Goal: Use online tool/utility: Utilize a website feature to perform a specific function

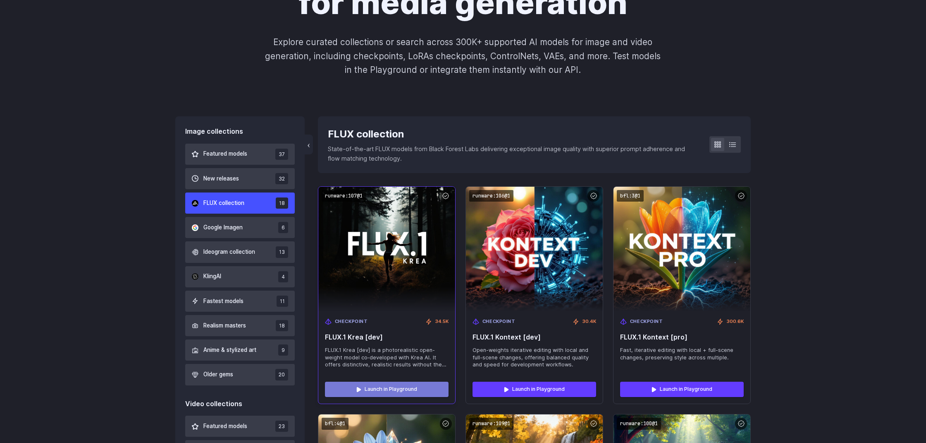
scroll to position [140, 0]
click at [379, 387] on link "Launch in Playground" at bounding box center [387, 388] width 124 height 15
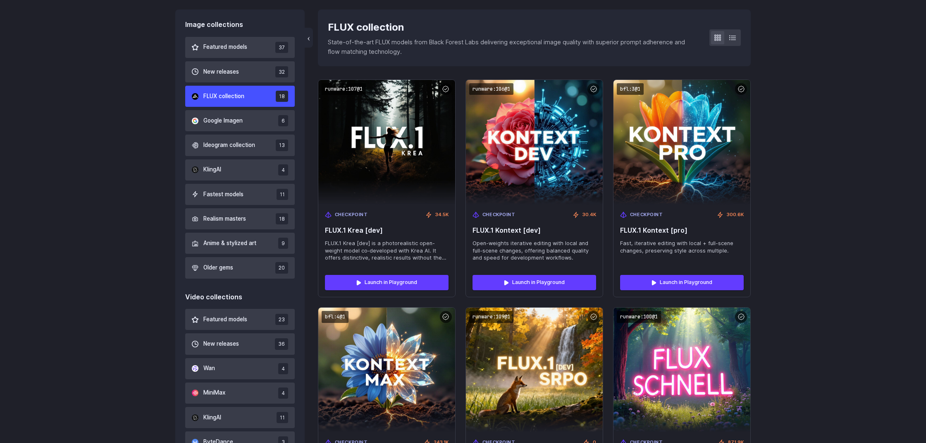
scroll to position [246, 0]
click at [222, 146] on span "Ideogram collection" at bounding box center [229, 145] width 52 height 9
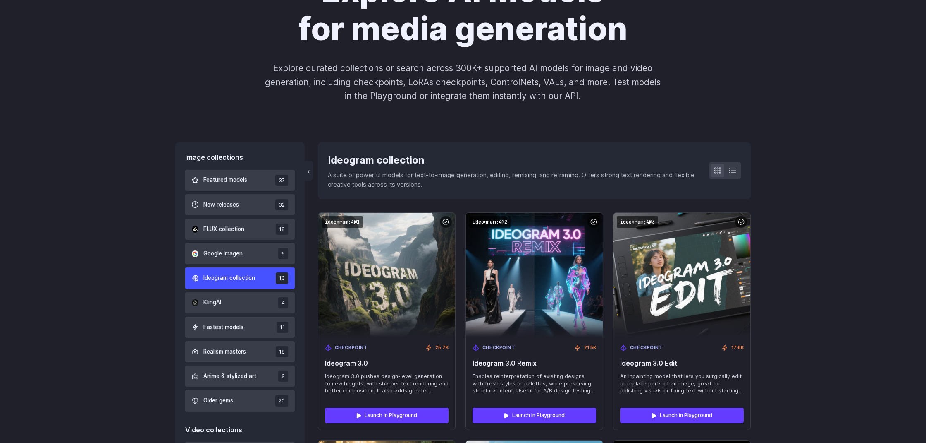
scroll to position [122, 0]
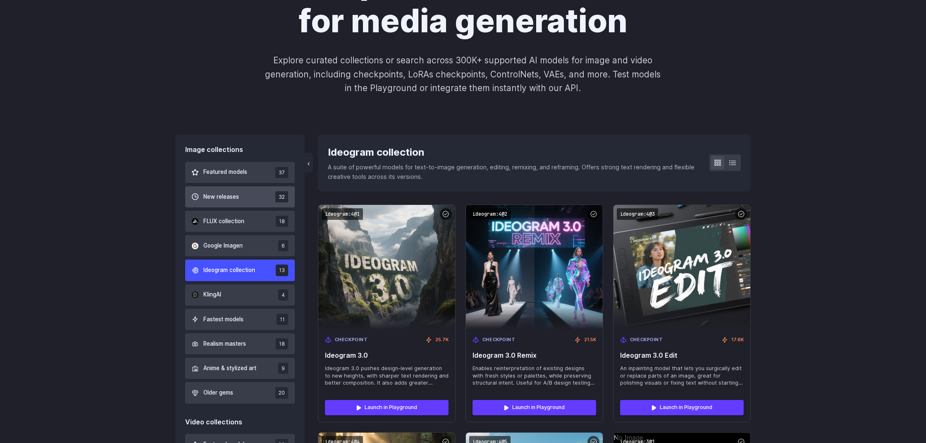
click at [218, 193] on span "New releases" at bounding box center [221, 196] width 36 height 9
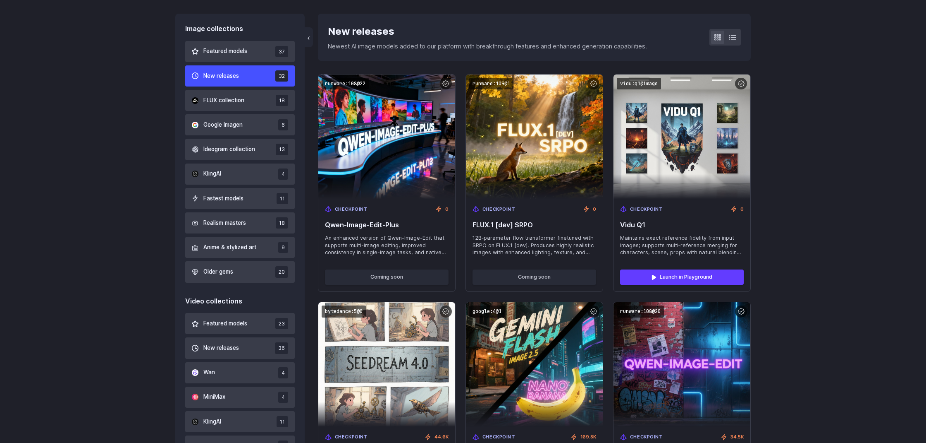
scroll to position [244, 0]
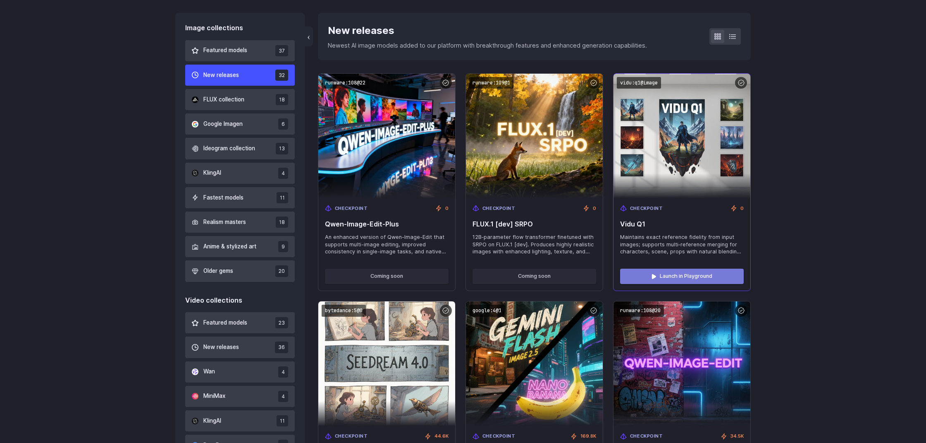
click at [663, 273] on link "Launch in Playground" at bounding box center [682, 275] width 124 height 15
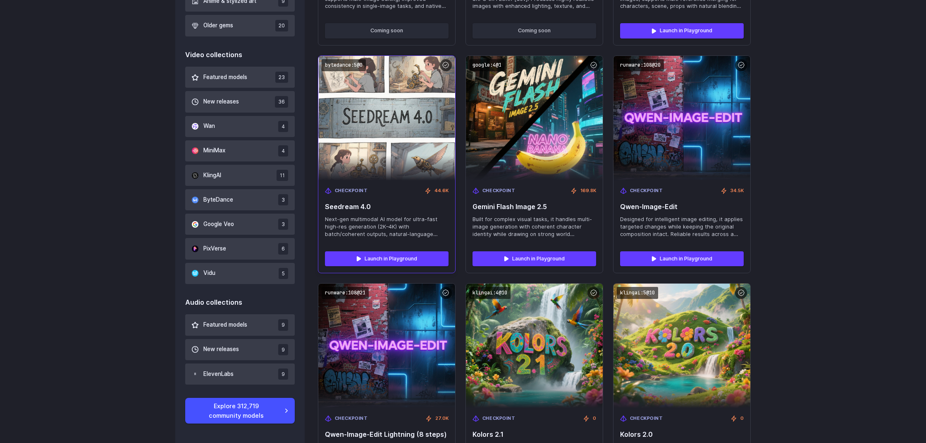
scroll to position [498, 0]
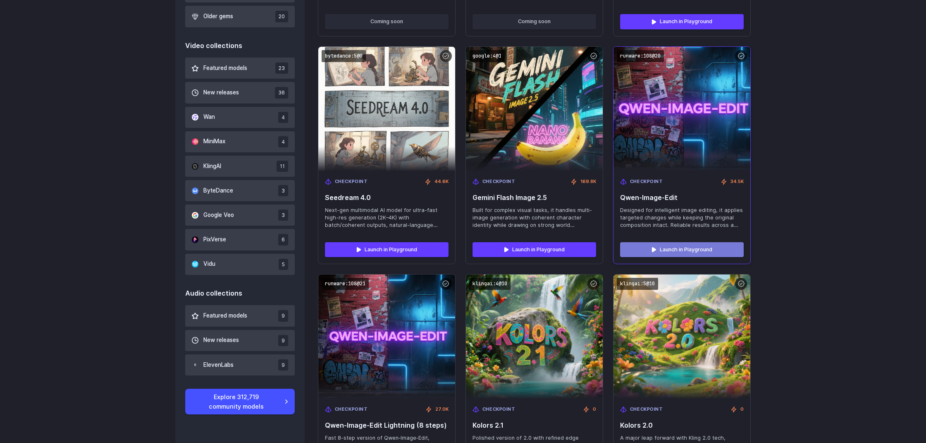
click at [667, 243] on link "Launch in Playground" at bounding box center [682, 249] width 124 height 15
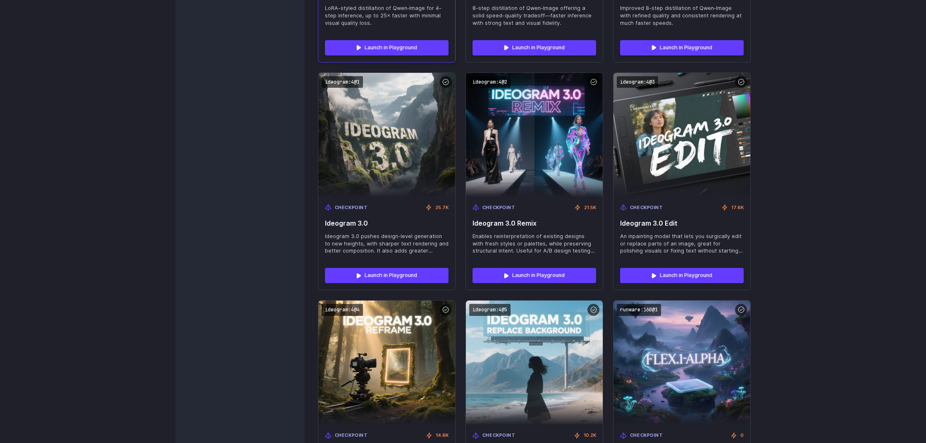
scroll to position [1156, 0]
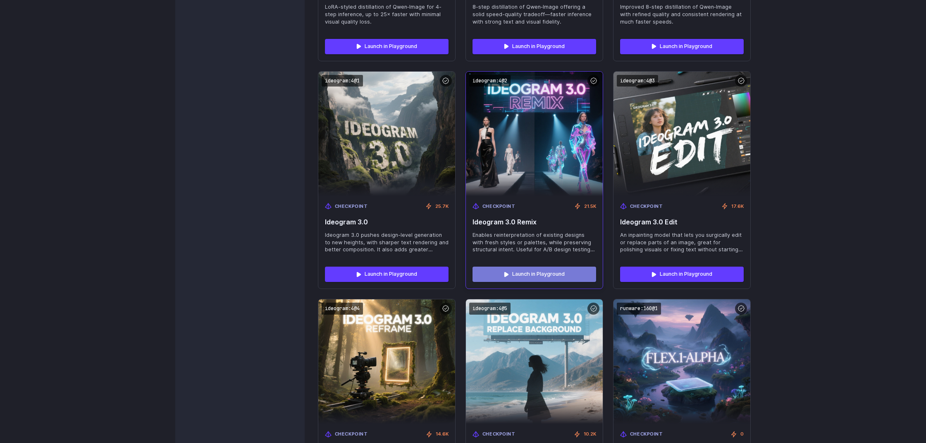
click at [522, 266] on link "Launch in Playground" at bounding box center [535, 273] width 124 height 15
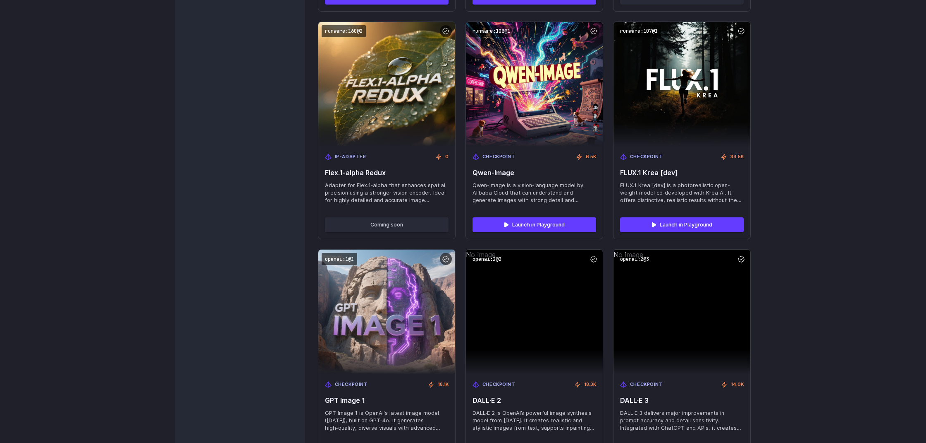
scroll to position [1670, 0]
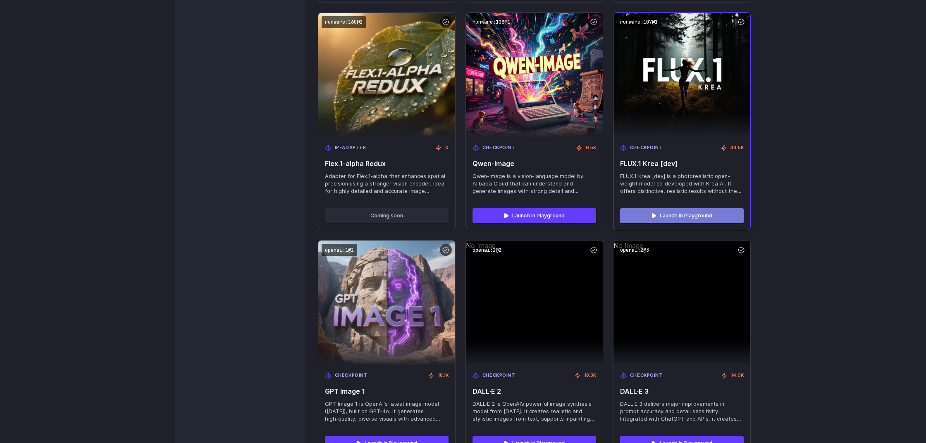
click at [670, 208] on link "Launch in Playground" at bounding box center [682, 215] width 124 height 15
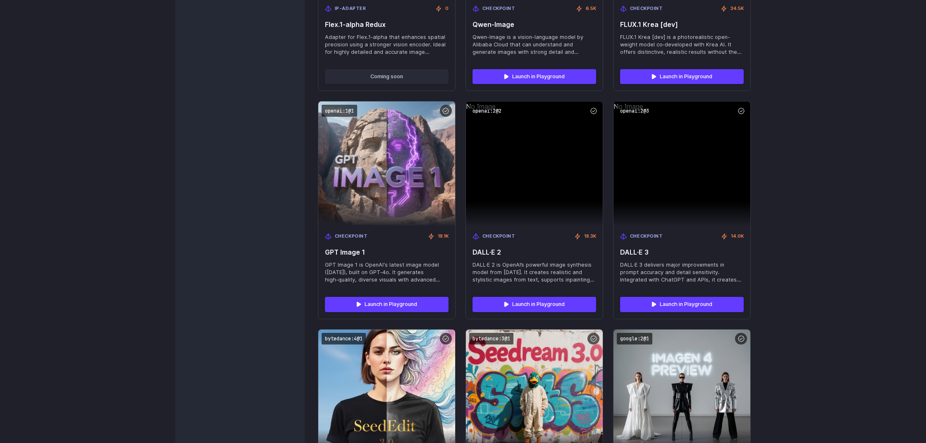
scroll to position [1810, 0]
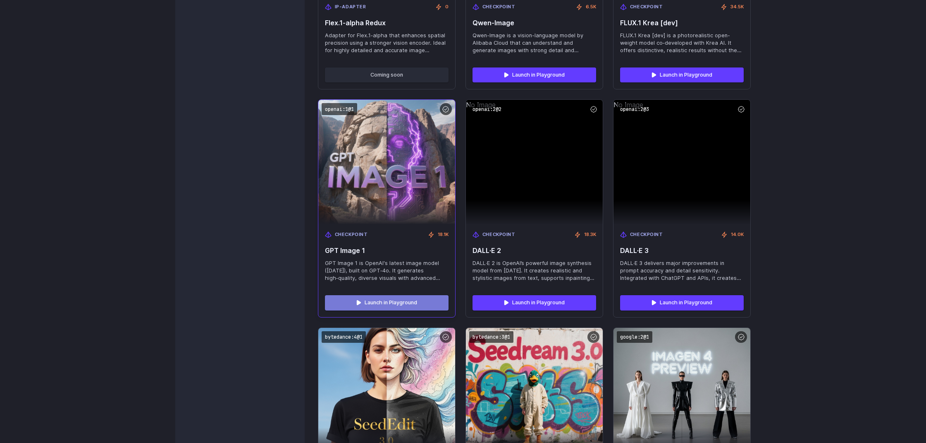
click at [383, 295] on link "Launch in Playground" at bounding box center [387, 302] width 124 height 15
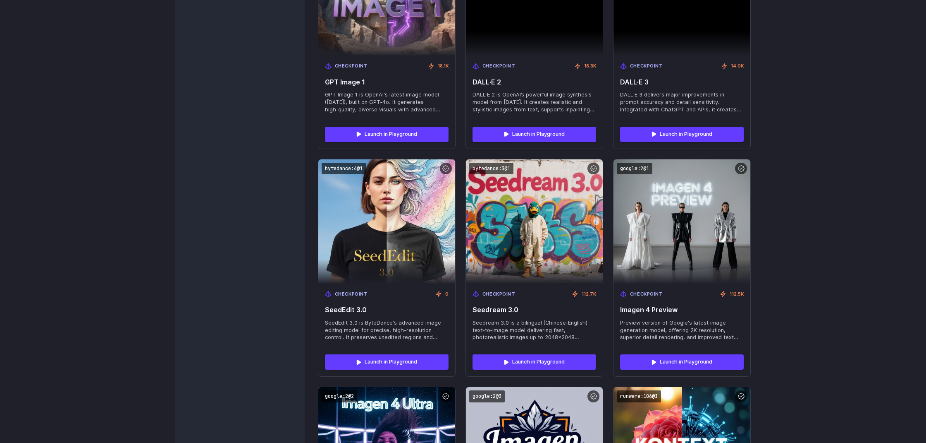
scroll to position [1980, 0]
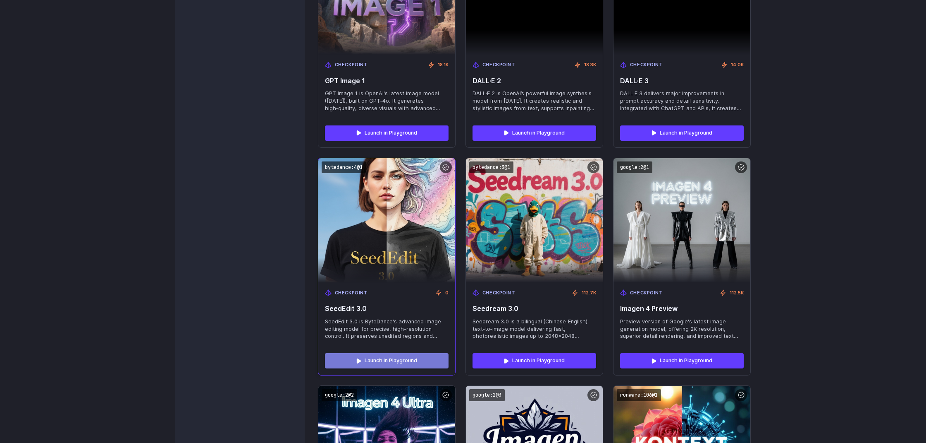
click at [371, 353] on link "Launch in Playground" at bounding box center [387, 360] width 124 height 15
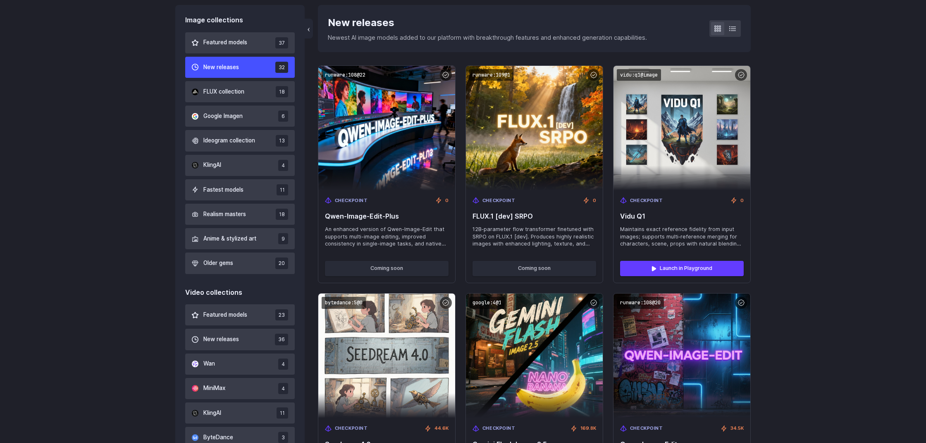
scroll to position [267, 0]
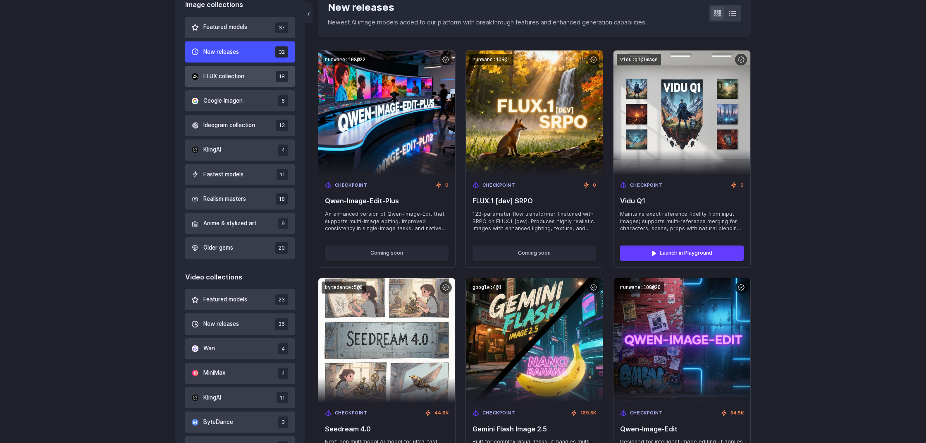
click at [244, 79] on span "FLUX collection" at bounding box center [223, 76] width 41 height 9
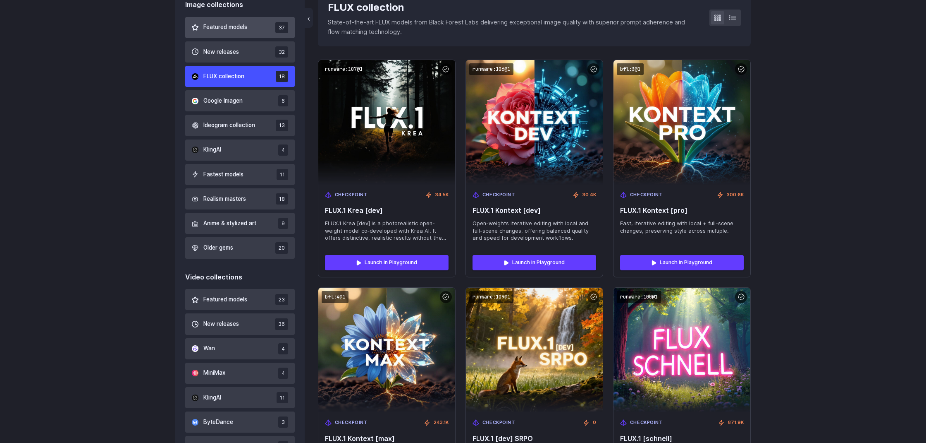
scroll to position [203, 0]
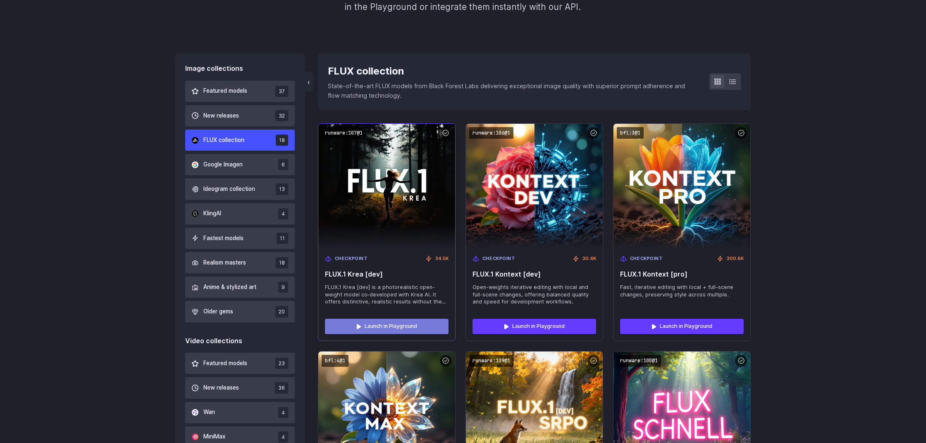
click at [386, 324] on link "Launch in Playground" at bounding box center [387, 325] width 124 height 15
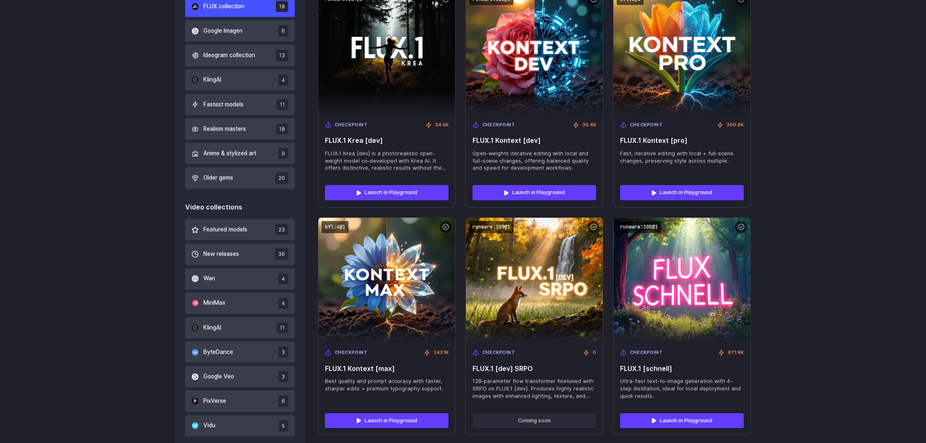
scroll to position [336, 0]
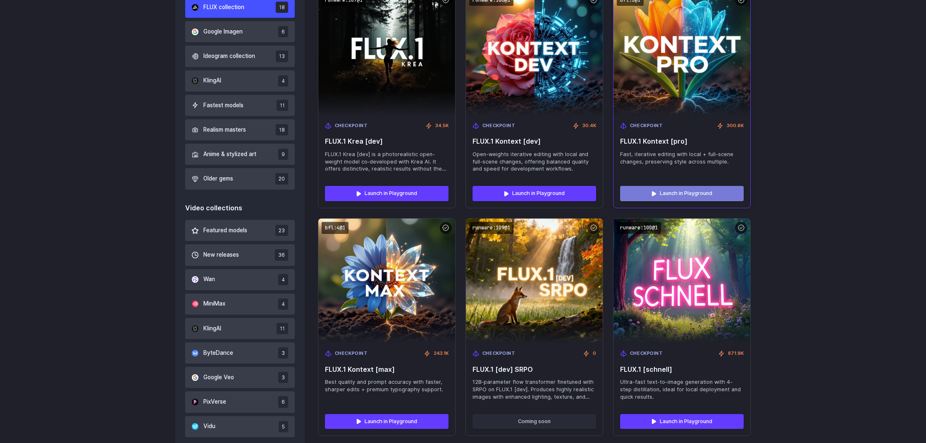
click at [666, 192] on link "Launch in Playground" at bounding box center [682, 193] width 124 height 15
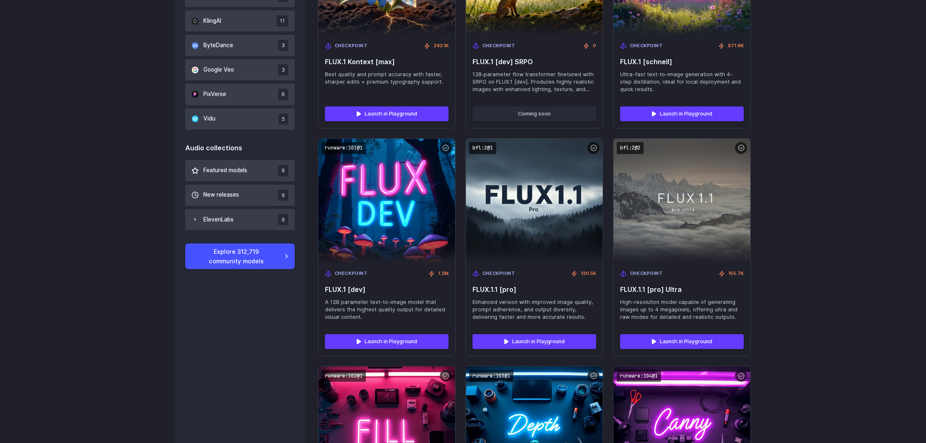
scroll to position [644, 0]
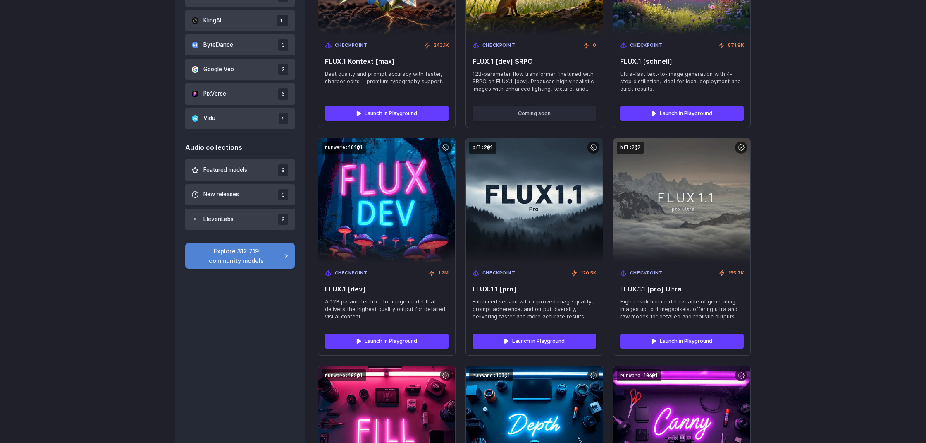
click at [260, 259] on link "Explore 312,719 community models" at bounding box center [240, 256] width 110 height 26
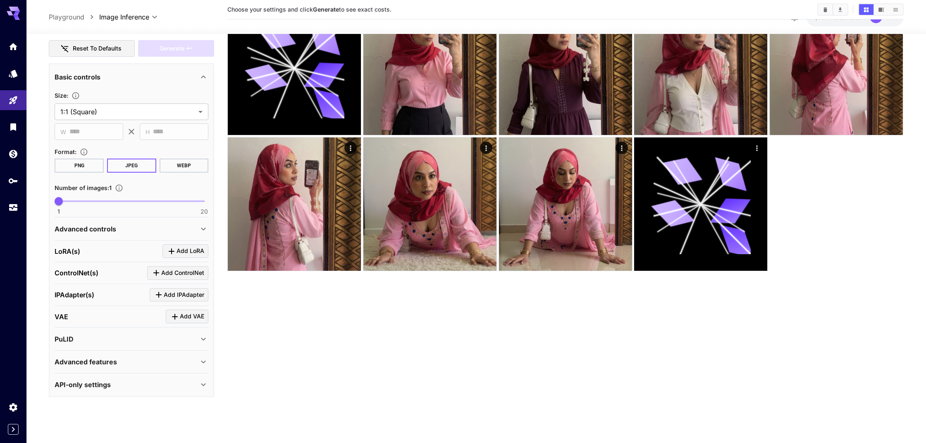
scroll to position [65, 0]
click at [195, 361] on div "Advanced features" at bounding box center [127, 362] width 144 height 10
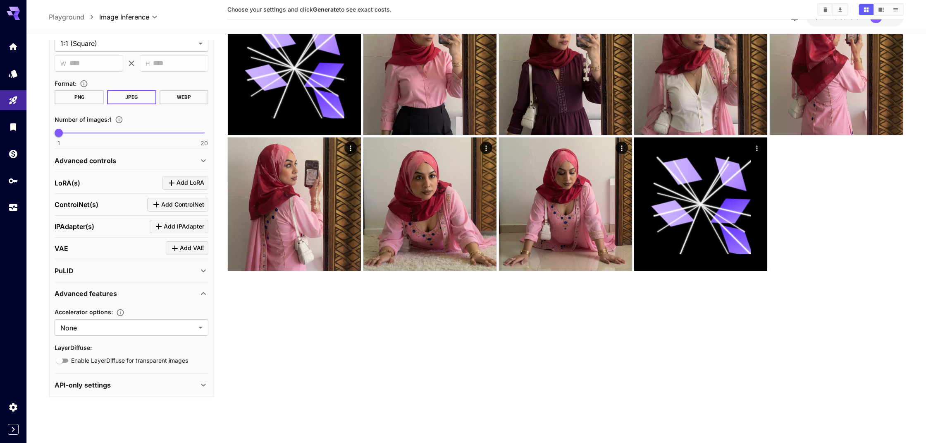
click at [153, 385] on div "API-only settings" at bounding box center [127, 385] width 144 height 10
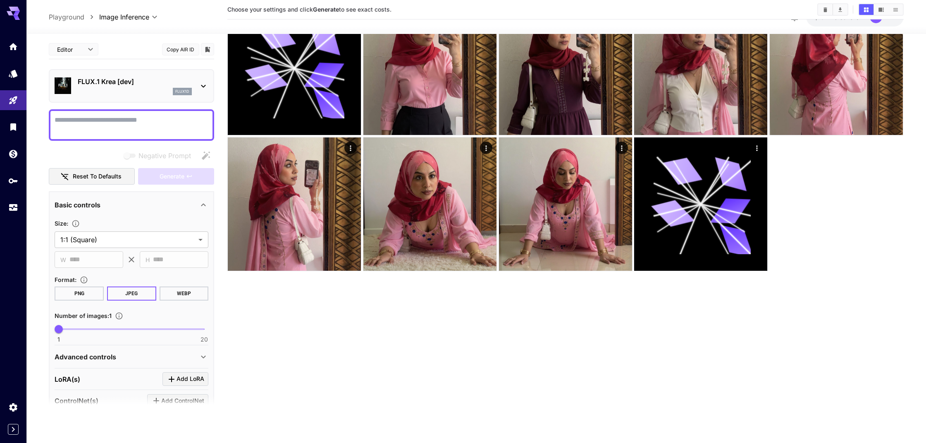
scroll to position [0, 0]
click at [98, 123] on textarea "Negative Prompt" at bounding box center [132, 125] width 154 height 20
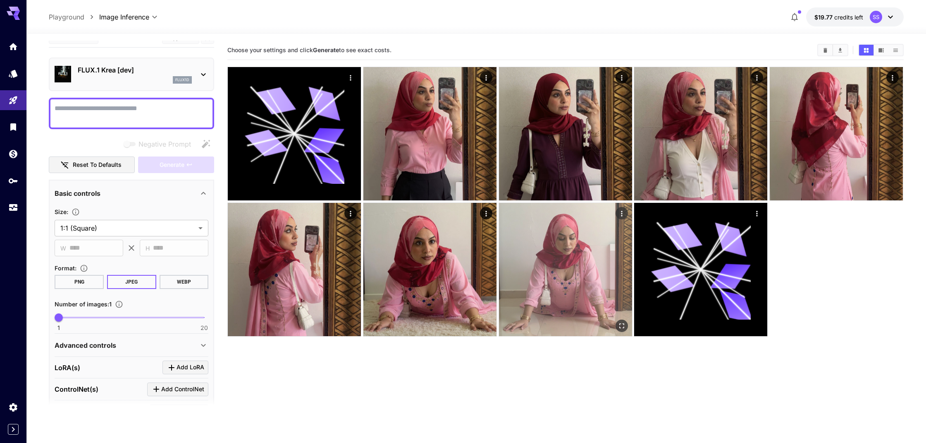
click at [543, 239] on img at bounding box center [565, 269] width 133 height 133
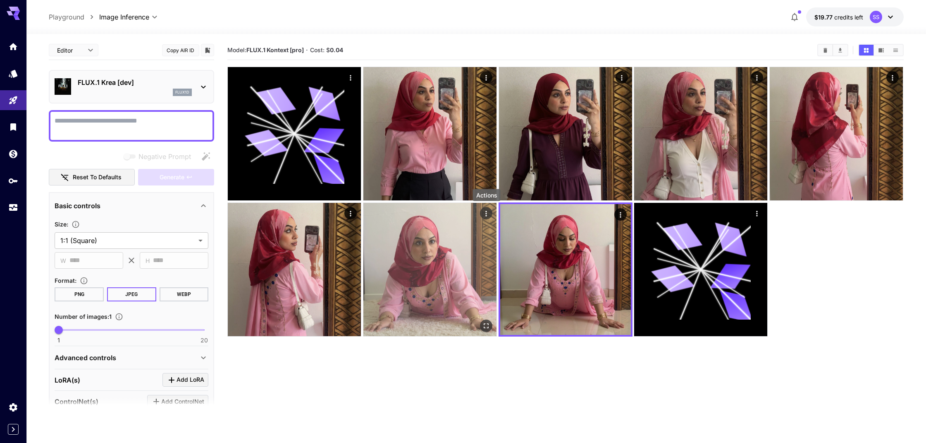
click at [486, 210] on icon "Actions" at bounding box center [487, 213] width 8 height 8
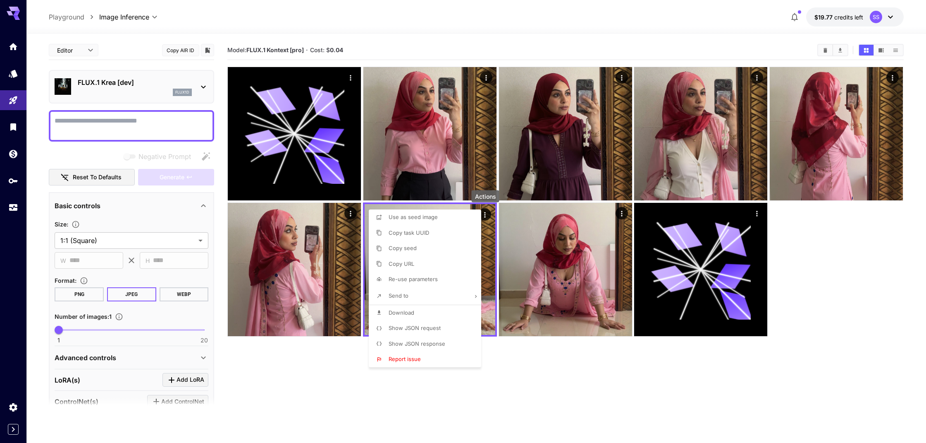
click at [513, 386] on div at bounding box center [463, 221] width 926 height 443
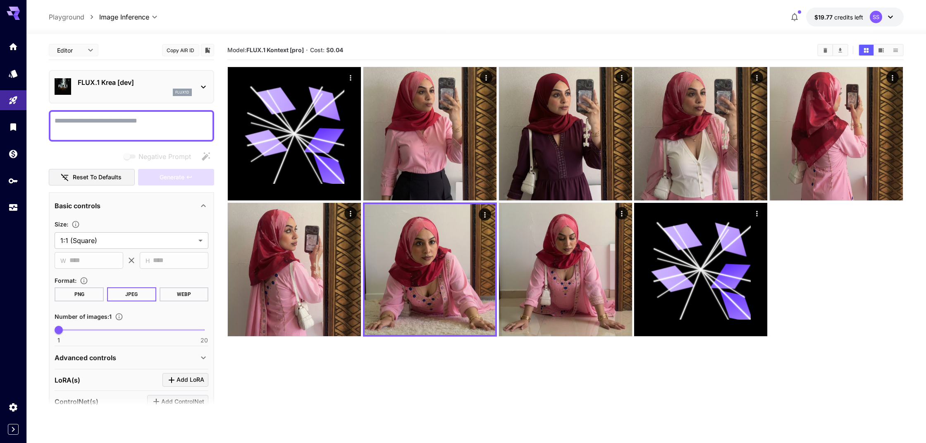
click at [201, 86] on icon at bounding box center [204, 87] width 10 height 10
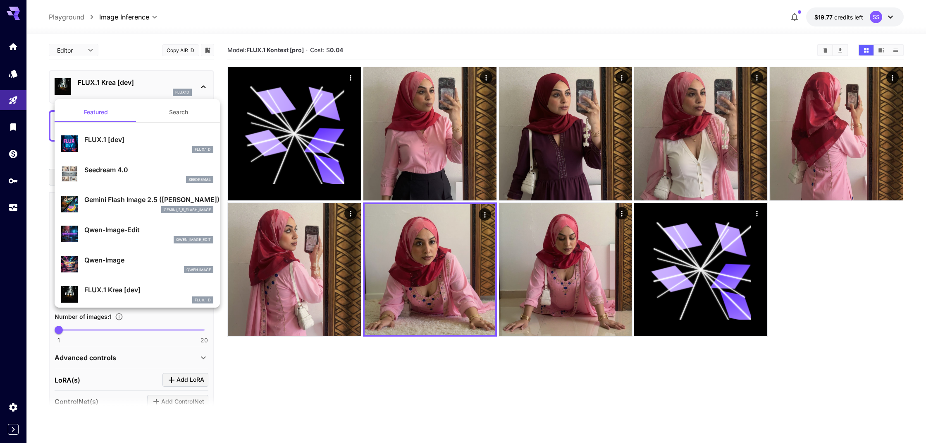
click at [103, 141] on p "FLUX.1 [dev]" at bounding box center [148, 139] width 129 height 10
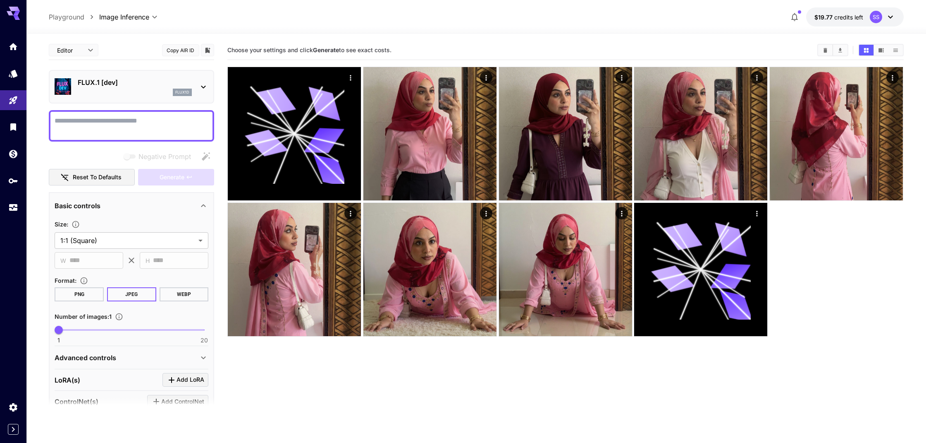
click at [197, 85] on div "FLUX.1 [dev] flux1d" at bounding box center [132, 86] width 154 height 25
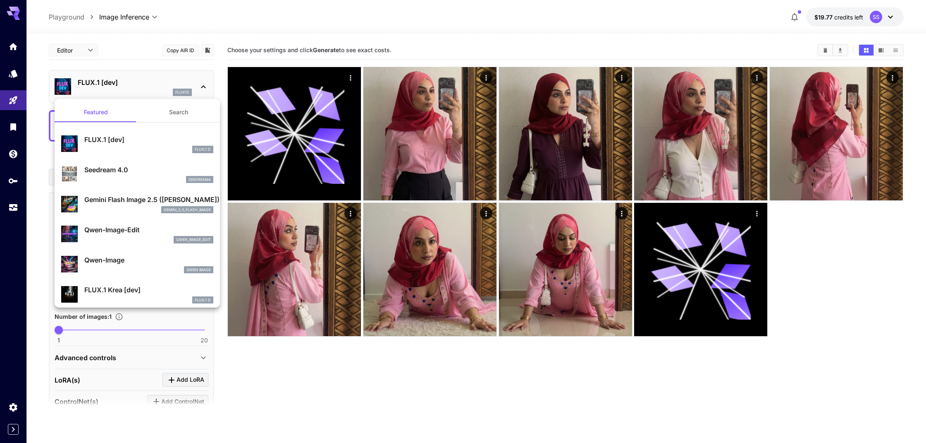
click at [106, 201] on p "Gemini Flash Image 2.5 (Nano Banana)" at bounding box center [148, 199] width 129 height 10
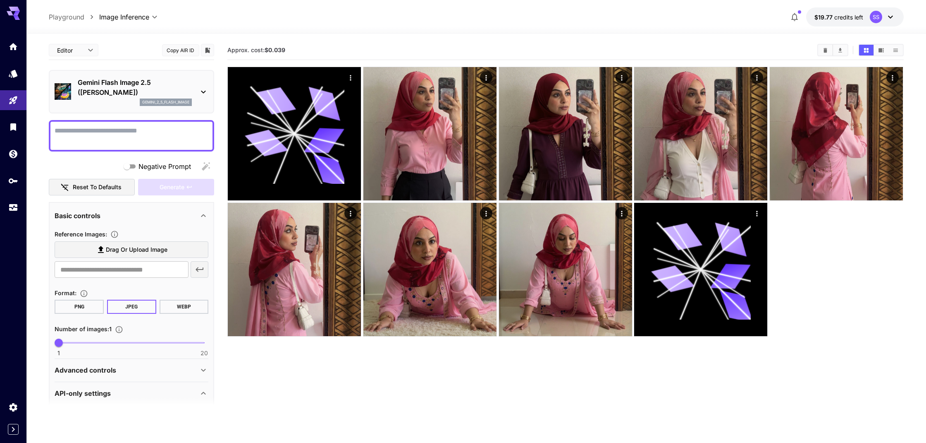
scroll to position [1, 0]
click at [201, 93] on icon at bounding box center [204, 91] width 10 height 10
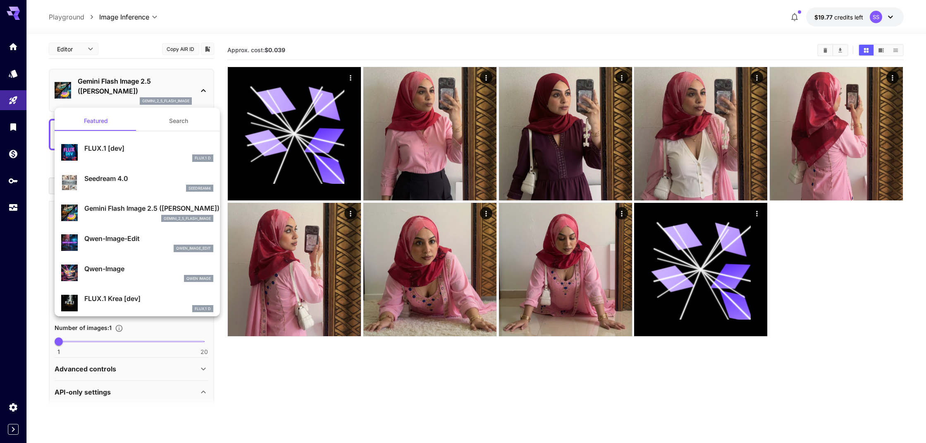
click at [110, 237] on p "Qwen-Image-Edit" at bounding box center [148, 238] width 129 height 10
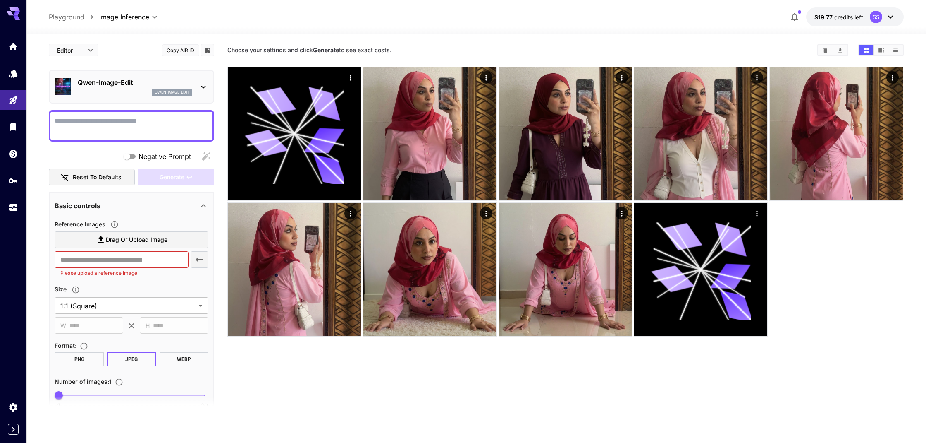
scroll to position [0, 0]
click at [136, 239] on span "Drag or upload image" at bounding box center [137, 240] width 62 height 10
click at [0, 0] on input "Drag or upload image" at bounding box center [0, 0] width 0 height 0
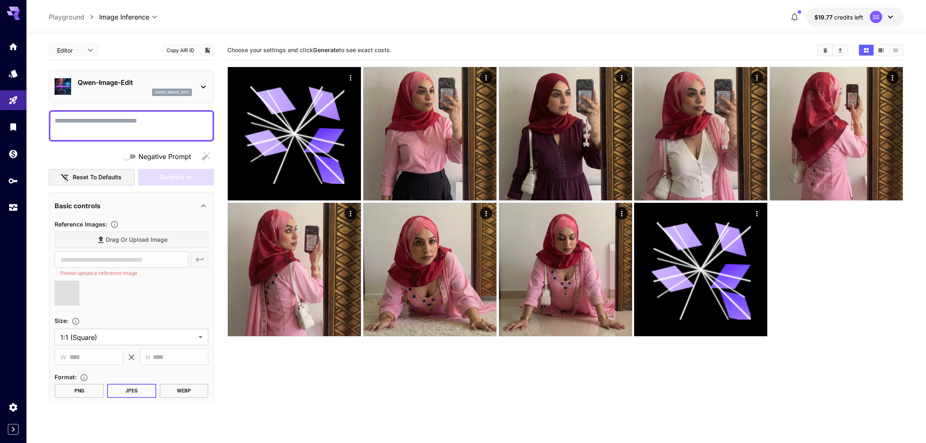
type input "**********"
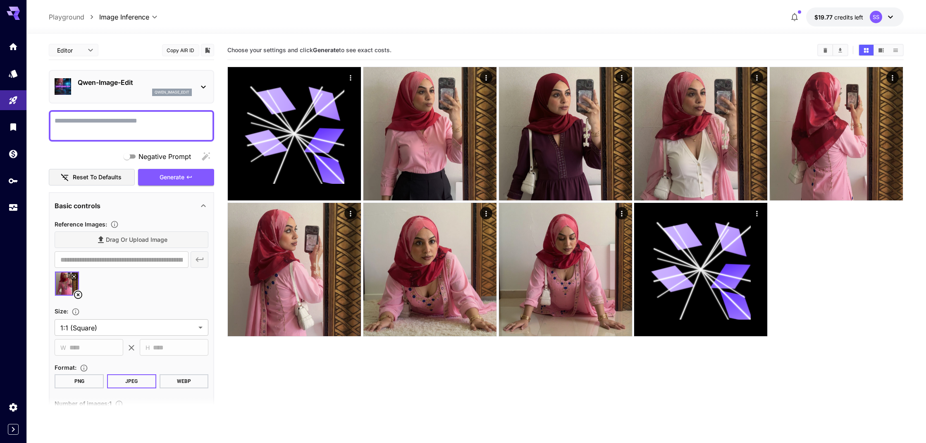
click at [90, 128] on textarea "Negative Prompt" at bounding box center [132, 126] width 154 height 20
type textarea "**********"
click at [157, 176] on button "Generate" at bounding box center [176, 177] width 76 height 17
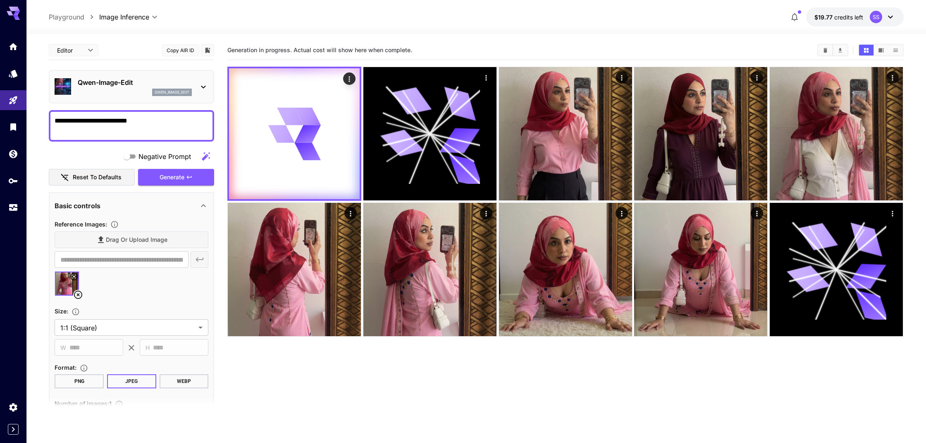
scroll to position [0, 0]
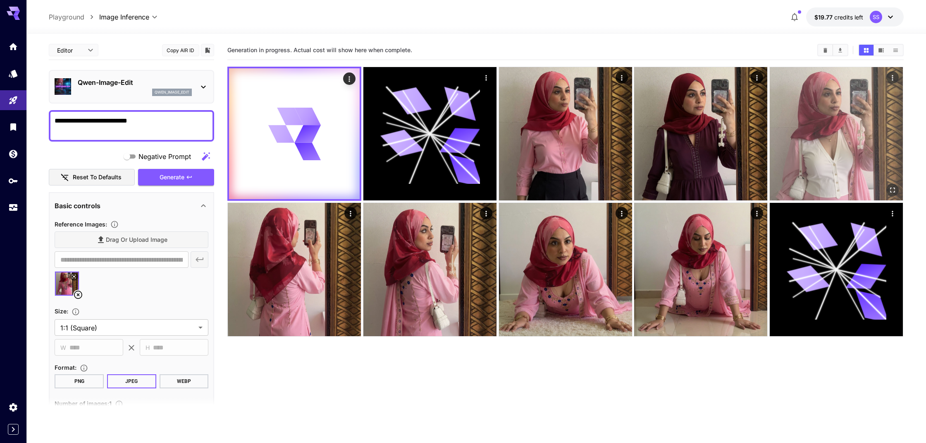
click at [892, 189] on icon "Open in fullscreen" at bounding box center [893, 190] width 8 height 8
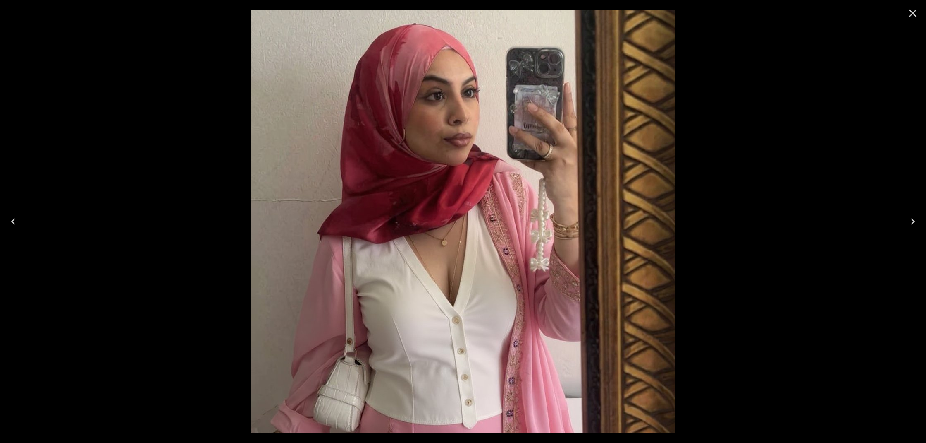
click at [915, 13] on icon "Close" at bounding box center [913, 13] width 13 height 13
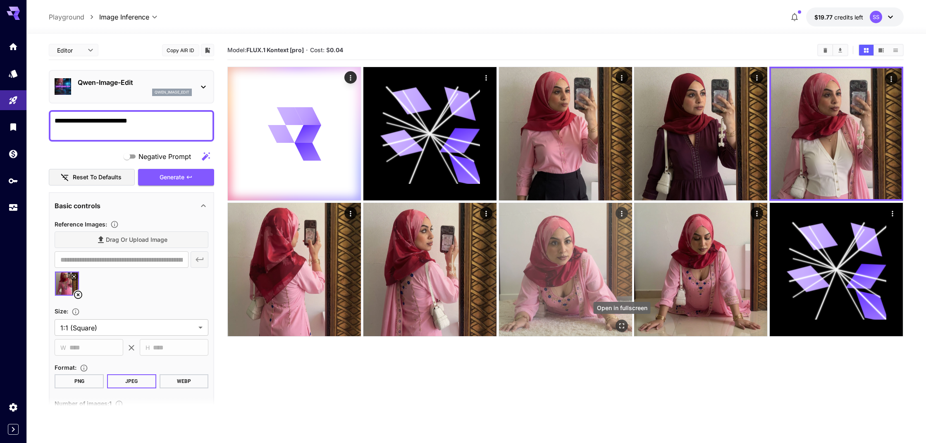
click at [623, 324] on icon "Open in fullscreen" at bounding box center [622, 325] width 8 height 8
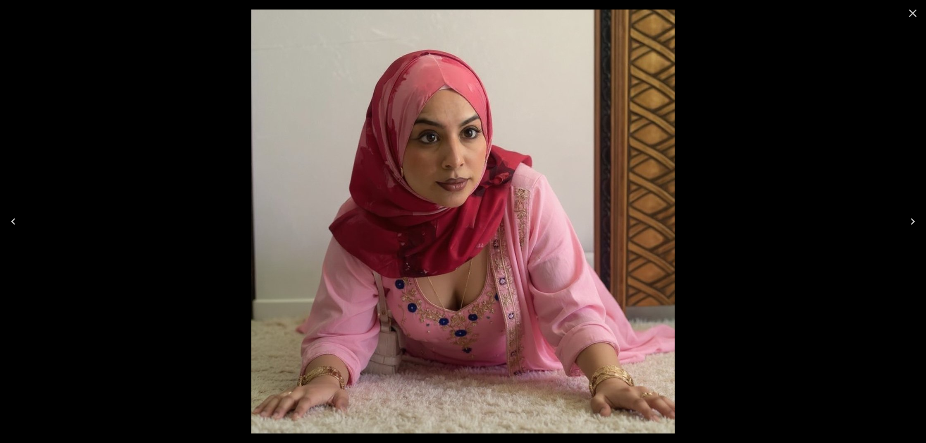
click at [912, 12] on icon "Close" at bounding box center [913, 14] width 8 height 8
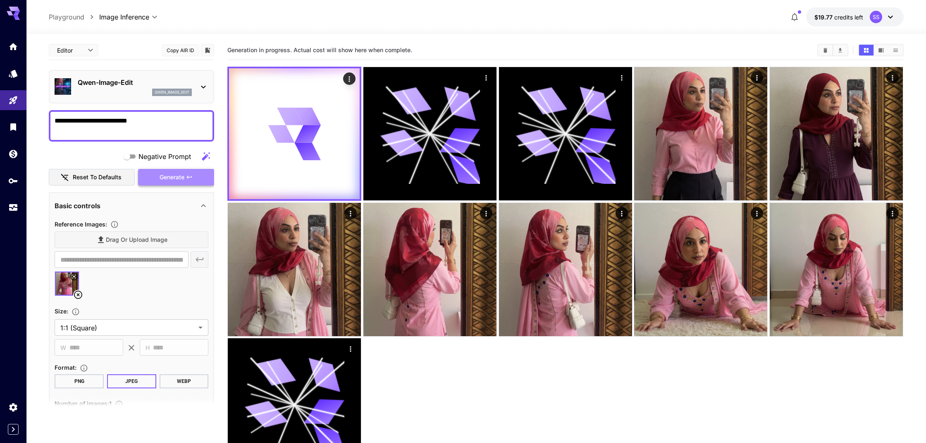
click at [182, 173] on span "Generate" at bounding box center [172, 177] width 25 height 10
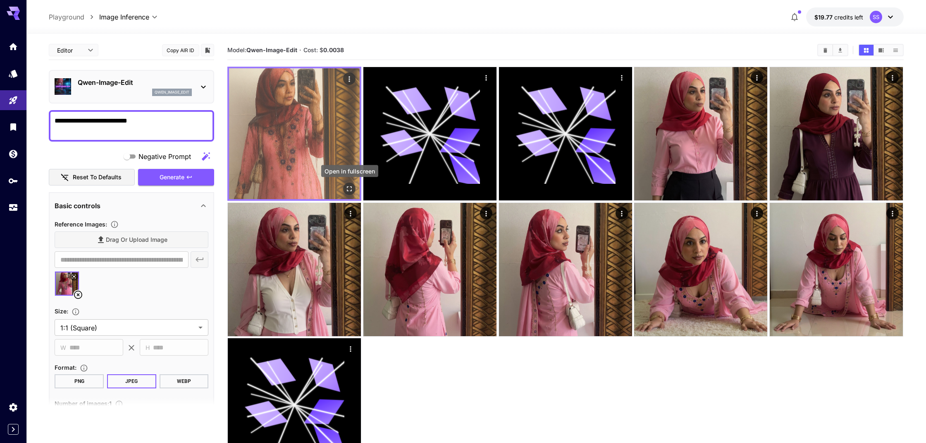
click at [350, 188] on icon "Open in fullscreen" at bounding box center [350, 188] width 8 height 8
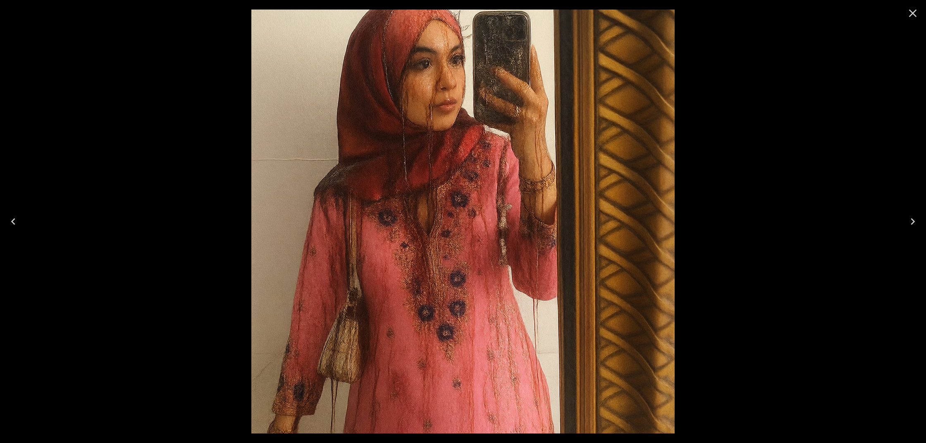
click at [914, 15] on icon "Close" at bounding box center [913, 13] width 13 height 13
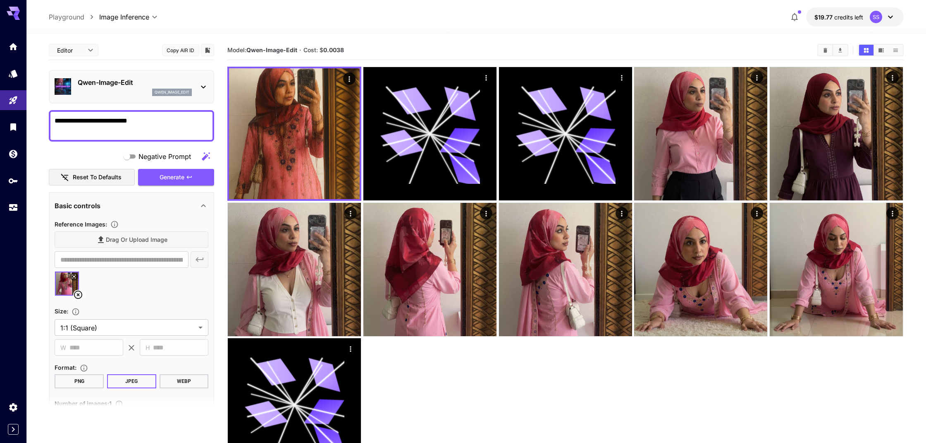
click at [202, 86] on icon at bounding box center [204, 87] width 10 height 10
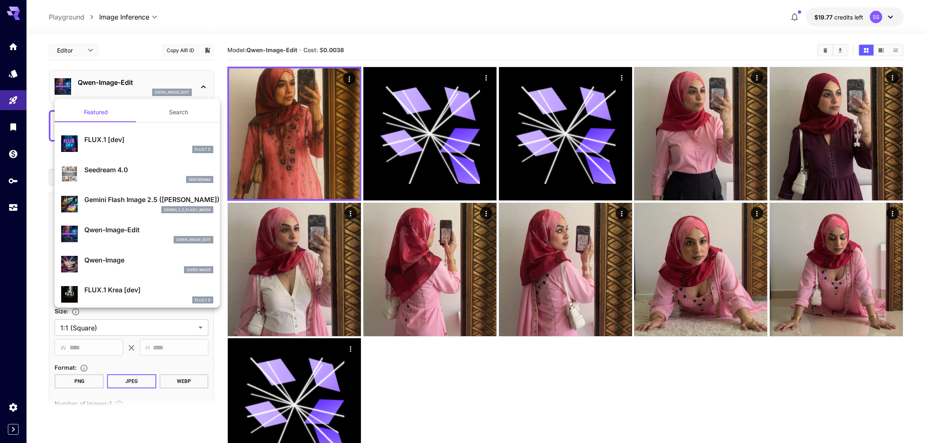
click at [119, 140] on p "FLUX.1 [dev]" at bounding box center [148, 139] width 129 height 10
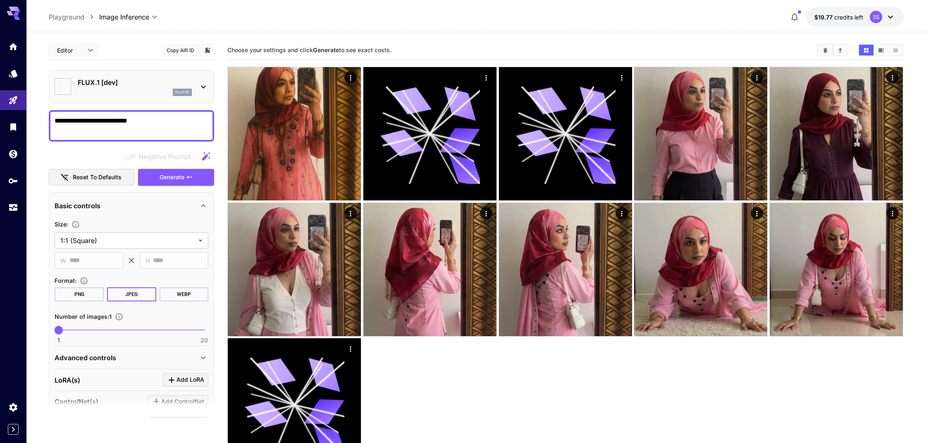
type input "**"
type input "***"
type input "**********"
click at [205, 86] on icon at bounding box center [204, 87] width 10 height 10
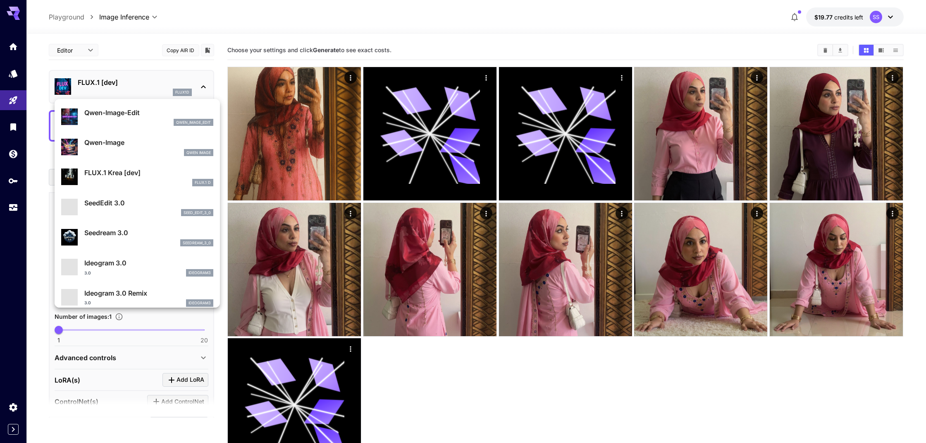
scroll to position [117, 0]
click at [107, 173] on p "FLUX.1 Krea [dev]" at bounding box center [148, 172] width 129 height 10
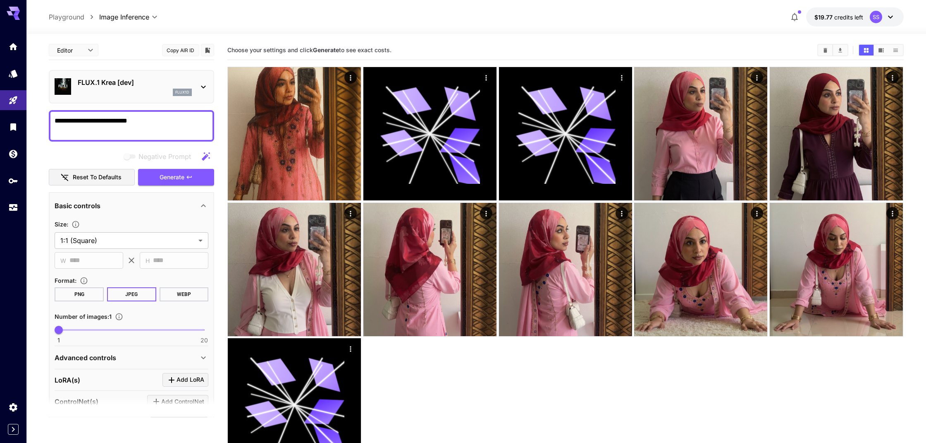
click at [203, 89] on icon at bounding box center [204, 87] width 10 height 10
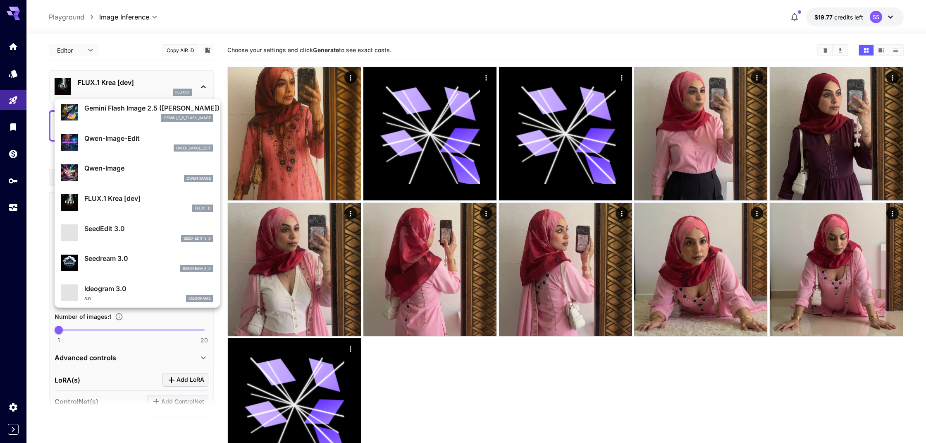
scroll to position [91, 0]
click at [115, 197] on p "FLUX.1 Krea [dev]" at bounding box center [148, 198] width 129 height 10
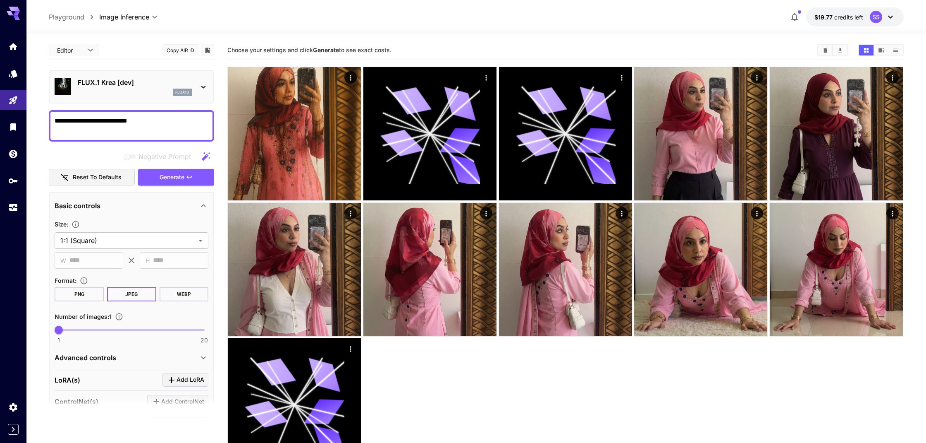
scroll to position [0, 0]
click at [204, 87] on icon at bounding box center [203, 87] width 5 height 3
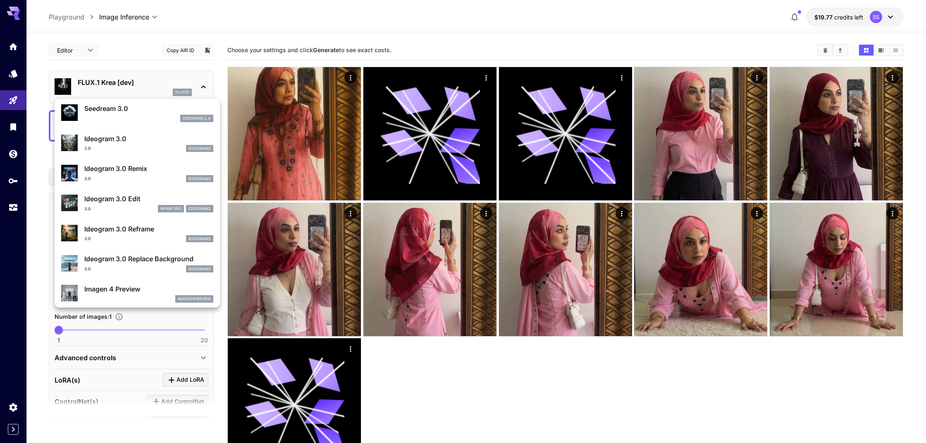
scroll to position [249, 0]
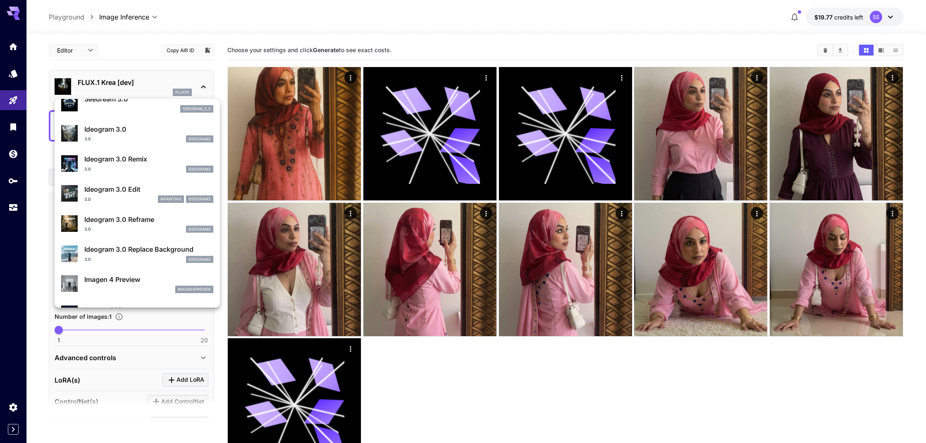
click at [112, 163] on p "Ideogram 3.0 Remix" at bounding box center [148, 159] width 129 height 10
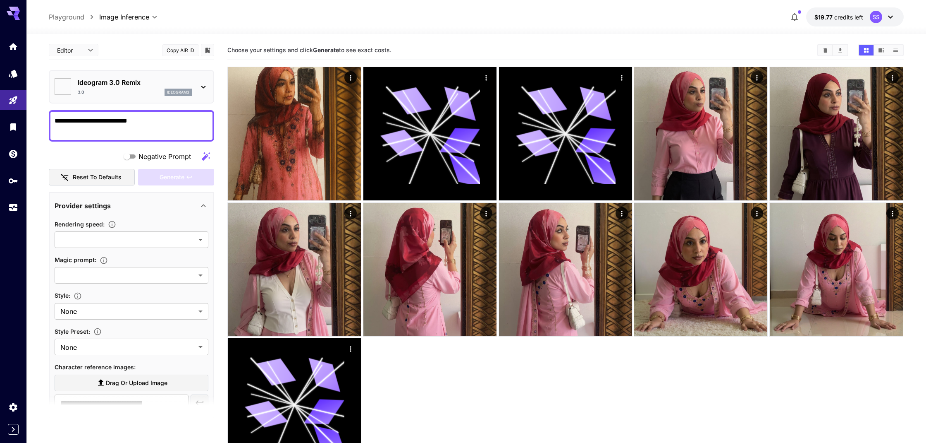
type input "*******"
type input "****"
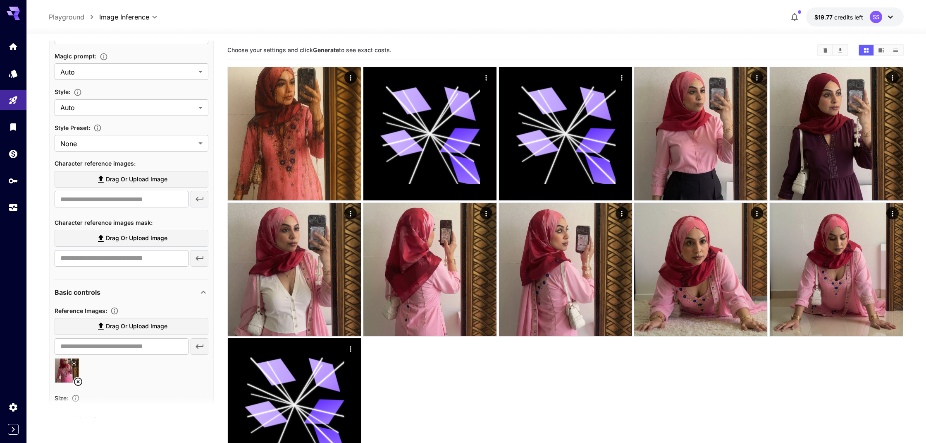
scroll to position [202, 0]
click at [115, 182] on span "Drag or upload image" at bounding box center [137, 180] width 62 height 10
click at [0, 0] on input "Drag or upload image" at bounding box center [0, 0] width 0 height 0
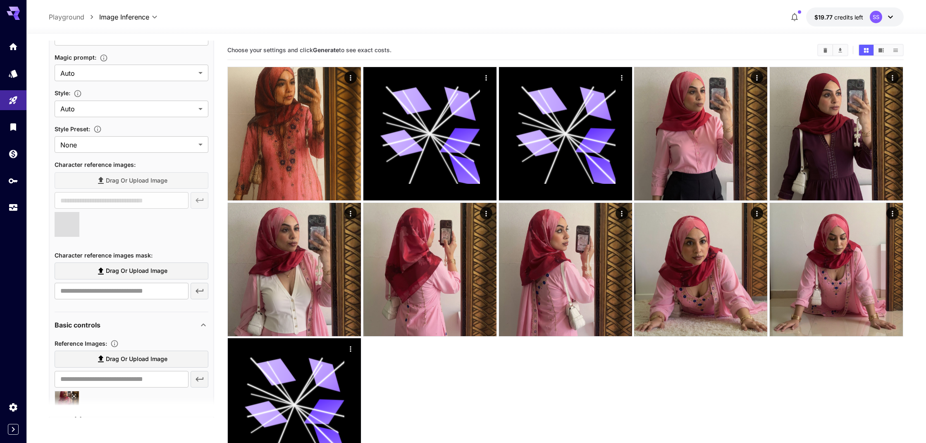
type input "**********"
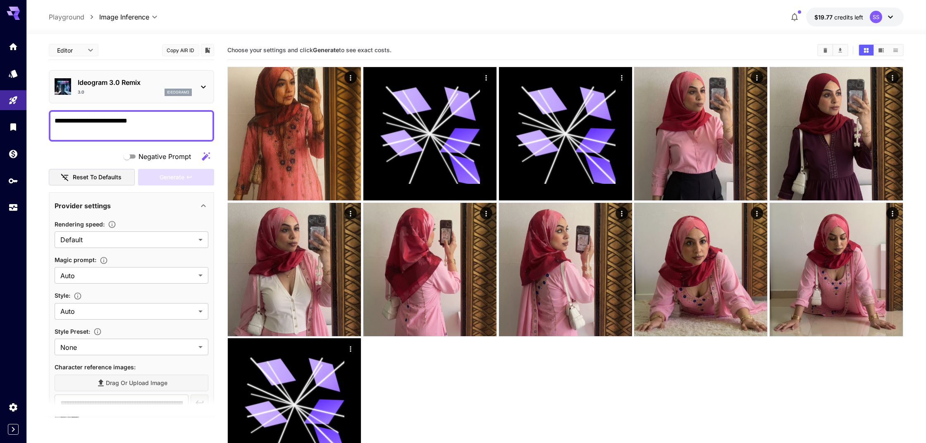
scroll to position [0, 0]
drag, startPoint x: 79, startPoint y: 121, endPoint x: 46, endPoint y: 122, distance: 33.1
click at [47, 122] on section "**********" at bounding box center [476, 271] width 900 height 474
type textarea "**********"
click at [203, 85] on icon at bounding box center [204, 87] width 10 height 10
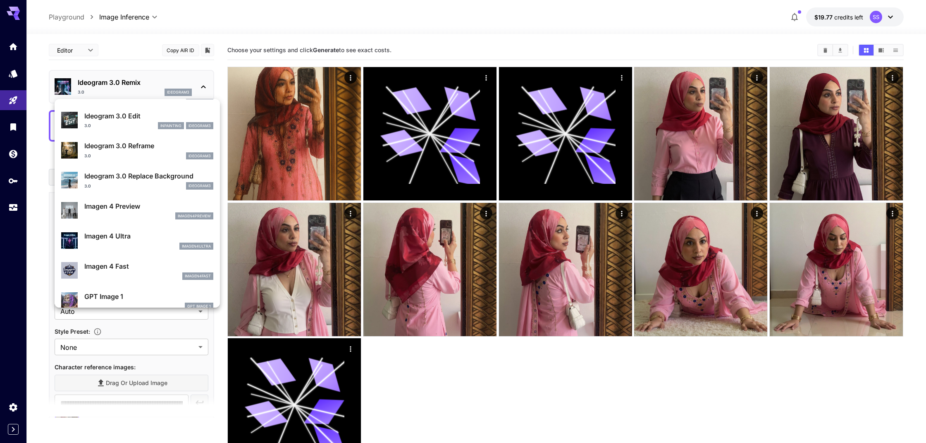
scroll to position [317, 0]
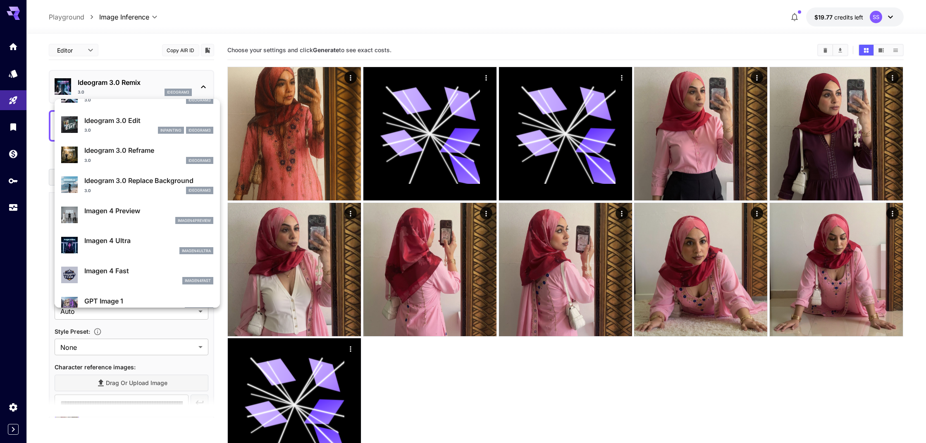
click at [112, 120] on p "Ideogram 3.0 Edit" at bounding box center [148, 120] width 129 height 10
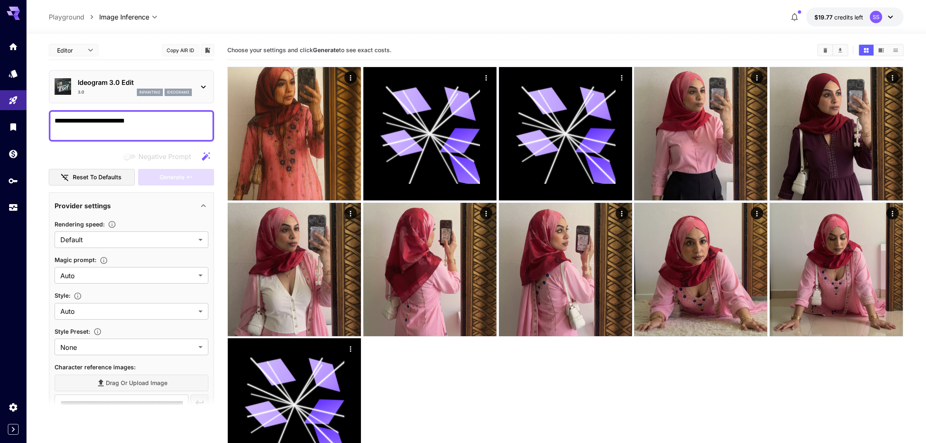
click at [203, 89] on icon at bounding box center [204, 87] width 10 height 10
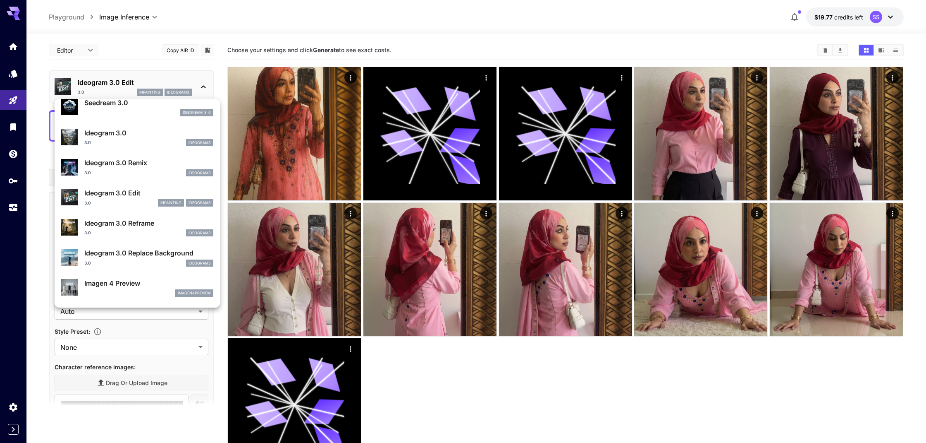
scroll to position [246, 0]
click at [110, 164] on p "Ideogram 3.0 Remix" at bounding box center [148, 162] width 129 height 10
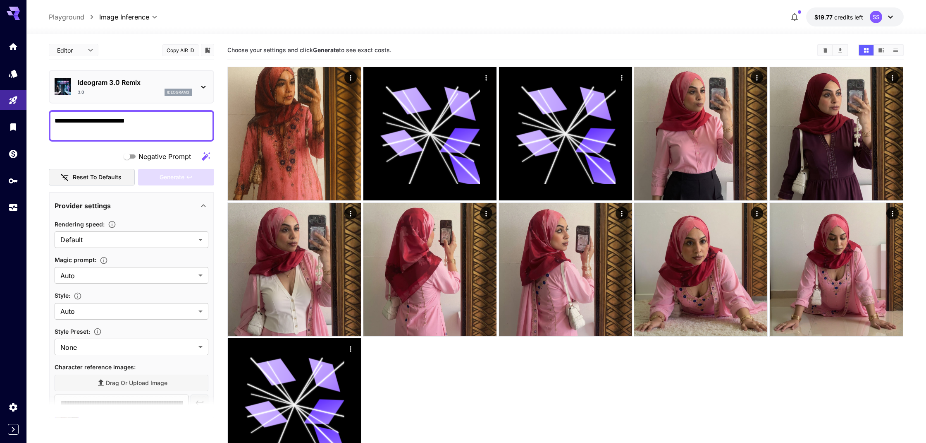
click at [200, 89] on icon at bounding box center [204, 87] width 10 height 10
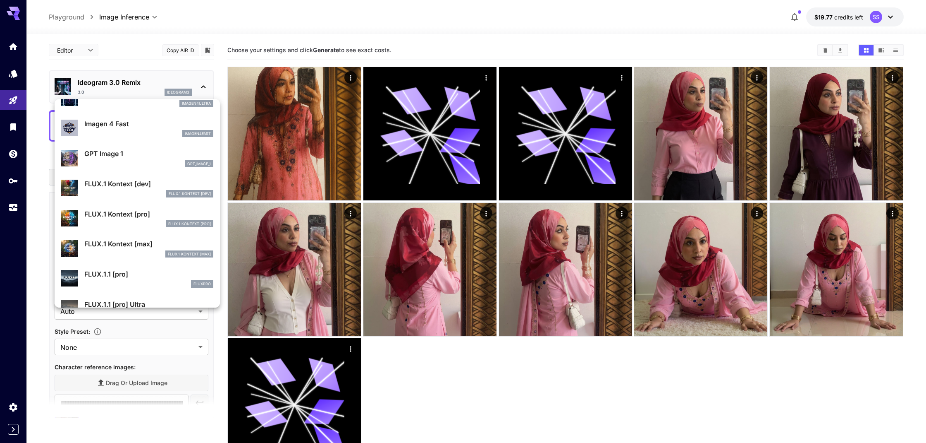
scroll to position [467, 0]
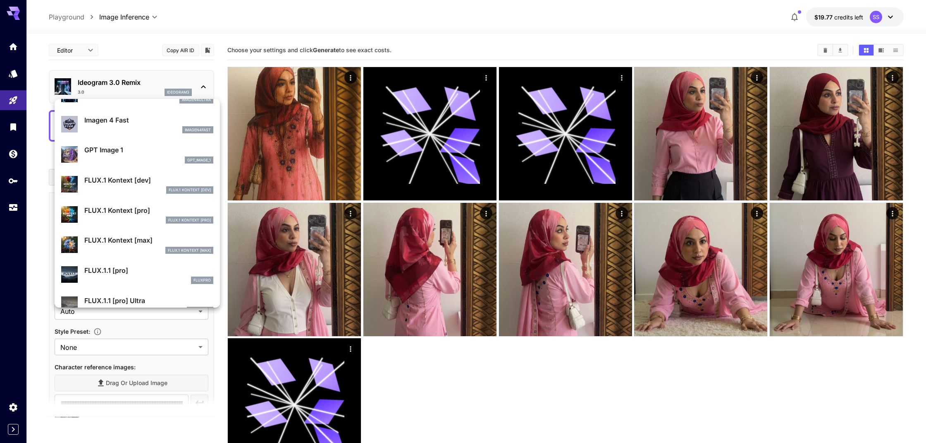
click at [109, 182] on p "FLUX.1 Kontext [dev]" at bounding box center [148, 180] width 129 height 10
type input "****"
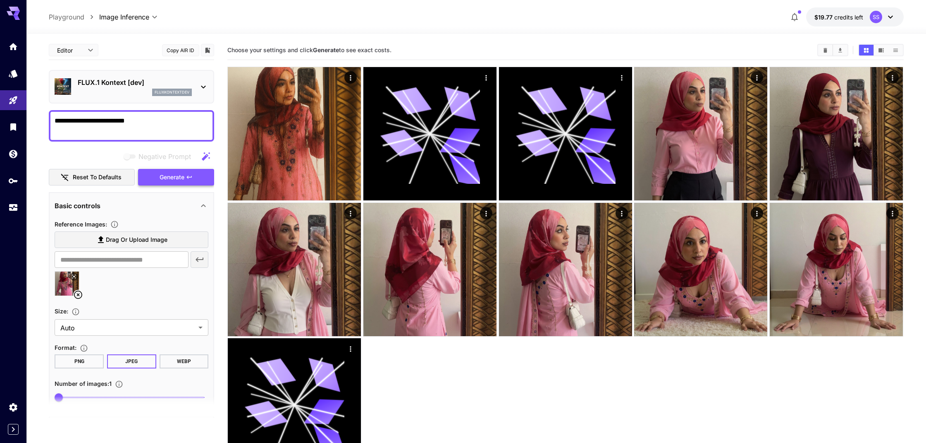
click at [165, 176] on span "Generate" at bounding box center [172, 177] width 25 height 10
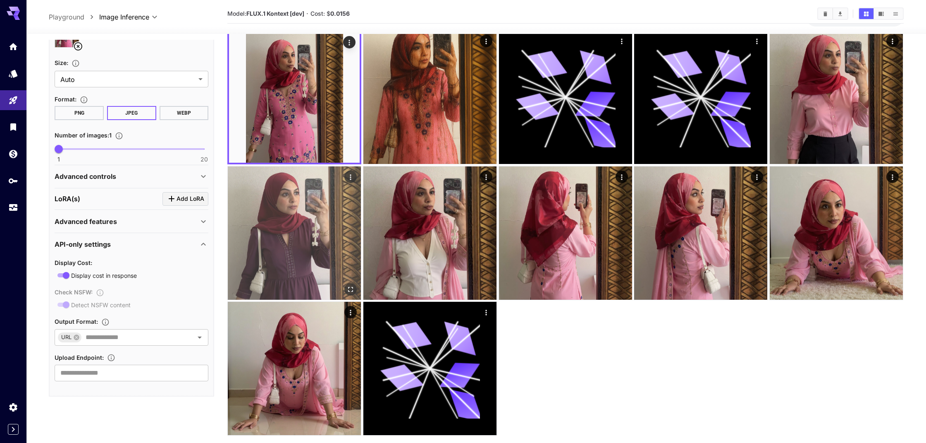
scroll to position [37, 0]
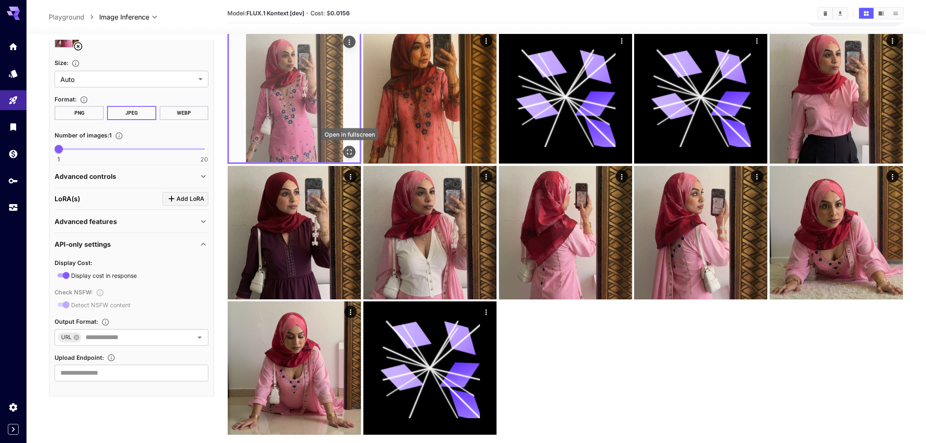
click at [349, 151] on icon "Open in fullscreen" at bounding box center [350, 152] width 8 height 8
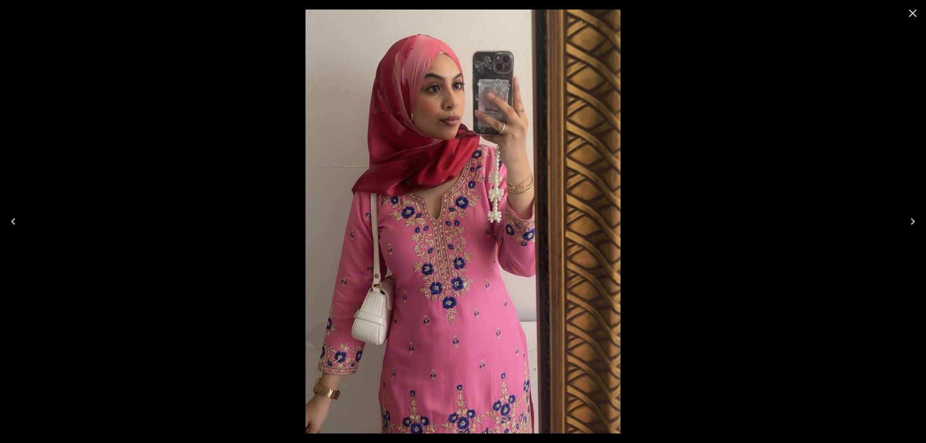
click at [912, 13] on icon "Close" at bounding box center [913, 13] width 13 height 13
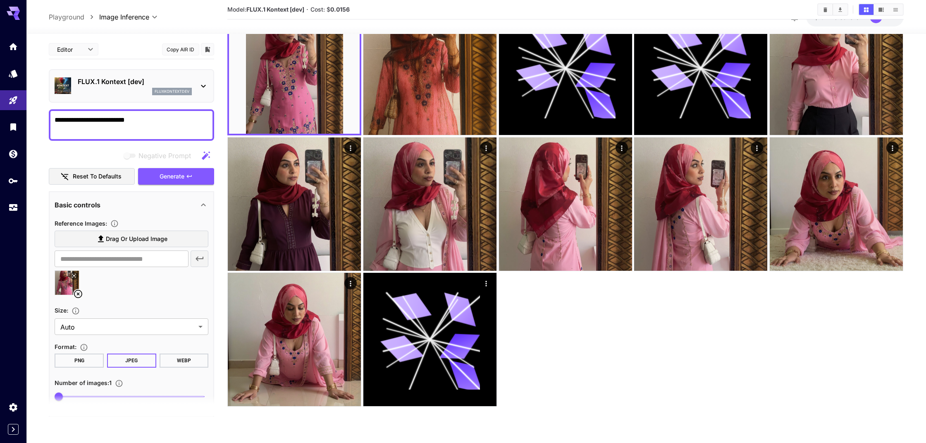
scroll to position [0, 0]
drag, startPoint x: 136, startPoint y: 119, endPoint x: 88, endPoint y: 120, distance: 48.0
click at [87, 120] on textarea "**********" at bounding box center [132, 125] width 154 height 20
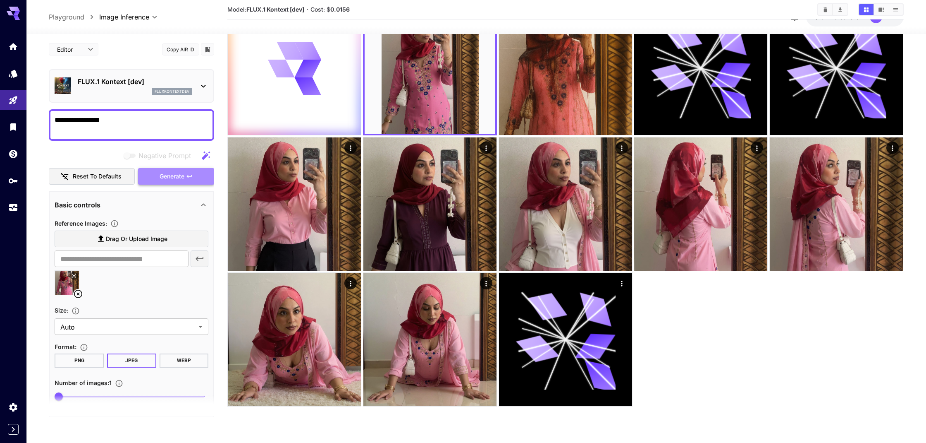
click at [168, 174] on span "Generate" at bounding box center [172, 176] width 25 height 10
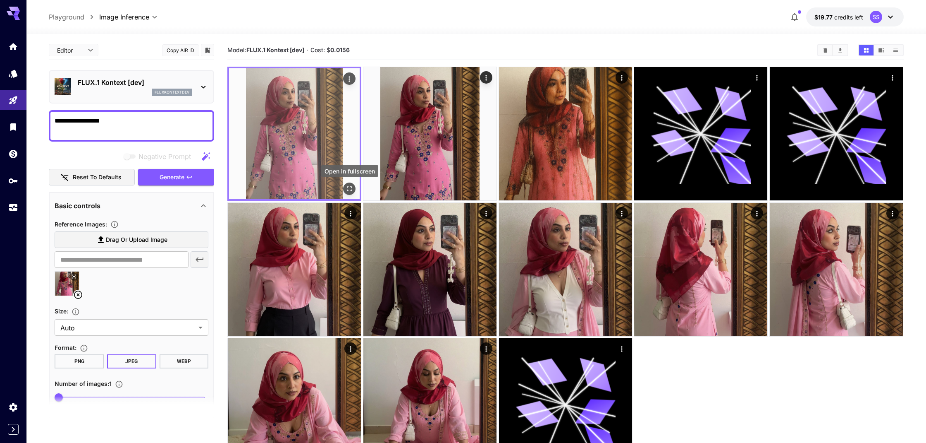
click at [348, 188] on icon "Open in fullscreen" at bounding box center [350, 188] width 8 height 8
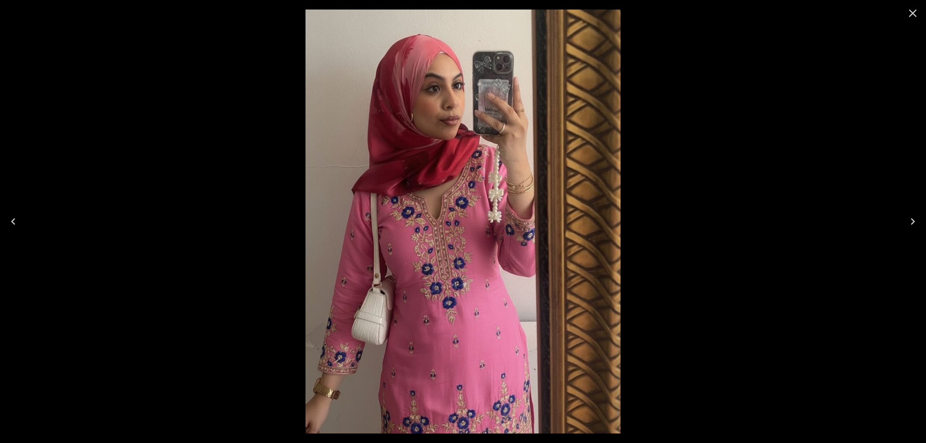
click at [913, 14] on icon "Close" at bounding box center [913, 13] width 13 height 13
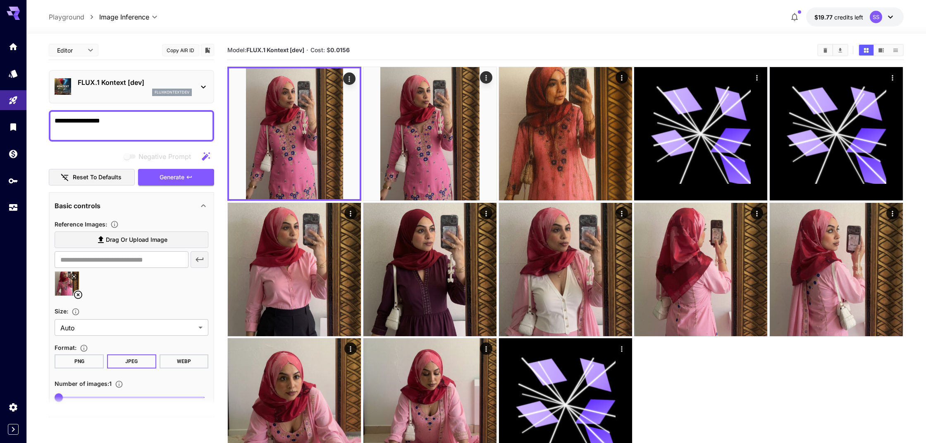
drag, startPoint x: 76, startPoint y: 121, endPoint x: 38, endPoint y: 122, distance: 37.7
click at [38, 122] on section "**********" at bounding box center [476, 271] width 900 height 474
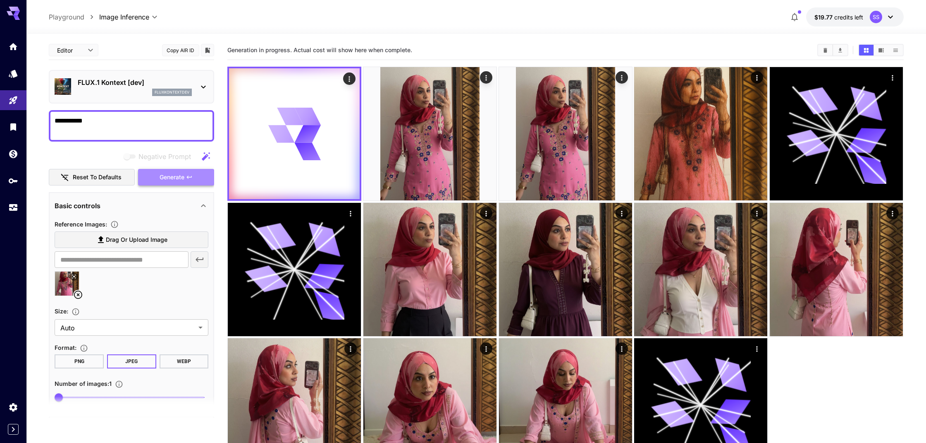
click at [162, 176] on span "Generate" at bounding box center [172, 177] width 25 height 10
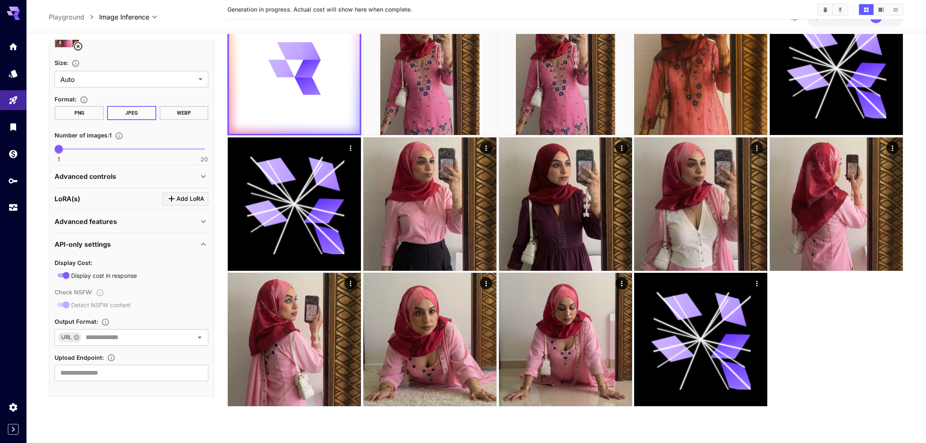
scroll to position [247, 0]
click at [114, 176] on p "Advanced controls" at bounding box center [86, 177] width 62 height 10
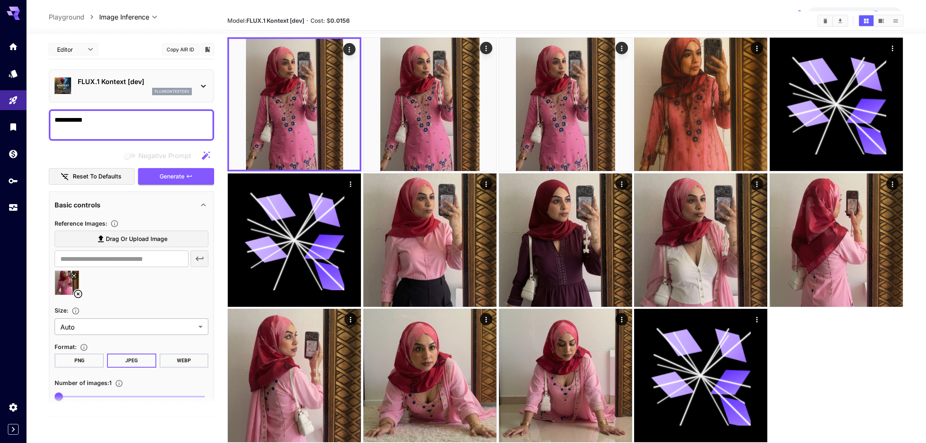
scroll to position [0, 0]
click at [130, 154] on span "Negative prompts are not compatible with the selected model." at bounding box center [130, 155] width 11 height 4
click at [131, 155] on span "Negative prompts are not compatible with the selected model." at bounding box center [130, 155] width 11 height 4
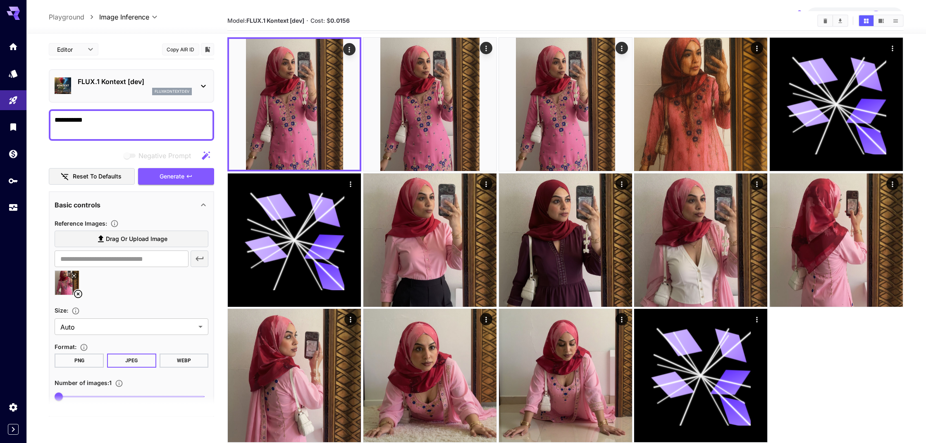
click at [208, 156] on icon "button" at bounding box center [206, 156] width 10 height 10
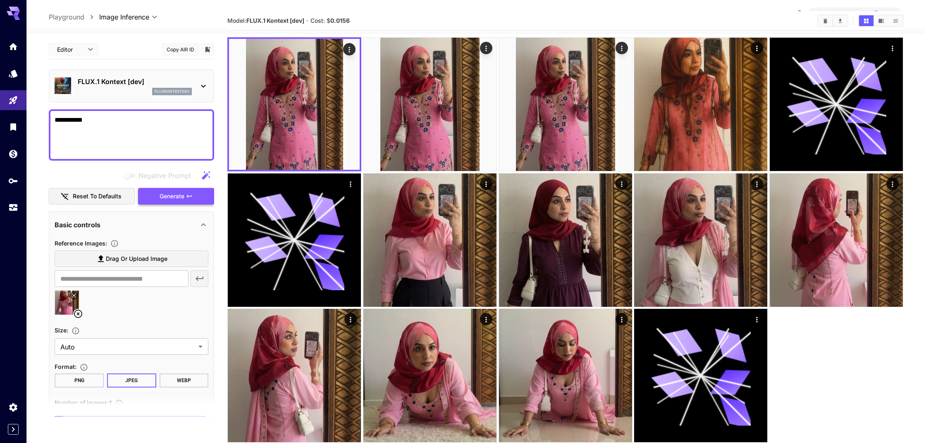
click at [177, 196] on span "Generate" at bounding box center [172, 196] width 25 height 10
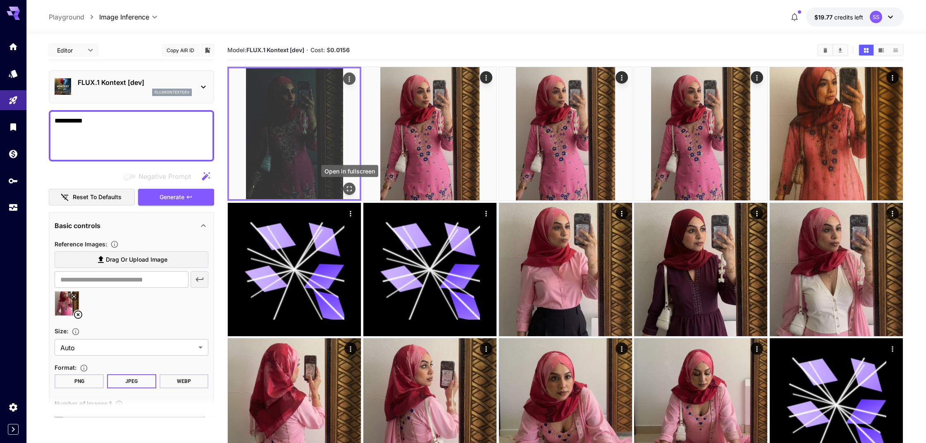
click at [351, 189] on icon "Open in fullscreen" at bounding box center [350, 188] width 8 height 8
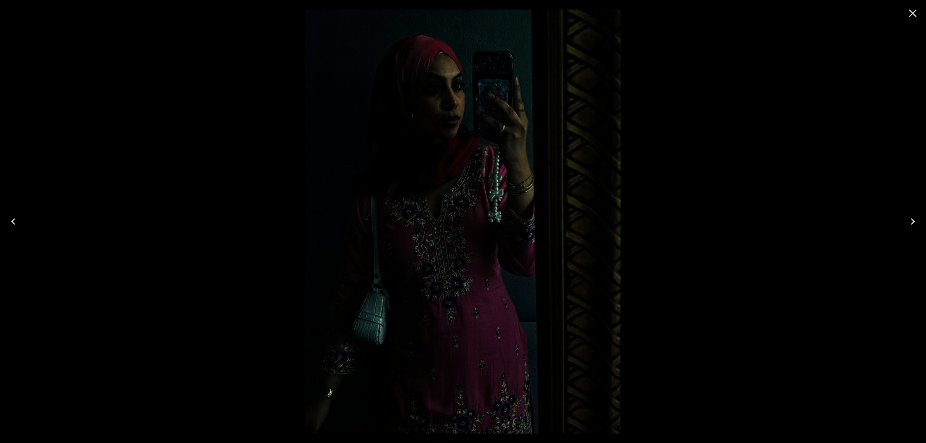
click at [916, 17] on icon "Close" at bounding box center [913, 14] width 8 height 8
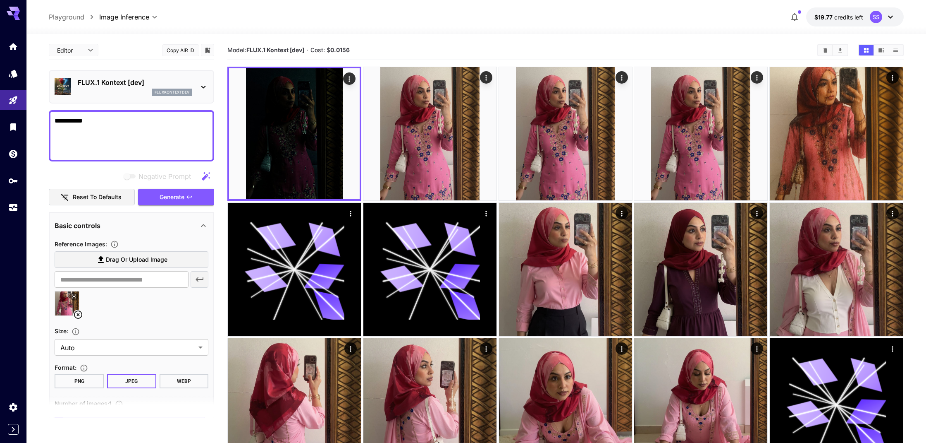
drag, startPoint x: 175, startPoint y: 150, endPoint x: 109, endPoint y: 127, distance: 69.7
click at [92, 119] on textarea "**********" at bounding box center [132, 136] width 154 height 40
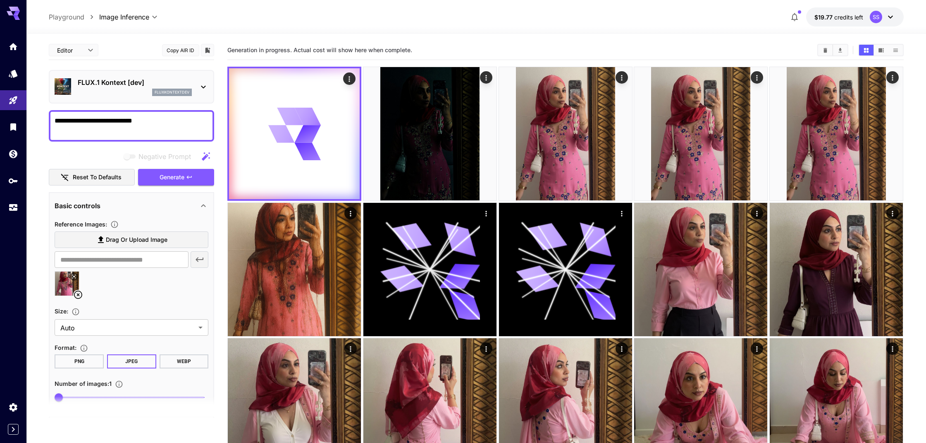
click at [203, 86] on icon at bounding box center [204, 87] width 10 height 10
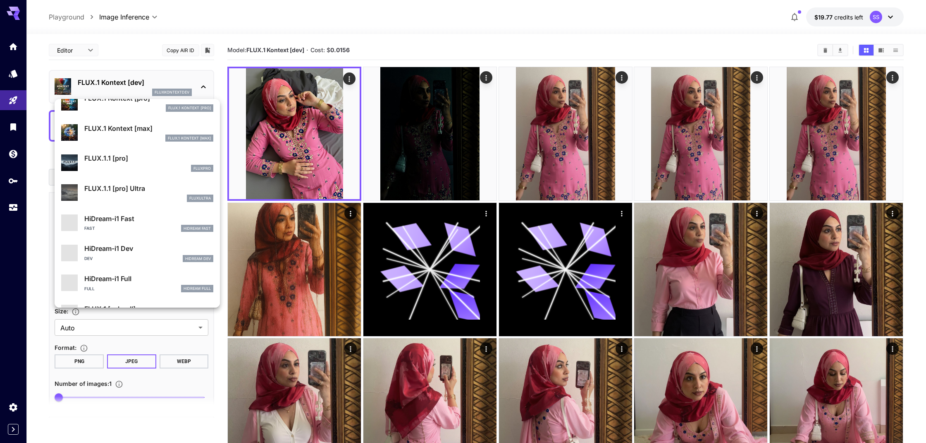
scroll to position [579, 0]
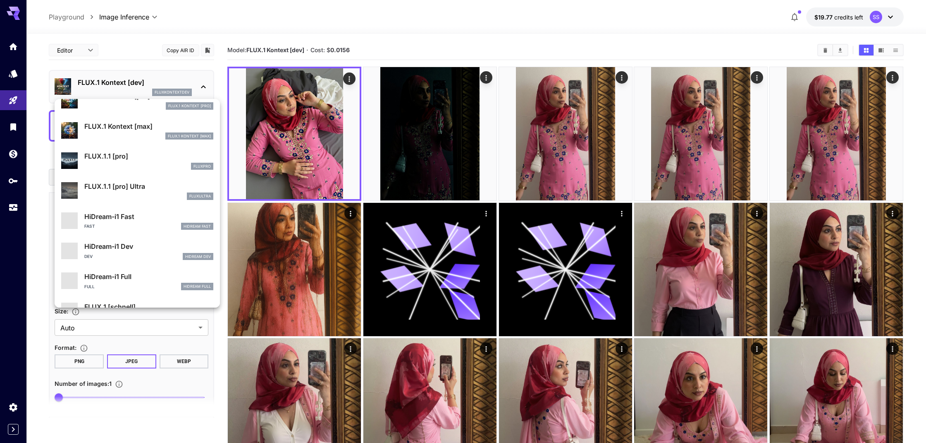
click at [305, 177] on div at bounding box center [463, 221] width 926 height 443
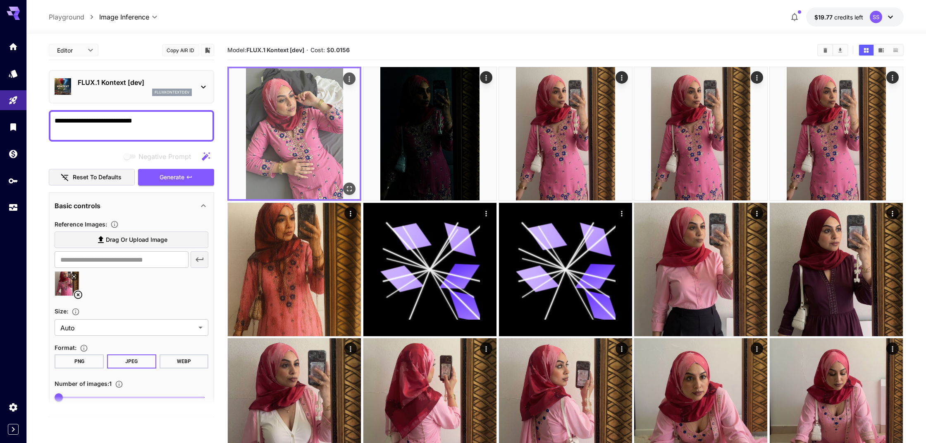
click at [350, 187] on icon "Open in fullscreen" at bounding box center [350, 188] width 8 height 8
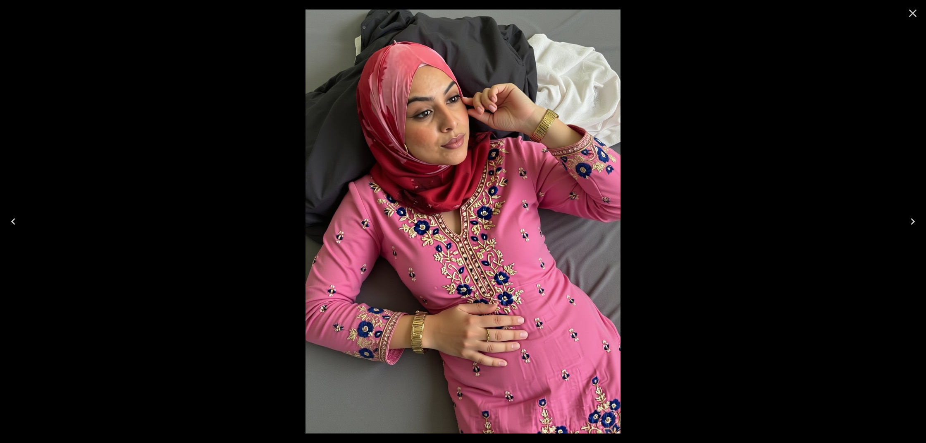
click at [909, 14] on icon "Close" at bounding box center [913, 13] width 13 height 13
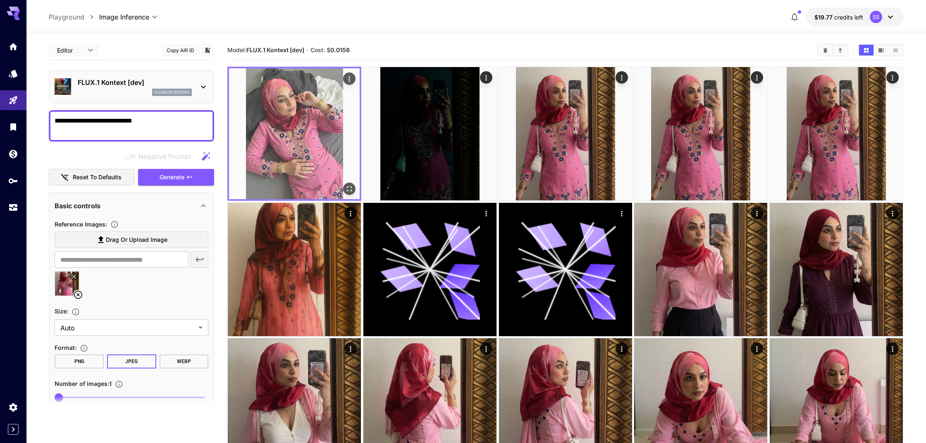
scroll to position [0, 0]
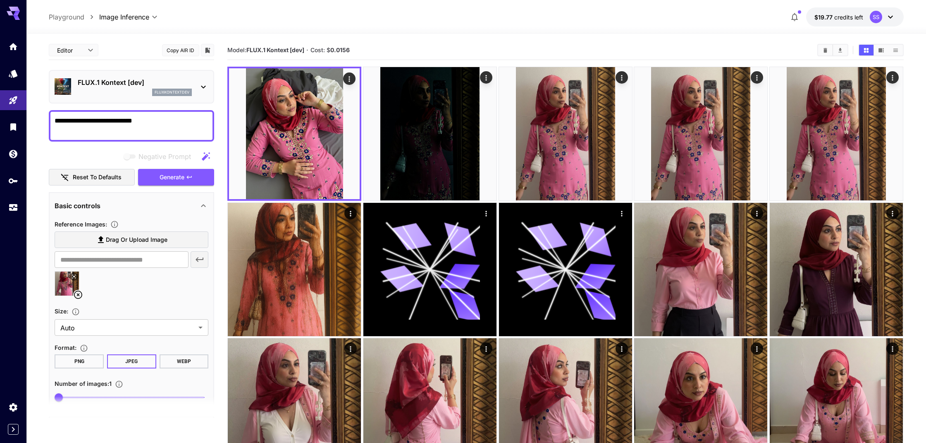
drag, startPoint x: 142, startPoint y: 121, endPoint x: 48, endPoint y: 122, distance: 93.9
click at [50, 121] on div "**********" at bounding box center [131, 125] width 165 height 31
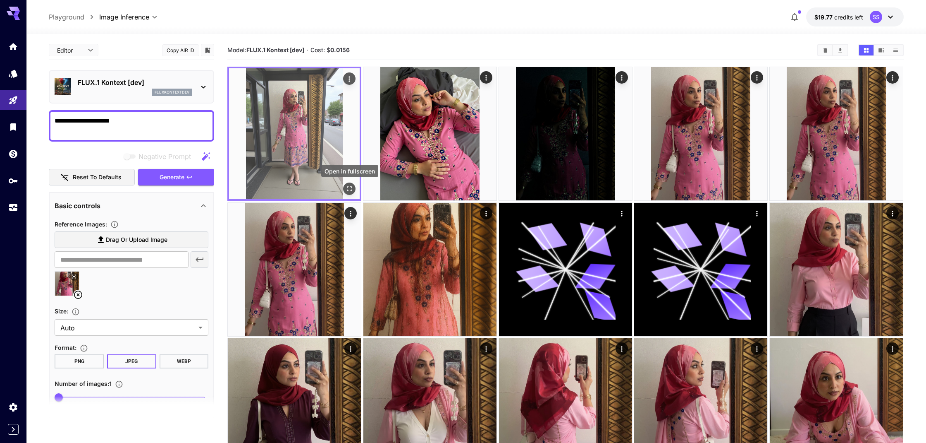
click at [348, 187] on icon "Open in fullscreen" at bounding box center [349, 189] width 5 height 5
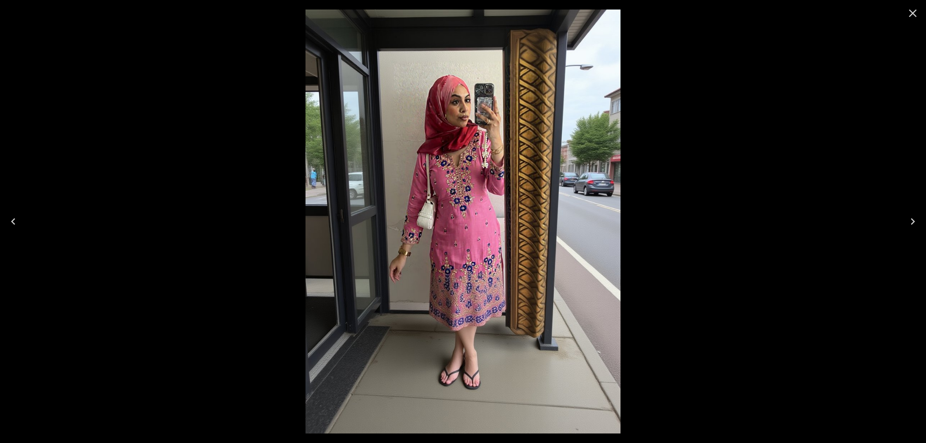
click at [914, 14] on icon "Close" at bounding box center [913, 13] width 13 height 13
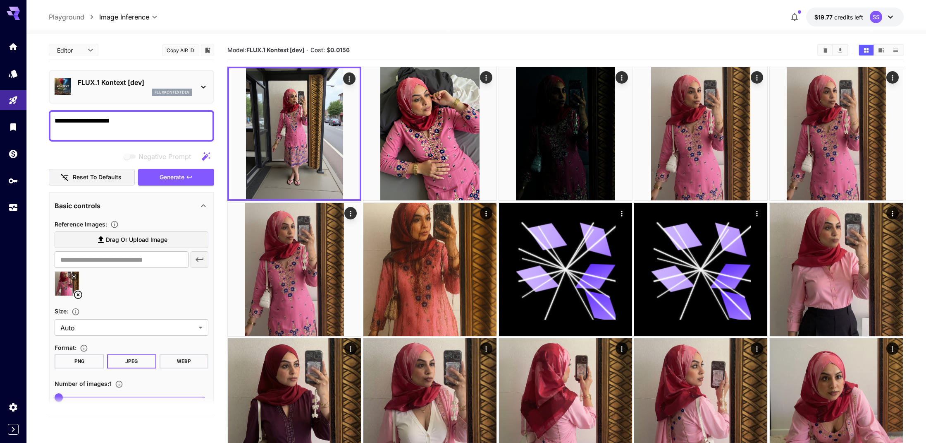
click at [124, 120] on textarea "**********" at bounding box center [132, 126] width 154 height 20
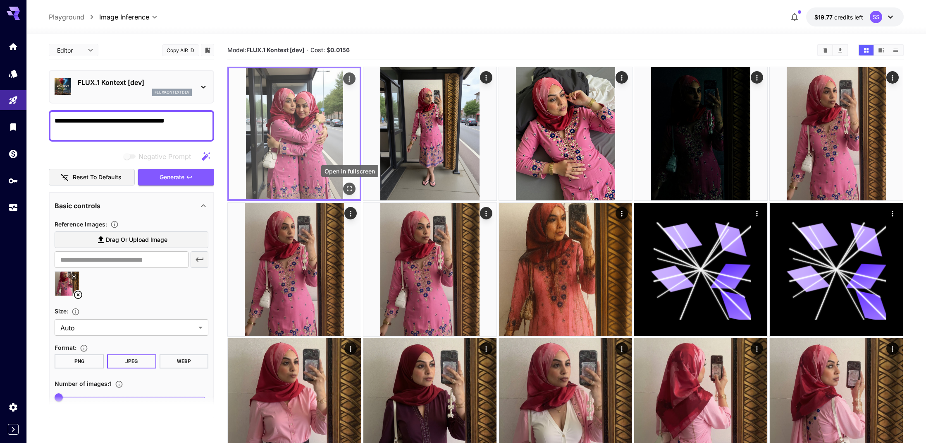
click at [348, 189] on icon "Open in fullscreen" at bounding box center [350, 188] width 8 height 8
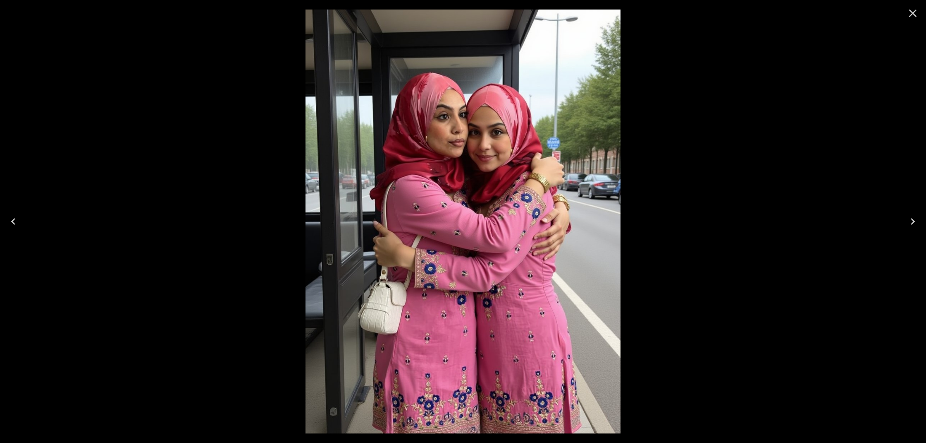
click at [912, 17] on icon "Close" at bounding box center [913, 13] width 13 height 13
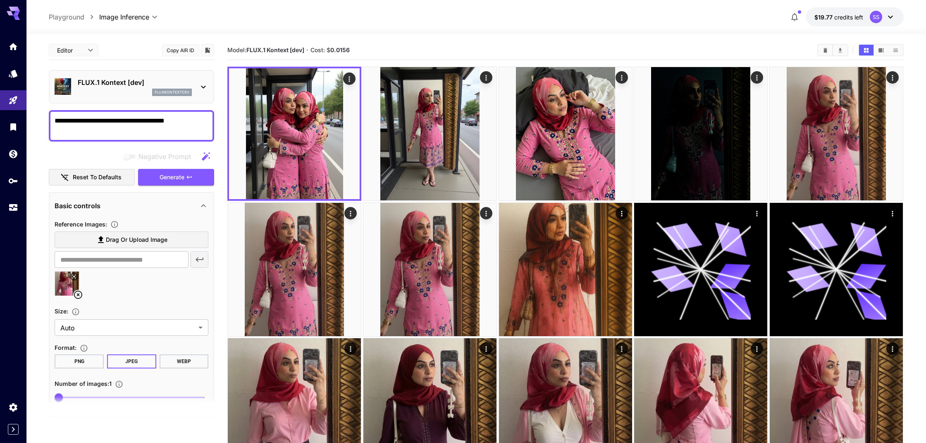
drag, startPoint x: 171, startPoint y: 118, endPoint x: 124, endPoint y: 120, distance: 46.8
click at [124, 120] on textarea "**********" at bounding box center [132, 126] width 154 height 20
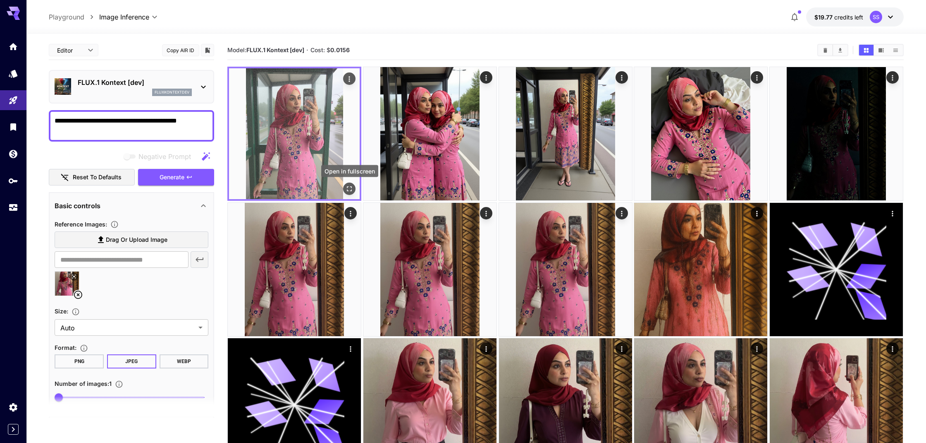
click at [349, 188] on icon "Open in fullscreen" at bounding box center [350, 188] width 8 height 8
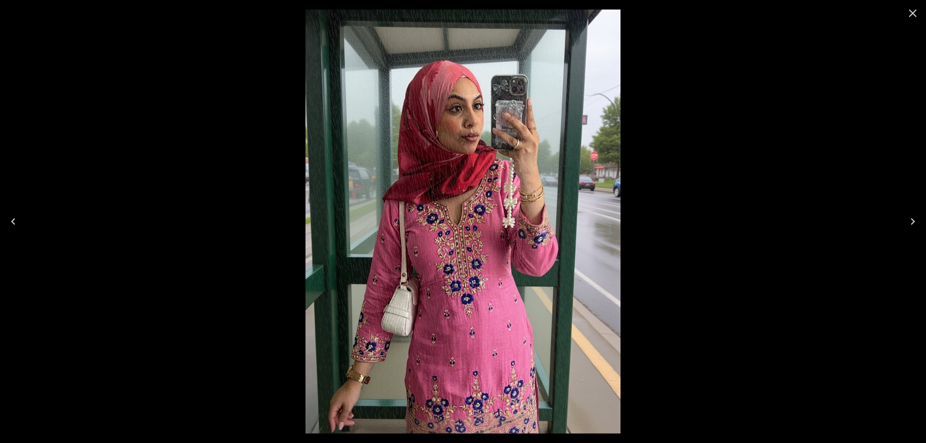
click at [912, 17] on icon "Close" at bounding box center [913, 13] width 13 height 13
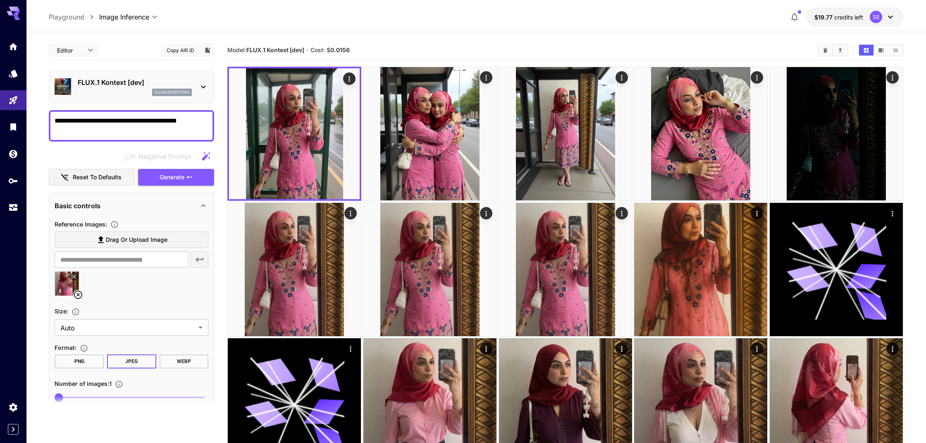
drag, startPoint x: 196, startPoint y: 121, endPoint x: 124, endPoint y: 122, distance: 71.6
click at [124, 122] on textarea "**********" at bounding box center [132, 126] width 154 height 20
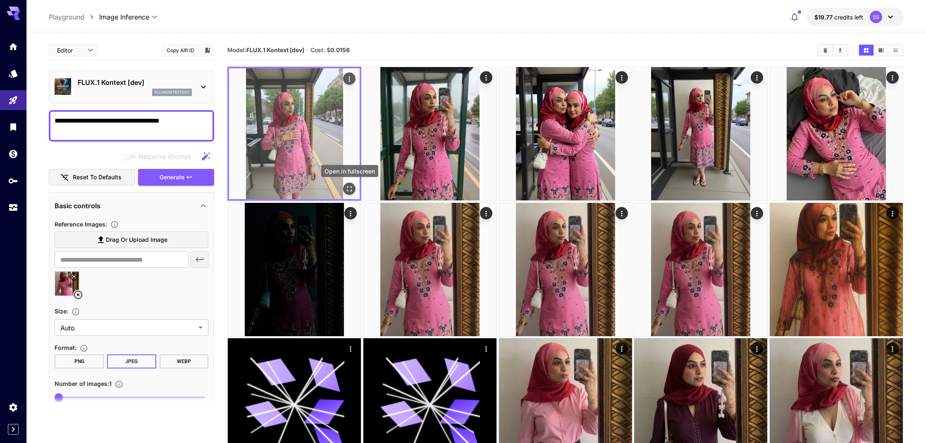
click at [353, 189] on icon "Open in fullscreen" at bounding box center [350, 188] width 8 height 8
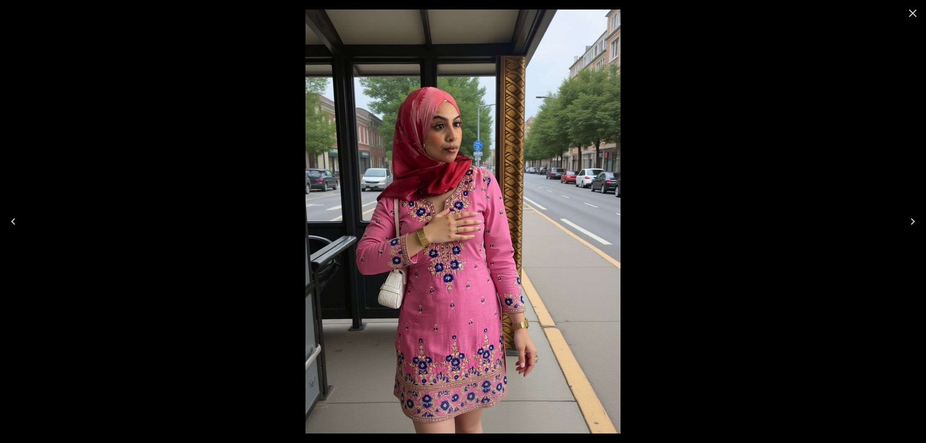
click at [914, 16] on icon "Close" at bounding box center [913, 13] width 13 height 13
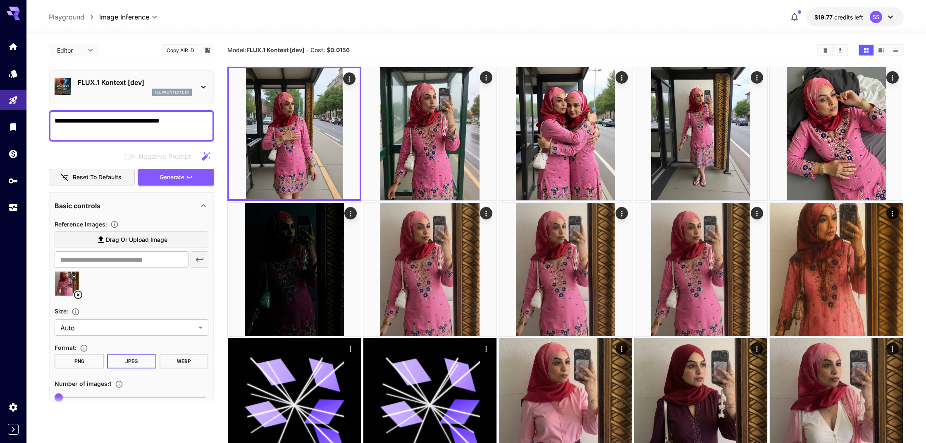
drag, startPoint x: 140, startPoint y: 120, endPoint x: 125, endPoint y: 122, distance: 15.1
click at [124, 121] on textarea "**********" at bounding box center [132, 126] width 154 height 20
click at [156, 120] on textarea "**********" at bounding box center [132, 126] width 154 height 20
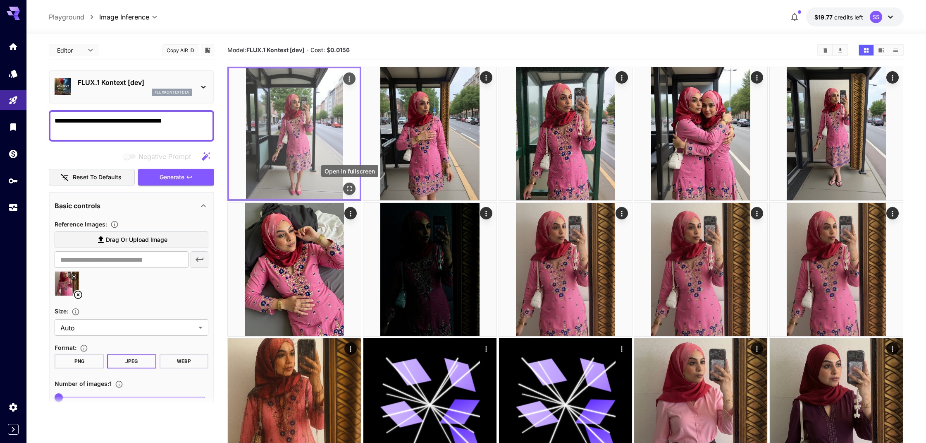
click at [350, 188] on icon "Open in fullscreen" at bounding box center [350, 188] width 8 height 8
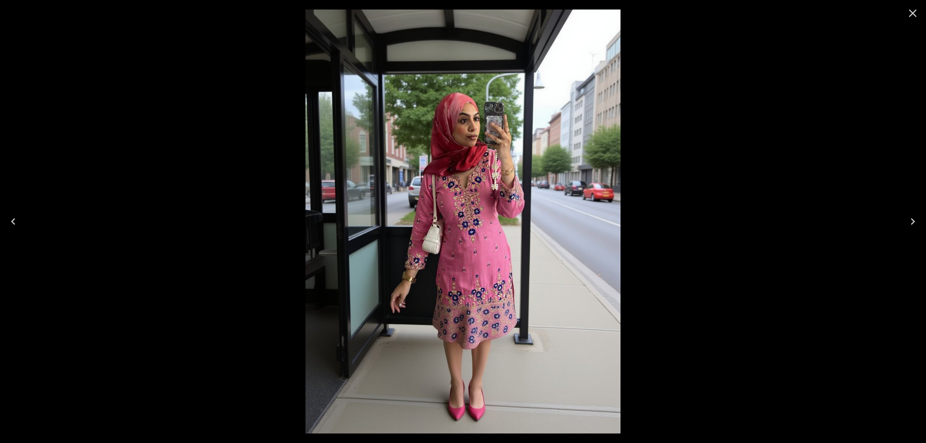
click at [909, 15] on icon "Close" at bounding box center [913, 13] width 13 height 13
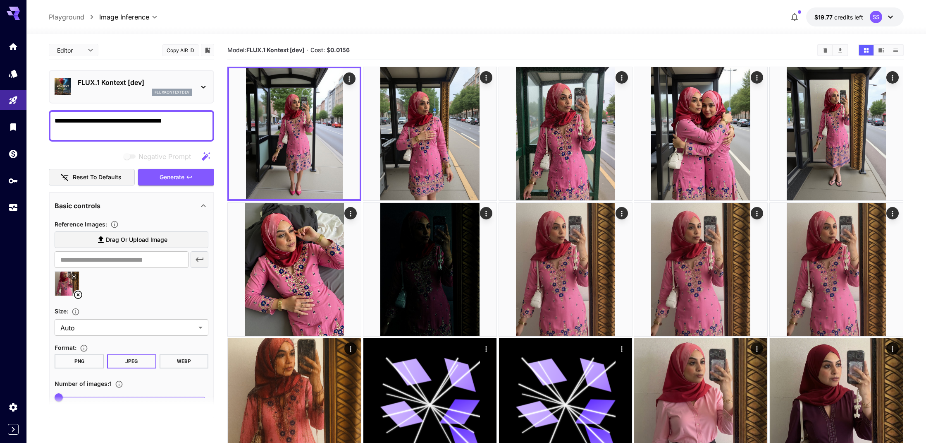
drag, startPoint x: 121, startPoint y: 120, endPoint x: 48, endPoint y: 129, distance: 73.4
click at [50, 124] on div "**********" at bounding box center [131, 125] width 165 height 31
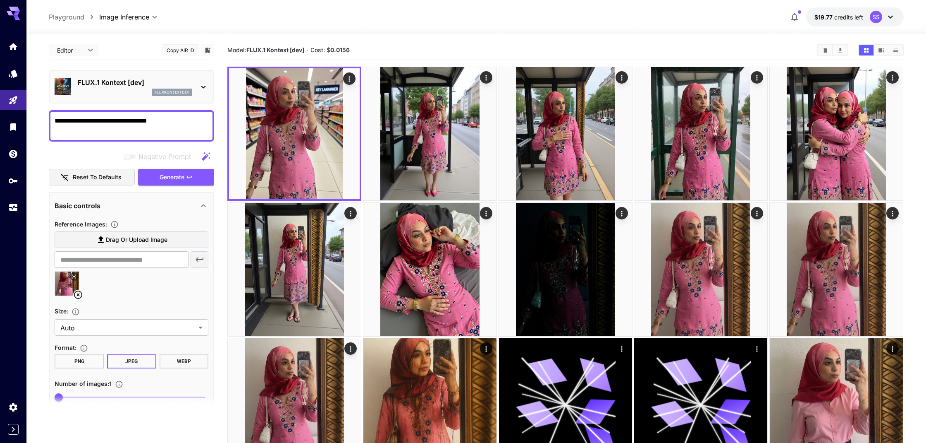
scroll to position [17, 0]
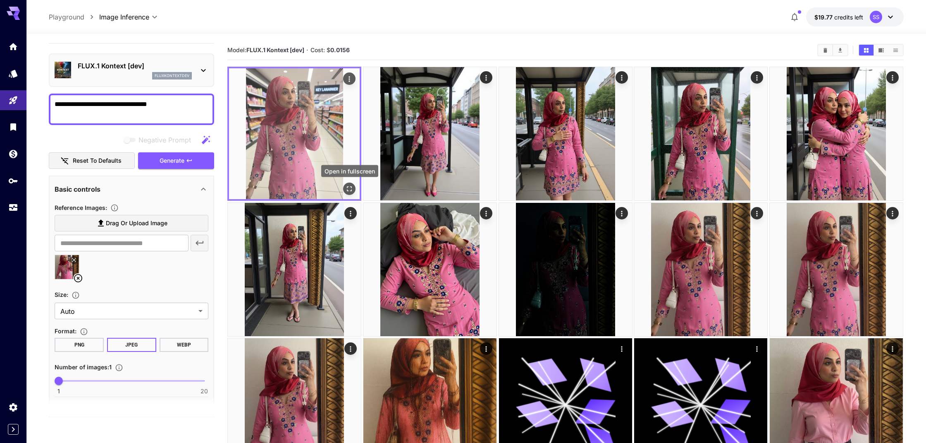
type textarea "**********"
click at [350, 187] on icon "Open in fullscreen" at bounding box center [350, 188] width 8 height 8
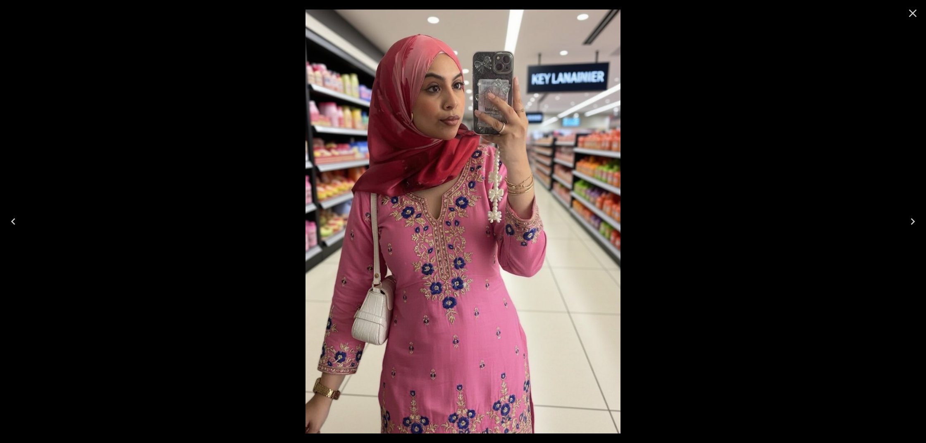
click at [912, 17] on icon "Close" at bounding box center [913, 13] width 13 height 13
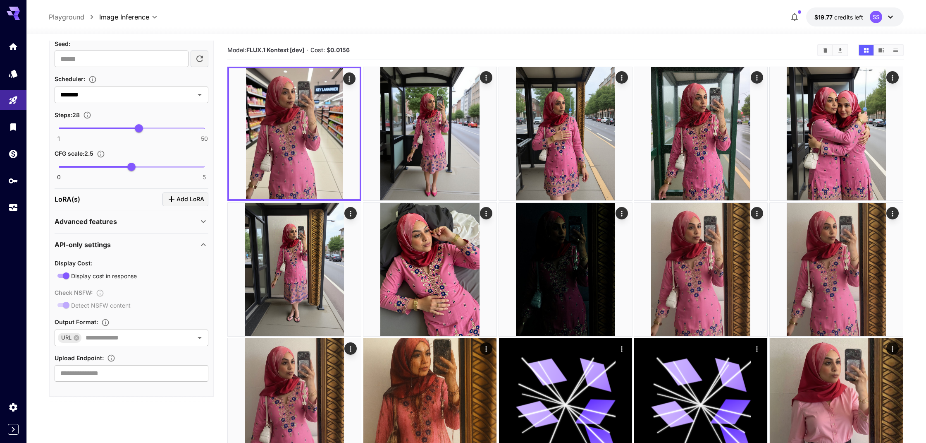
scroll to position [405, 0]
type input "*"
drag, startPoint x: 129, startPoint y: 165, endPoint x: 207, endPoint y: 166, distance: 78.2
click at [207, 166] on span "5" at bounding box center [204, 167] width 8 height 8
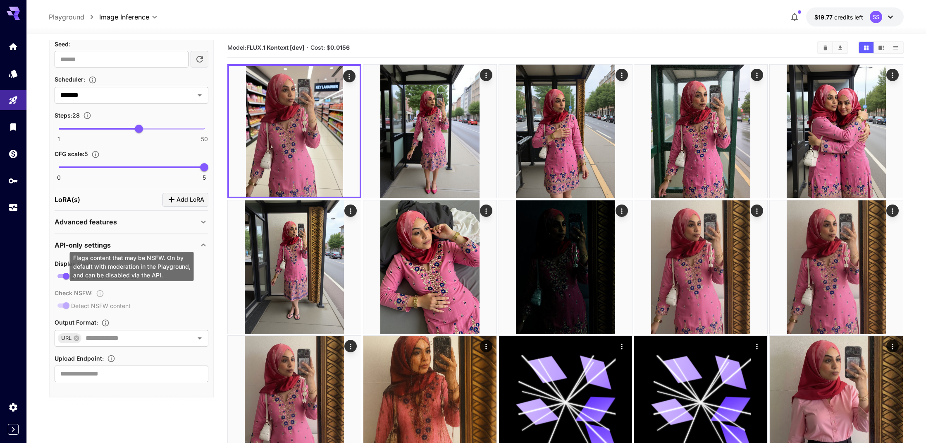
scroll to position [2, 0]
click at [66, 304] on div "Check NSFW : Detect NSFW content" at bounding box center [132, 298] width 154 height 23
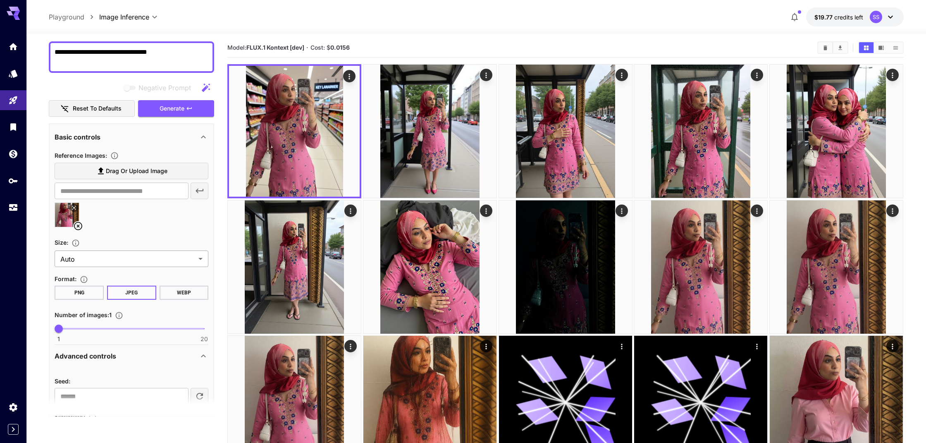
scroll to position [50, 0]
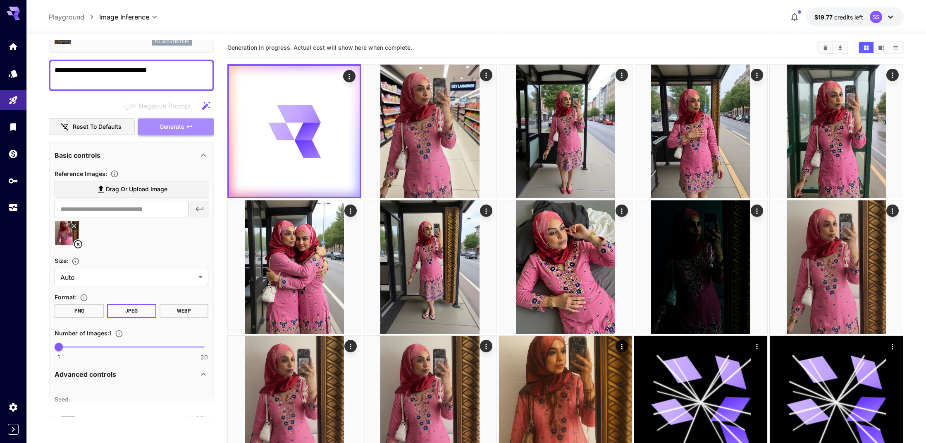
click at [171, 127] on span "Generate" at bounding box center [172, 127] width 25 height 10
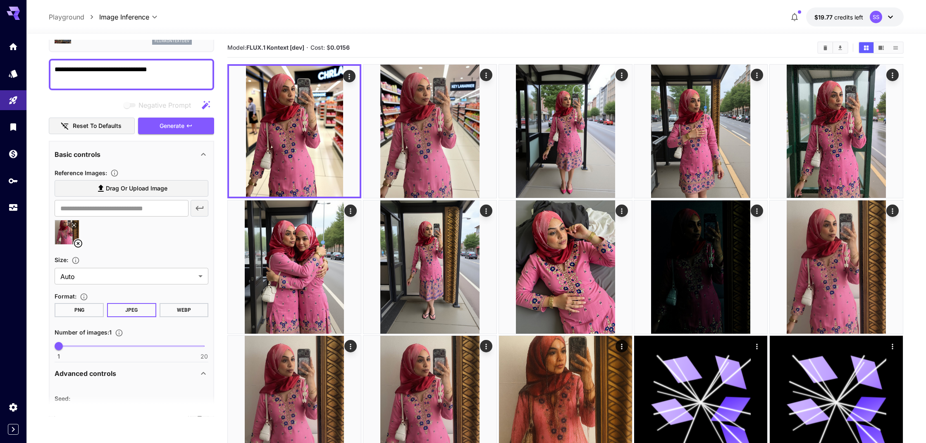
drag, startPoint x: 158, startPoint y: 68, endPoint x: 107, endPoint y: 69, distance: 50.5
click at [107, 69] on textarea "**********" at bounding box center [132, 75] width 154 height 20
type textarea "**********"
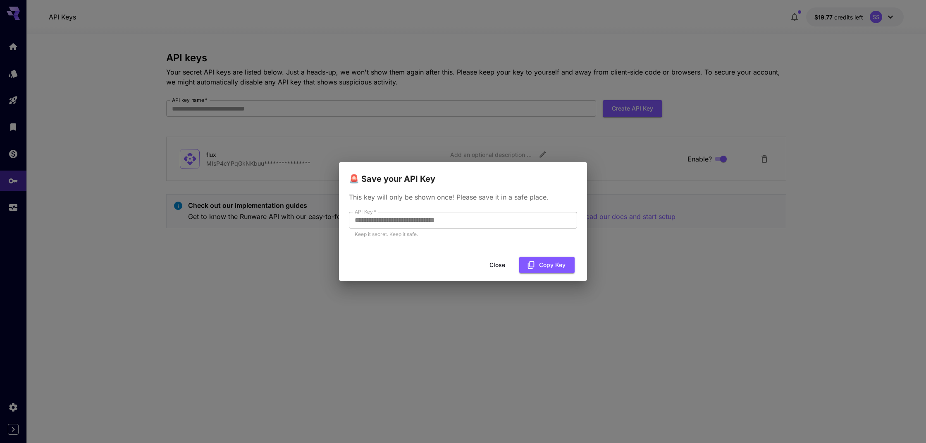
click at [347, 220] on div "**********" at bounding box center [463, 219] width 248 height 68
click at [500, 262] on button "Close" at bounding box center [497, 264] width 37 height 17
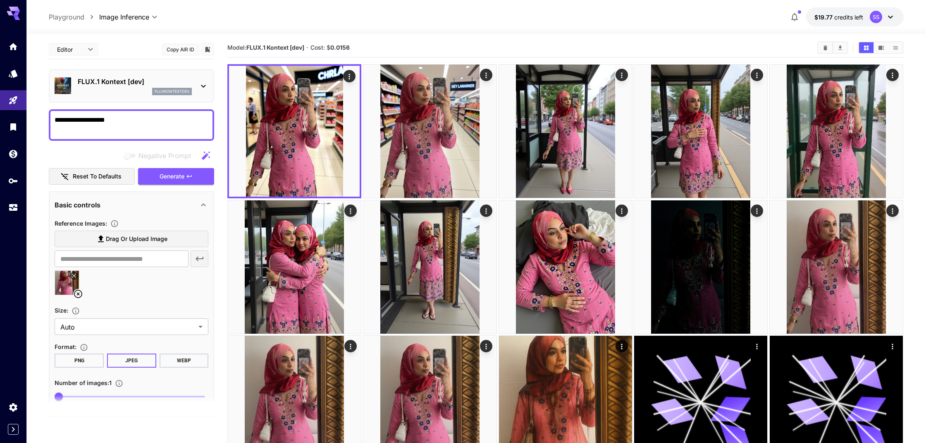
scroll to position [50, 0]
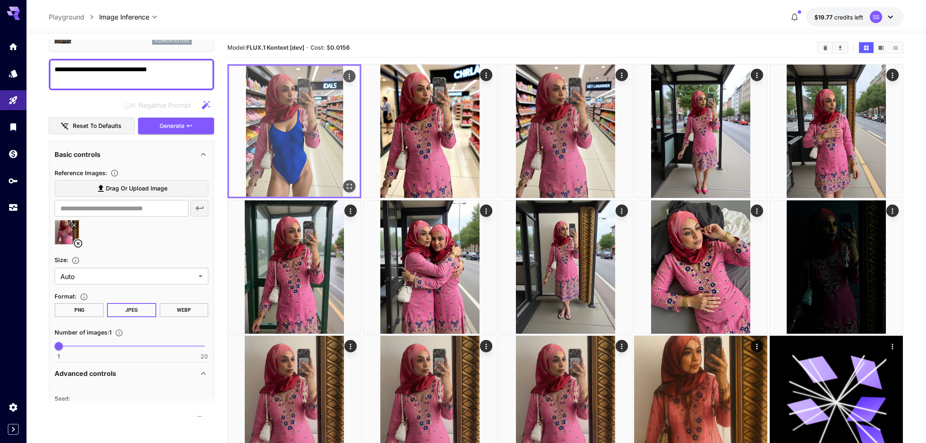
type textarea "**********"
click at [348, 185] on icon "Open in fullscreen" at bounding box center [350, 186] width 8 height 8
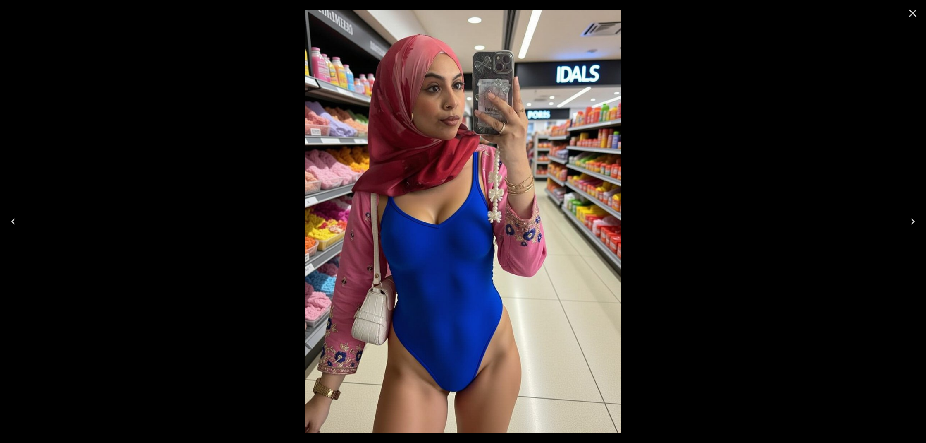
click at [912, 13] on icon "Close" at bounding box center [913, 13] width 13 height 13
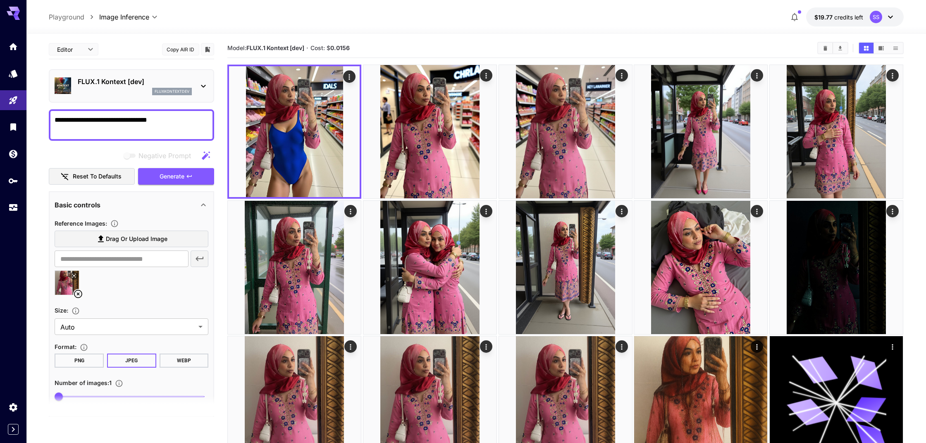
scroll to position [2, 0]
click at [201, 83] on icon at bounding box center [204, 86] width 10 height 10
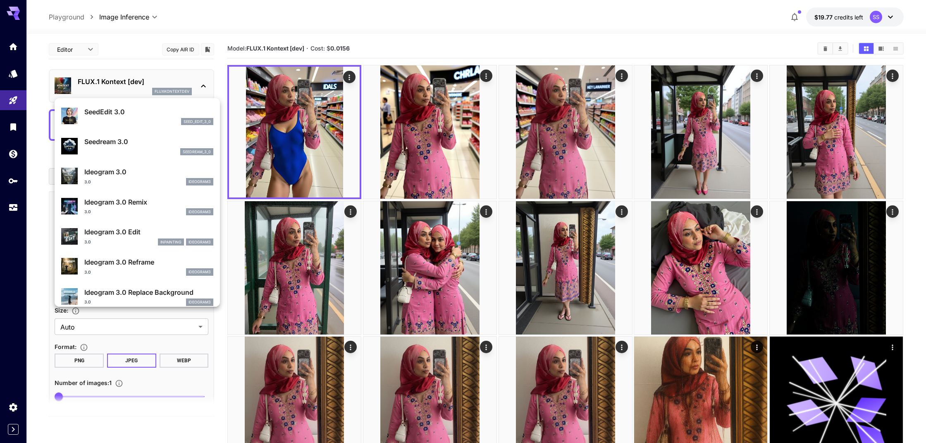
scroll to position [207, 0]
click at [111, 170] on p "Ideogram 3.0" at bounding box center [148, 170] width 129 height 10
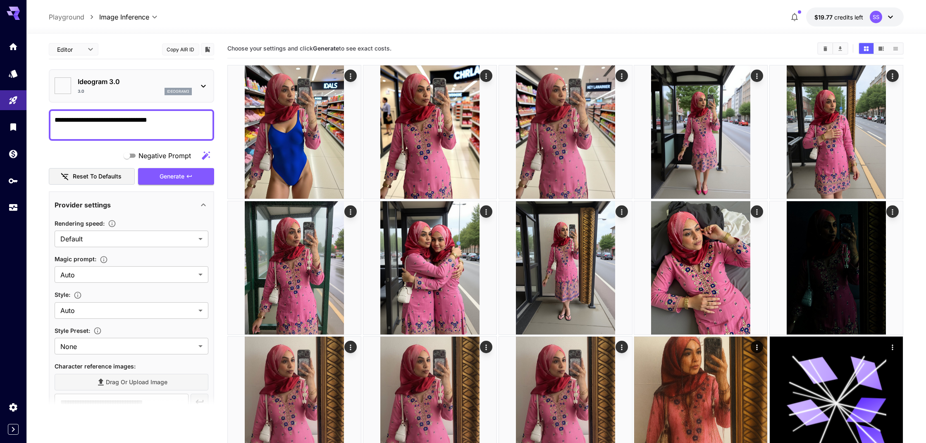
type input "**********"
click at [203, 84] on icon at bounding box center [203, 85] width 5 height 3
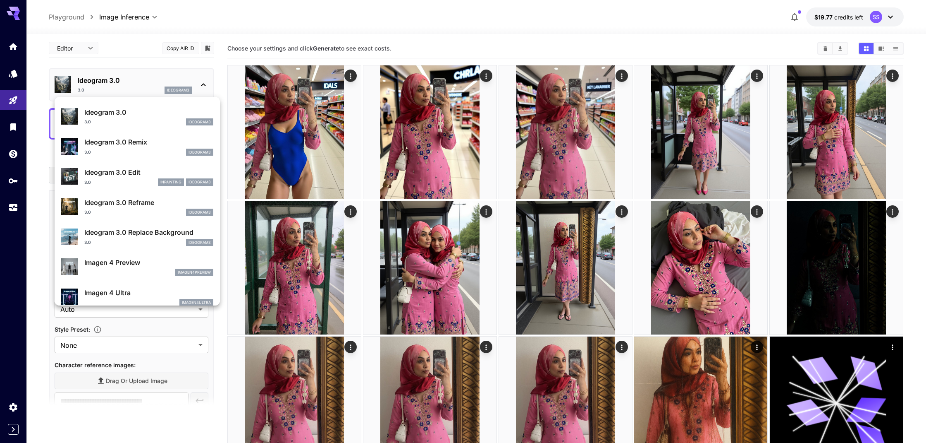
scroll to position [264, 0]
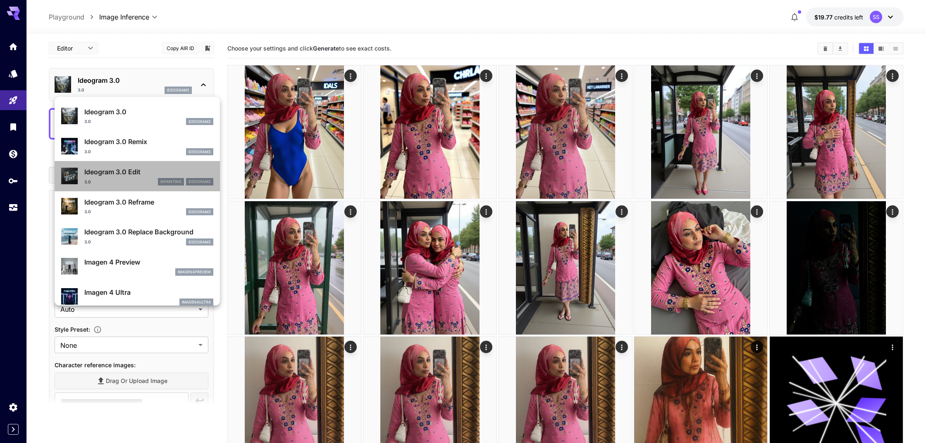
click at [113, 175] on p "Ideogram 3.0 Edit" at bounding box center [148, 172] width 129 height 10
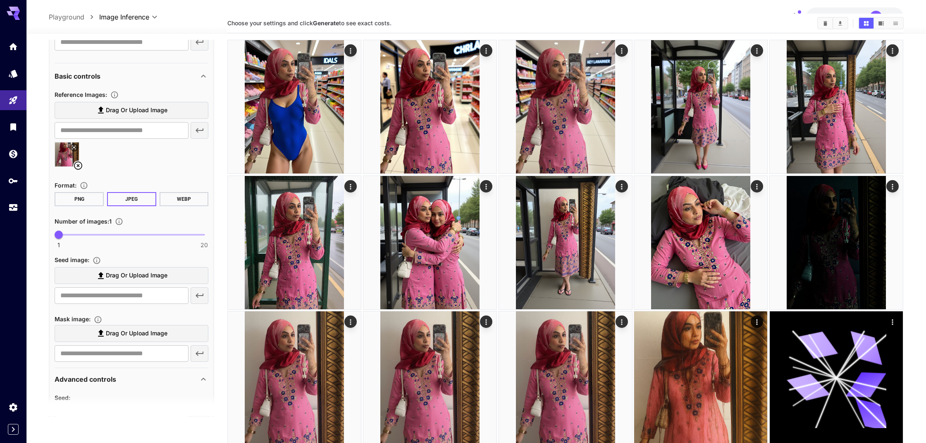
click at [77, 166] on icon at bounding box center [78, 165] width 10 height 10
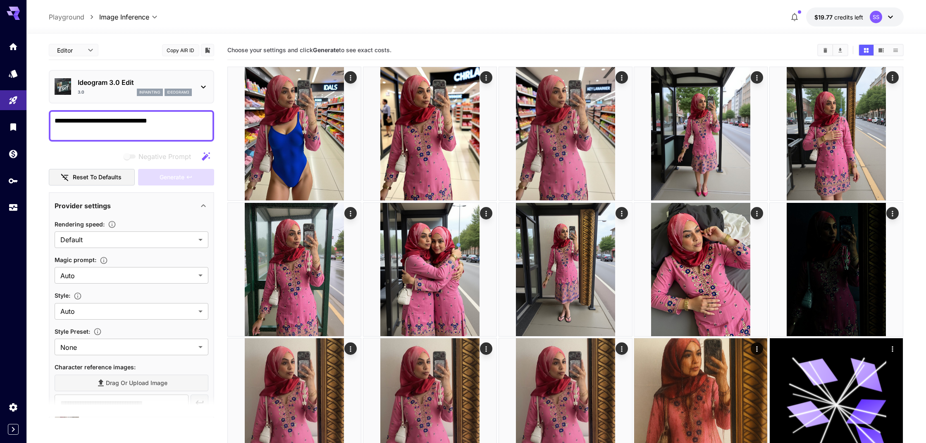
click at [205, 84] on icon at bounding box center [204, 87] width 10 height 10
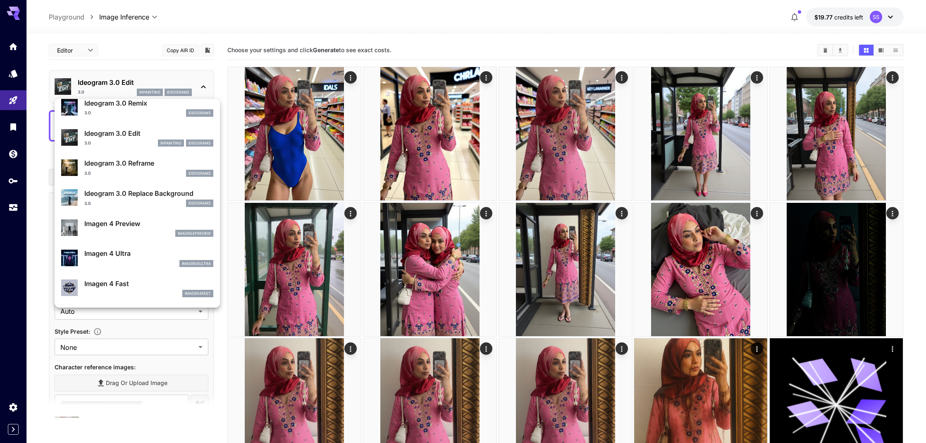
scroll to position [305, 0]
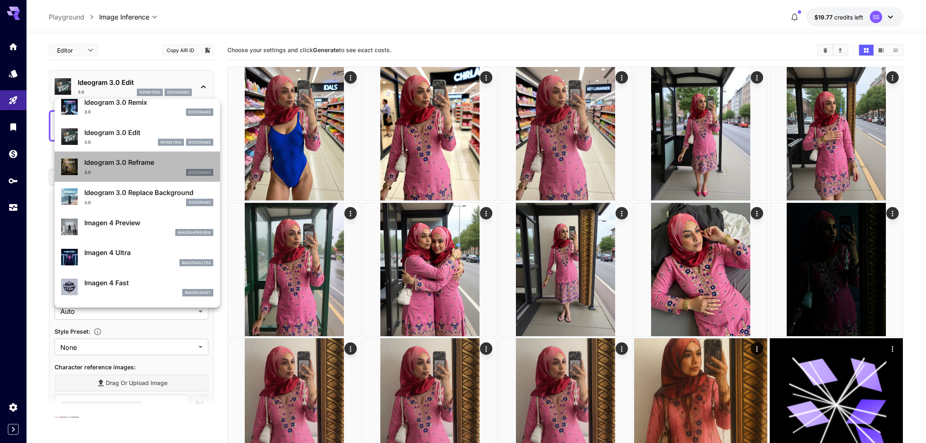
click at [113, 164] on p "Ideogram 3.0 Reframe" at bounding box center [148, 162] width 129 height 10
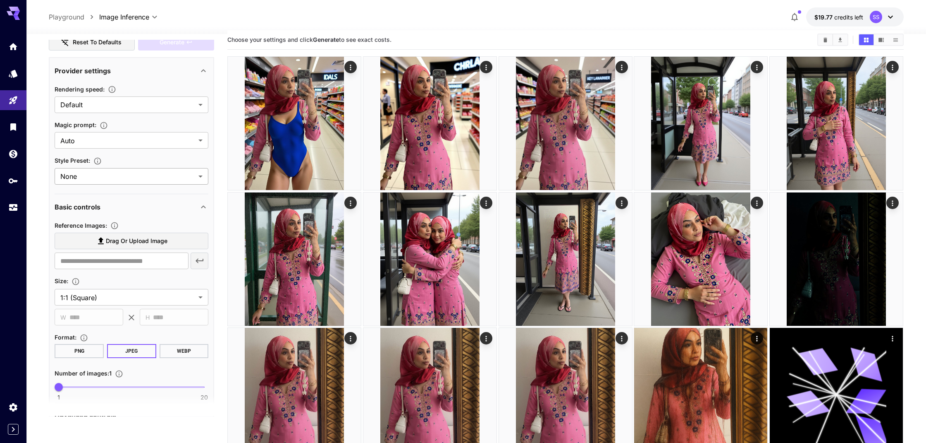
scroll to position [77, 0]
click at [129, 238] on span "Drag or upload image" at bounding box center [137, 240] width 62 height 10
click at [0, 0] on input "Drag or upload image" at bounding box center [0, 0] width 0 height 0
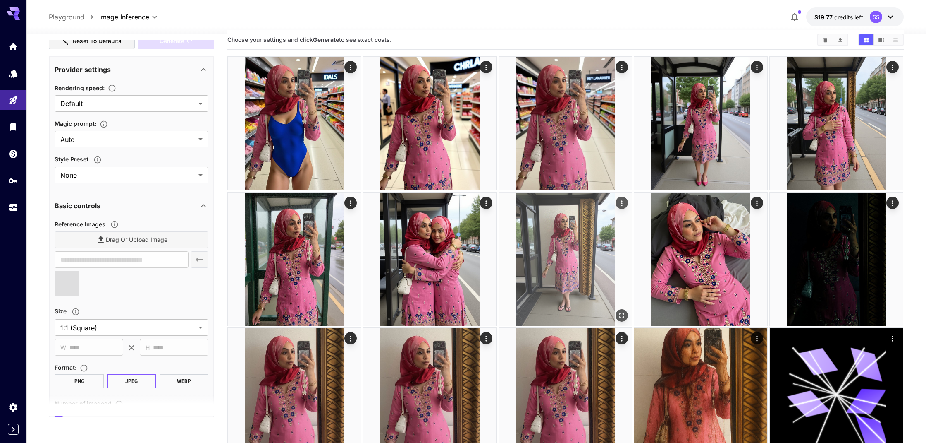
scroll to position [11, 0]
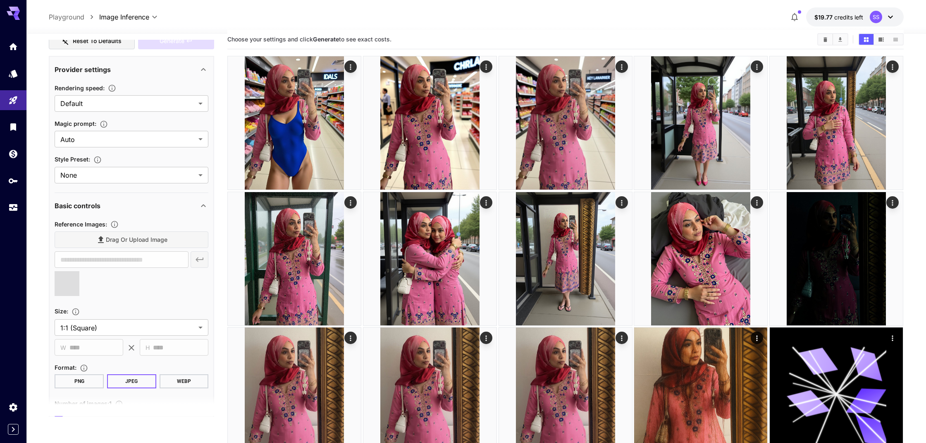
type input "**********"
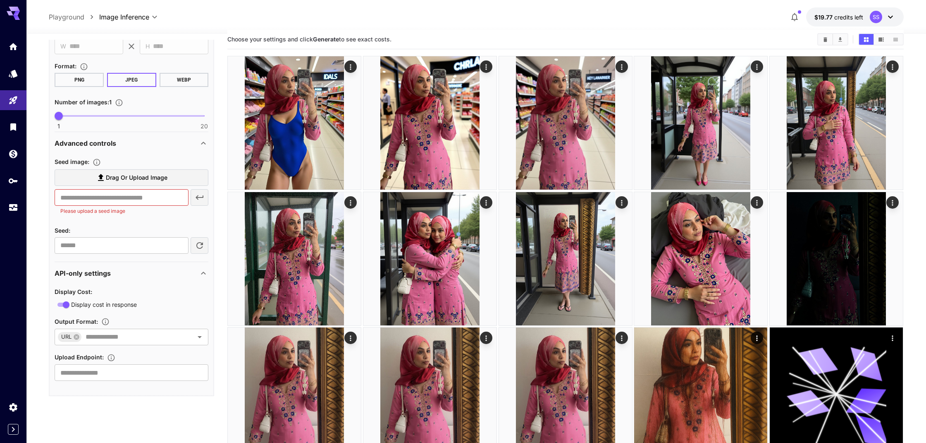
scroll to position [377, 0]
click at [127, 178] on span "Drag or upload image" at bounding box center [137, 178] width 62 height 10
click at [0, 0] on input "Drag or upload image" at bounding box center [0, 0] width 0 height 0
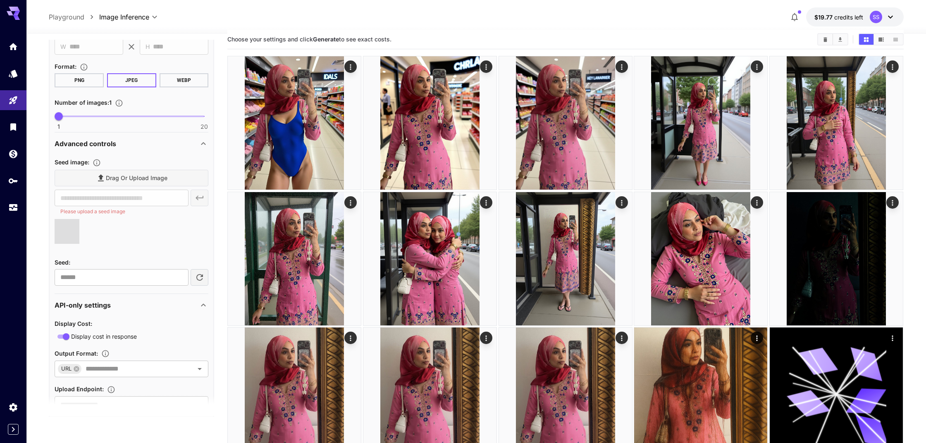
type input "**********"
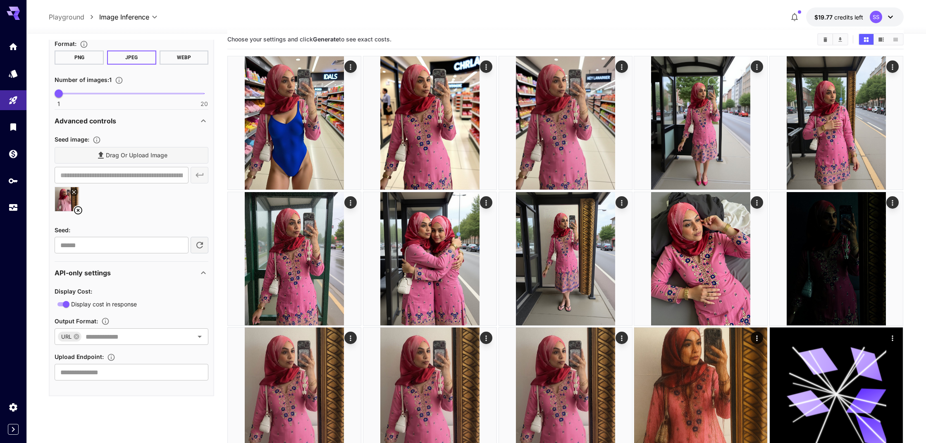
scroll to position [400, 0]
click at [148, 157] on div "Drag or upload image" at bounding box center [132, 155] width 154 height 17
click at [101, 156] on div "Drag or upload image" at bounding box center [132, 155] width 154 height 17
click at [79, 206] on icon at bounding box center [78, 210] width 8 height 8
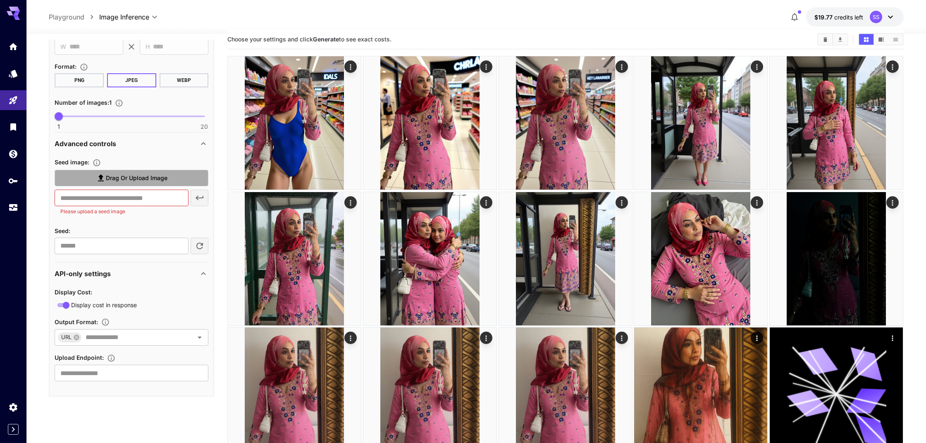
click at [114, 179] on span "Drag or upload image" at bounding box center [137, 178] width 62 height 10
click at [0, 0] on input "Drag or upload image" at bounding box center [0, 0] width 0 height 0
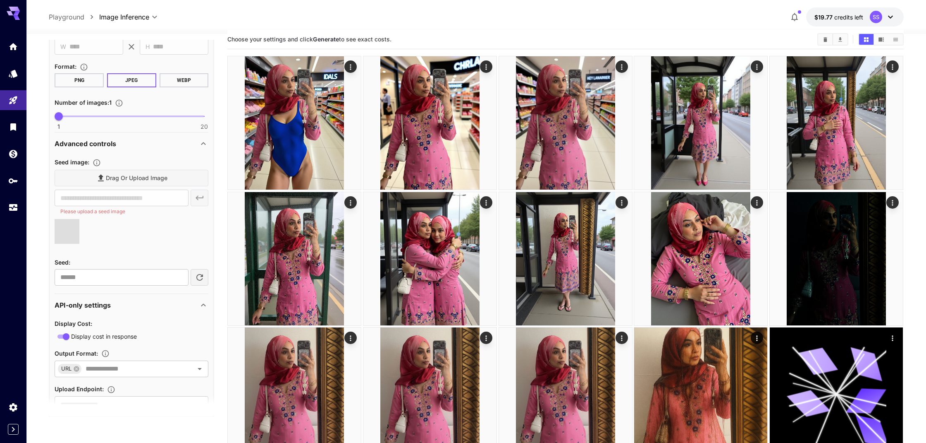
type input "**********"
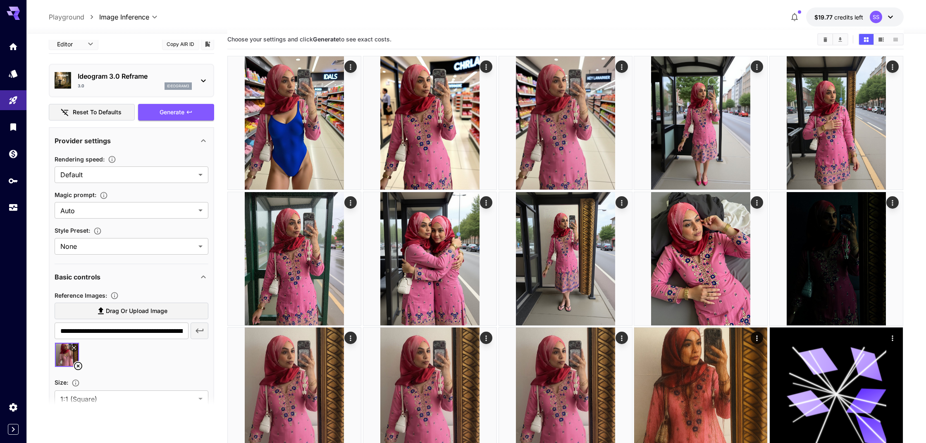
scroll to position [6, 0]
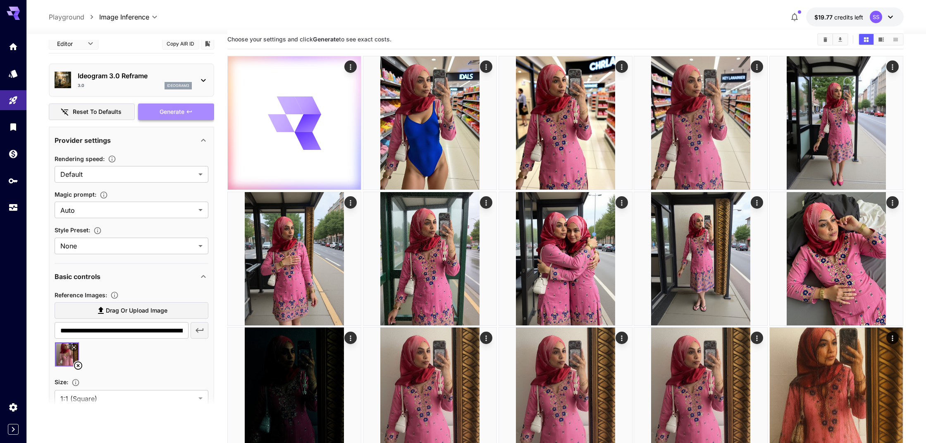
click at [174, 112] on span "Generate" at bounding box center [172, 112] width 25 height 10
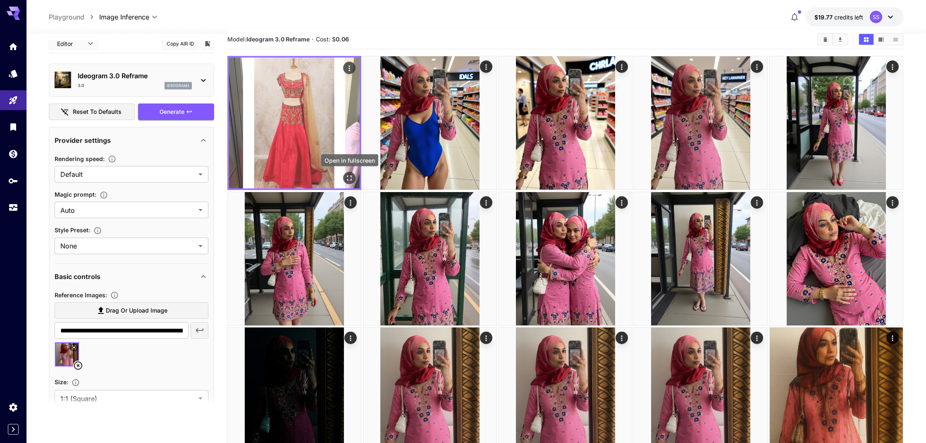
click at [351, 177] on icon "Open in fullscreen" at bounding box center [350, 178] width 8 height 8
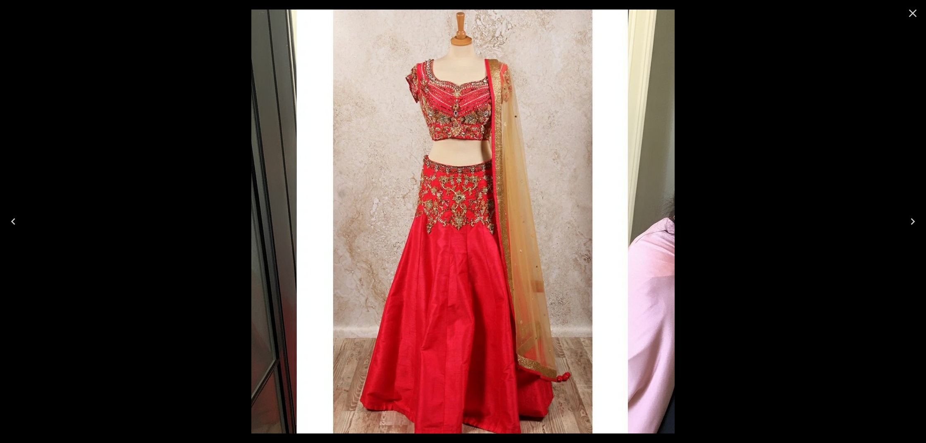
click at [916, 15] on icon "Close" at bounding box center [913, 13] width 13 height 13
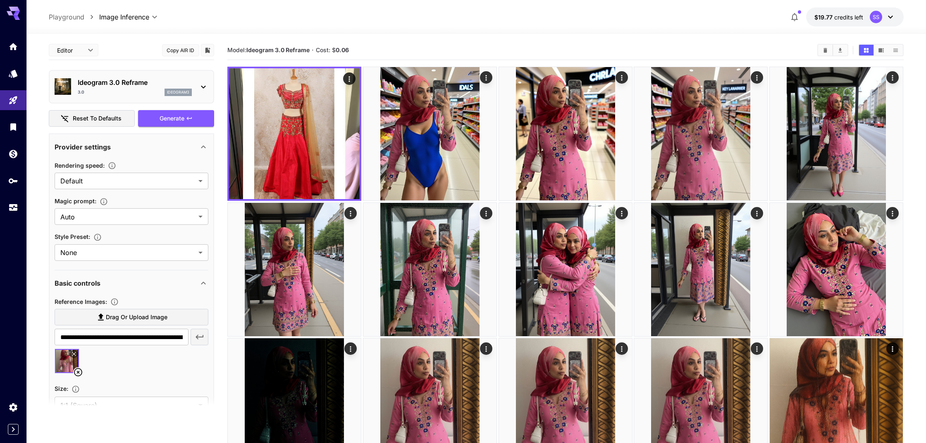
scroll to position [0, 0]
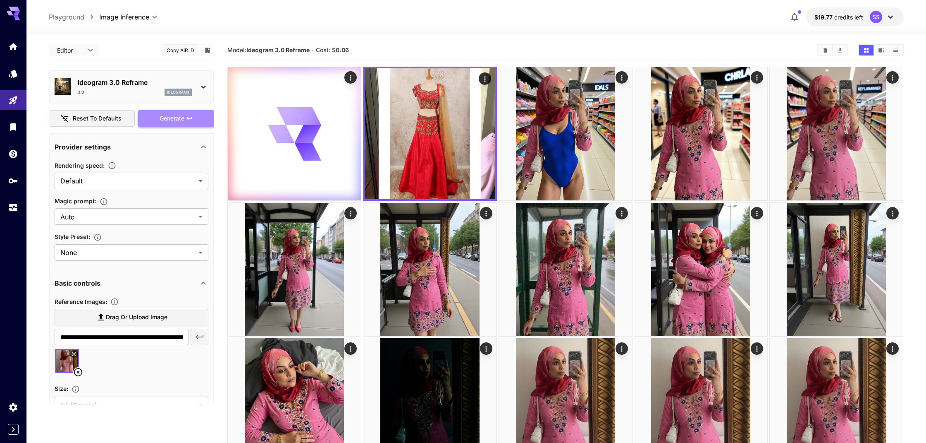
click at [171, 118] on span "Generate" at bounding box center [172, 118] width 25 height 10
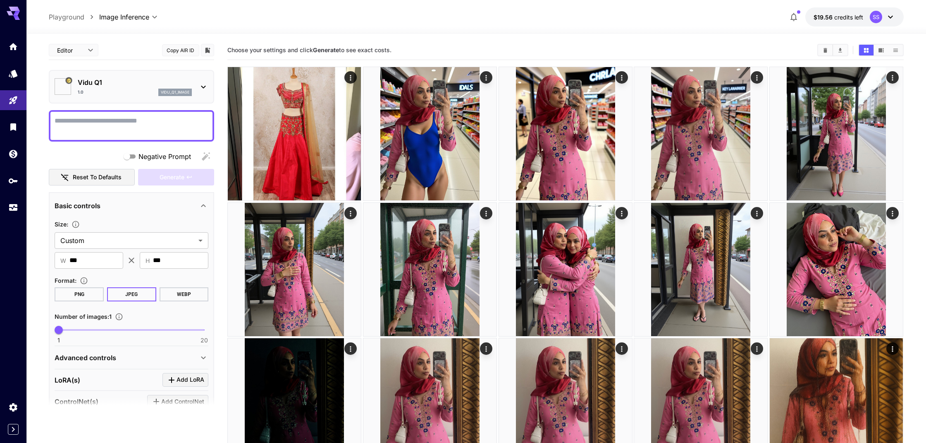
type input "*******"
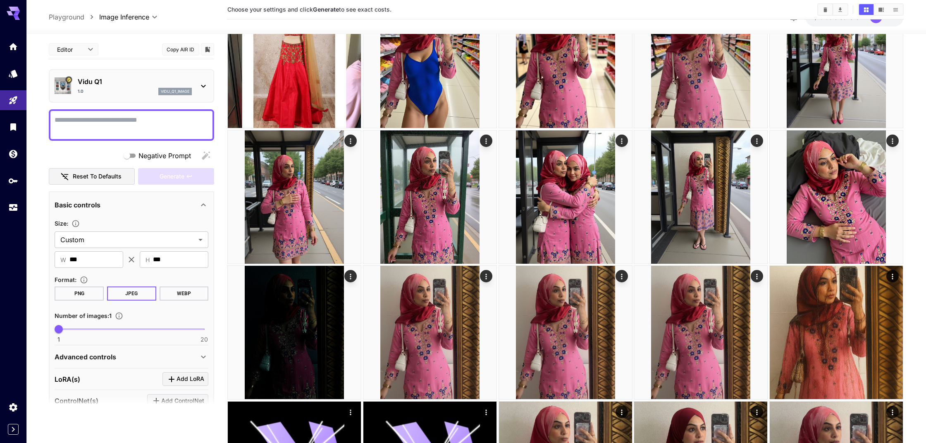
click at [203, 86] on icon at bounding box center [204, 86] width 10 height 10
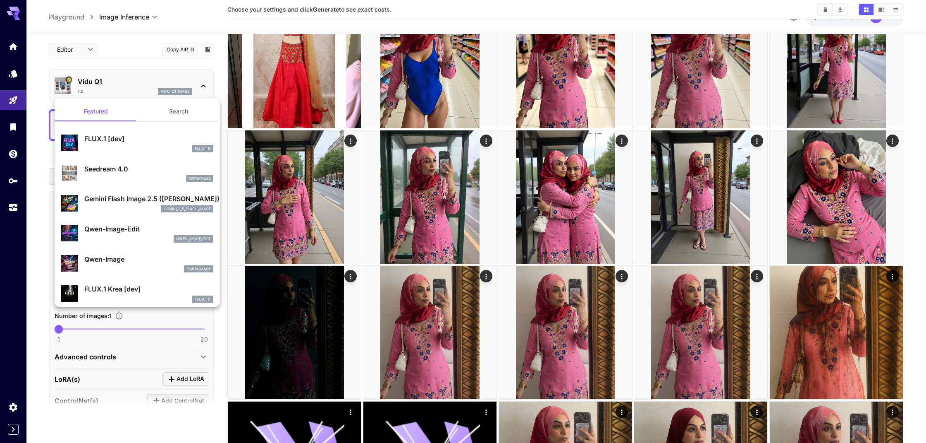
click at [36, 163] on div at bounding box center [463, 221] width 926 height 443
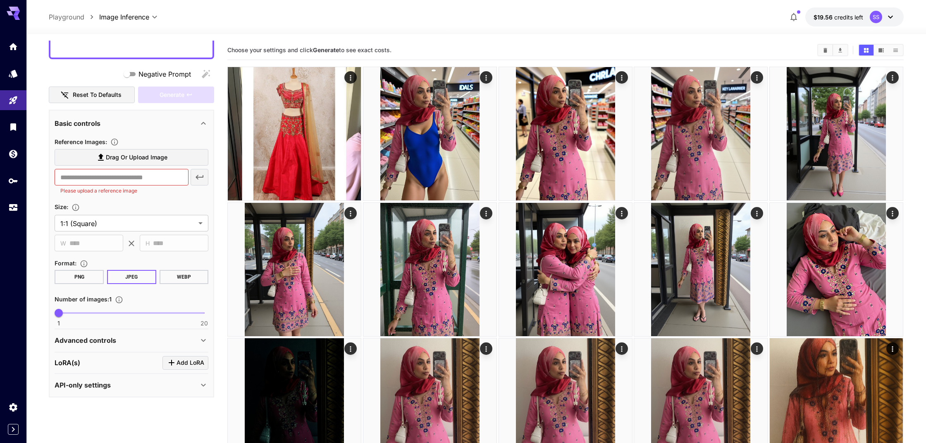
scroll to position [82, 0]
click at [139, 160] on span "Drag or upload image" at bounding box center [137, 158] width 62 height 10
click at [0, 0] on input "Drag or upload image" at bounding box center [0, 0] width 0 height 0
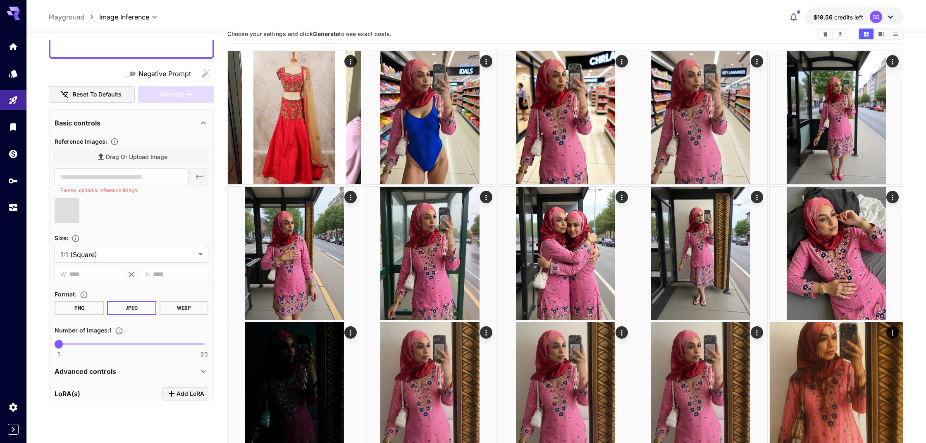
type input "**********"
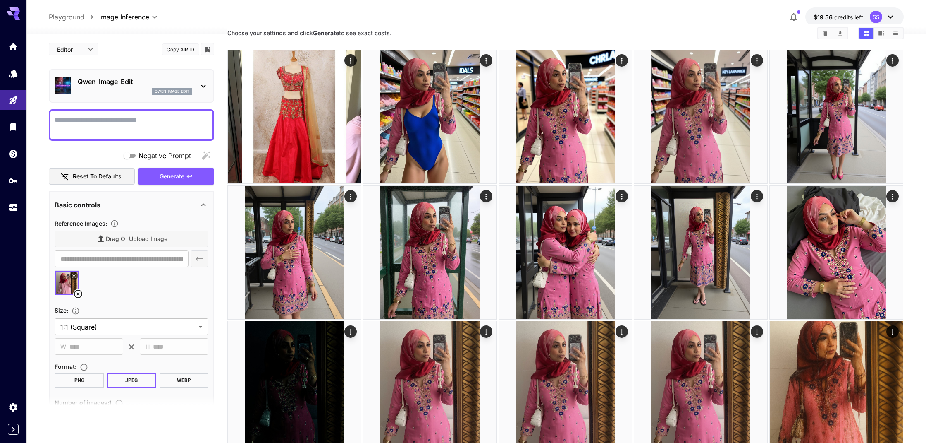
scroll to position [0, 0]
click at [109, 125] on textarea "Negative Prompt" at bounding box center [132, 125] width 154 height 20
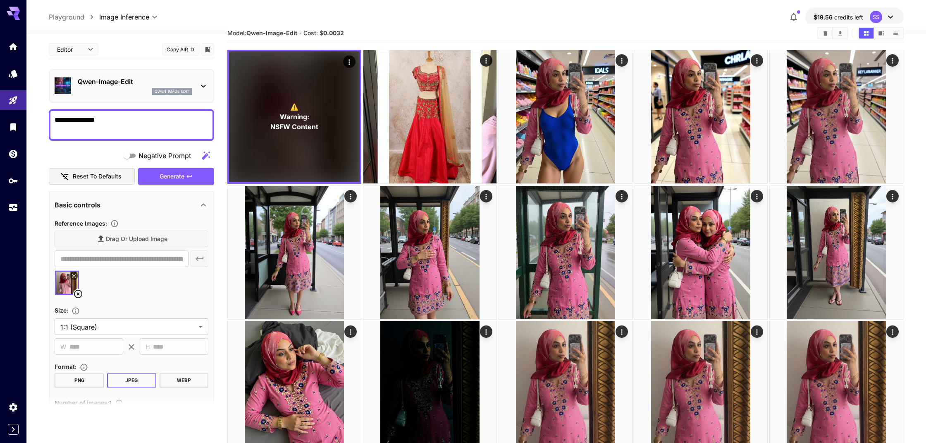
drag, startPoint x: 79, startPoint y: 117, endPoint x: 34, endPoint y: 122, distance: 45.5
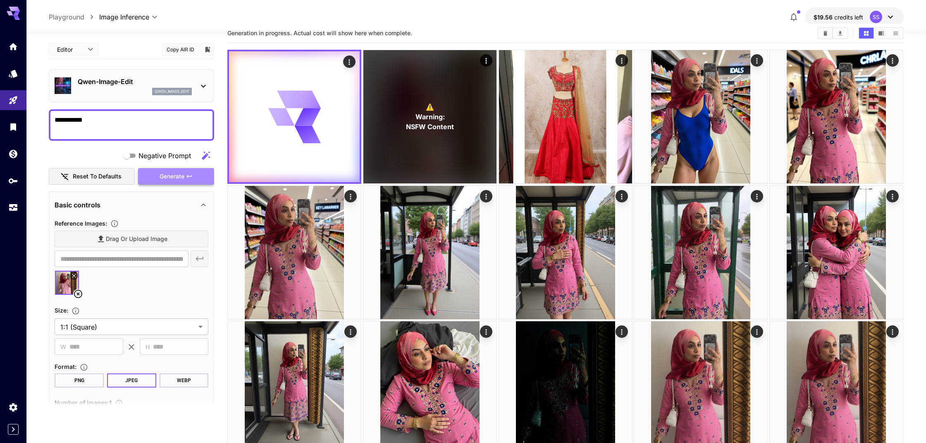
click at [163, 175] on span "Generate" at bounding box center [172, 176] width 25 height 10
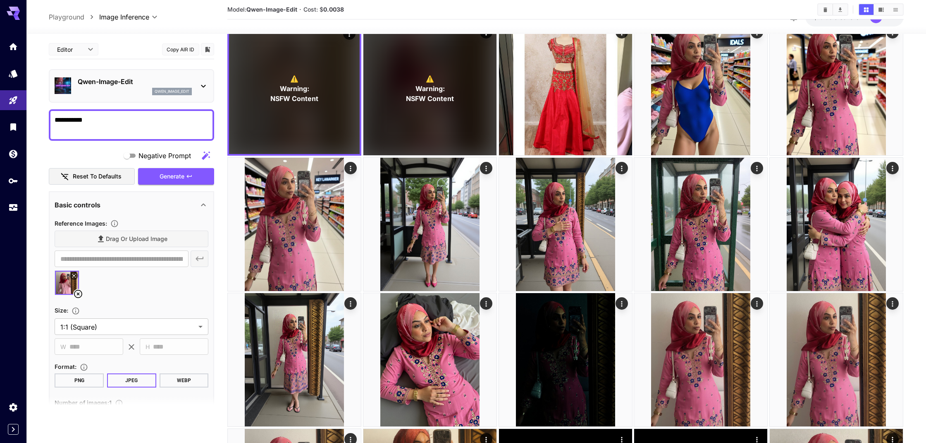
drag, startPoint x: 57, startPoint y: 122, endPoint x: 46, endPoint y: 124, distance: 10.9
click at [46, 124] on section "**********" at bounding box center [476, 423] width 900 height 869
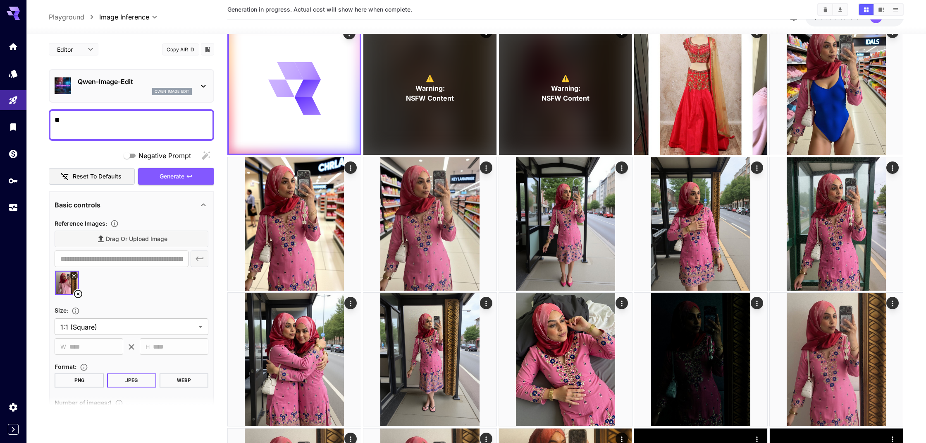
type textarea "*"
click at [163, 174] on span "Generate" at bounding box center [172, 176] width 25 height 10
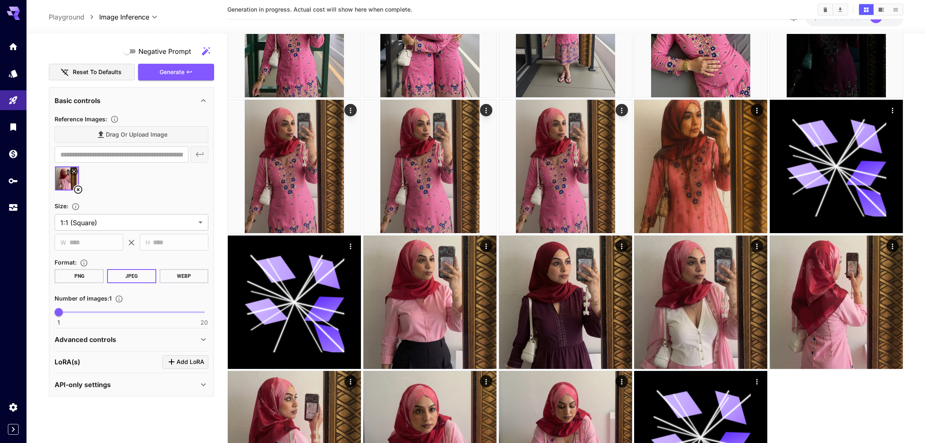
scroll to position [103, 0]
click at [157, 340] on div "Advanced controls" at bounding box center [127, 340] width 144 height 10
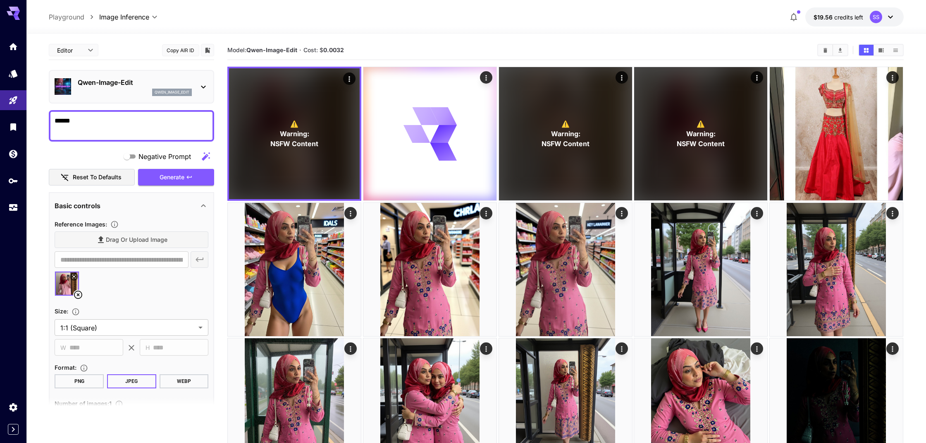
scroll to position [0, 0]
drag, startPoint x: 78, startPoint y: 121, endPoint x: 38, endPoint y: 119, distance: 39.8
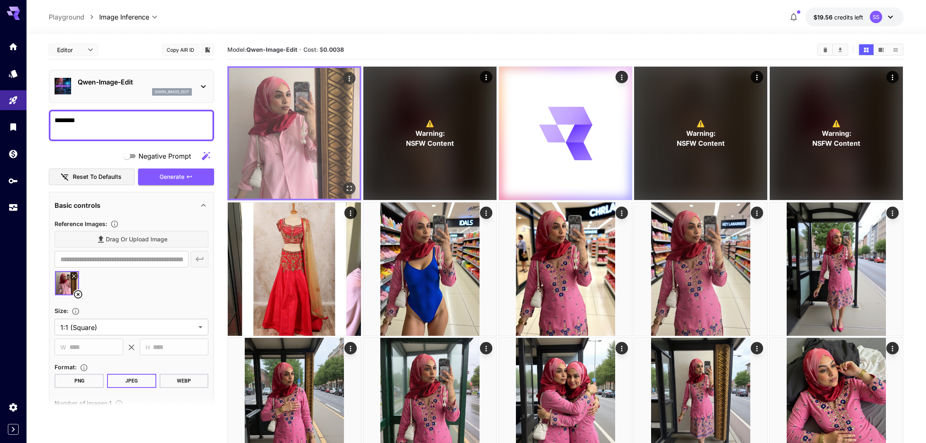
click at [350, 188] on icon "Open in fullscreen" at bounding box center [350, 188] width 8 height 8
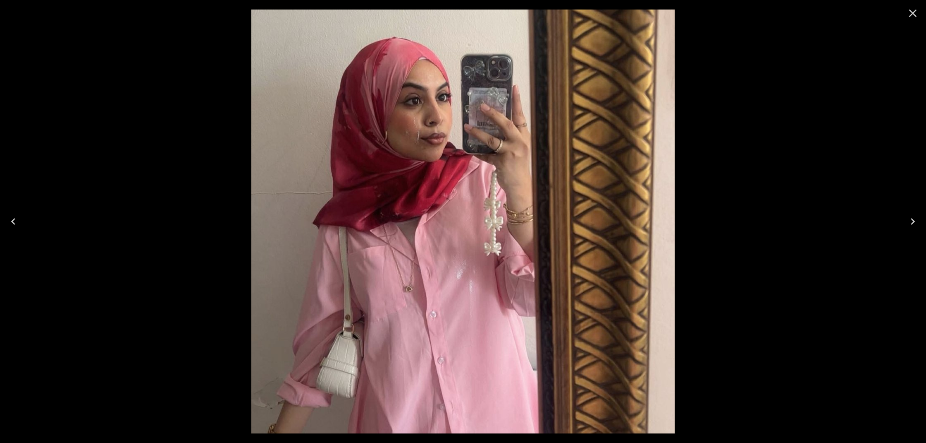
scroll to position [0, 0]
click at [912, 16] on icon "Close" at bounding box center [913, 13] width 13 height 13
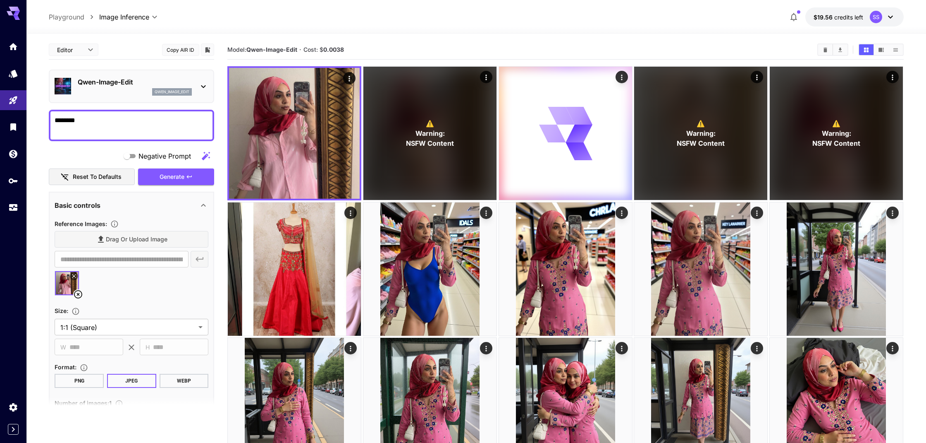
scroll to position [0, 0]
click at [103, 117] on textarea "********" at bounding box center [132, 125] width 154 height 20
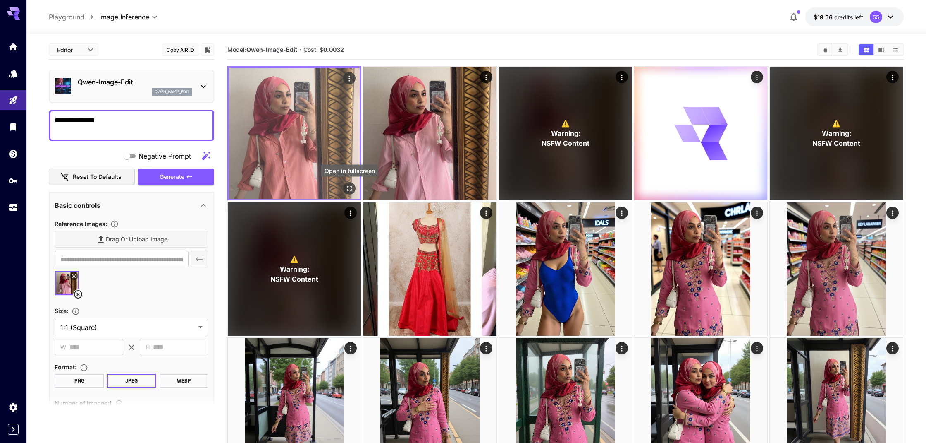
click at [351, 187] on icon "Open in fullscreen" at bounding box center [350, 188] width 8 height 8
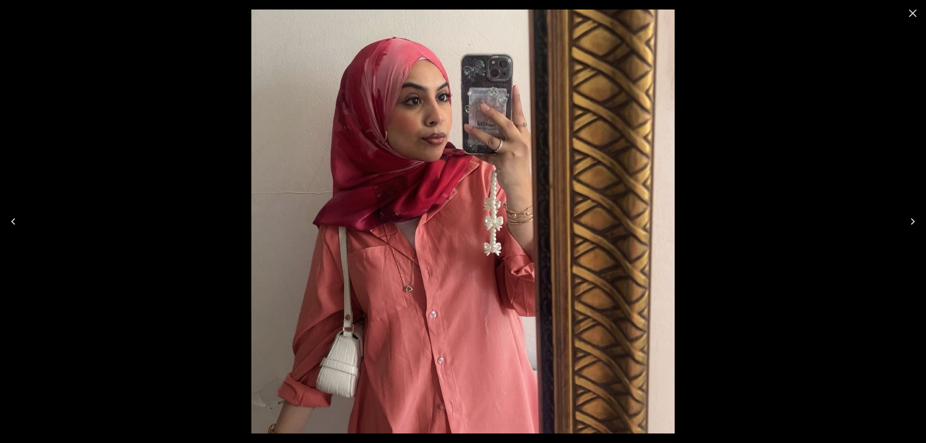
click at [912, 14] on icon "Close" at bounding box center [913, 13] width 13 height 13
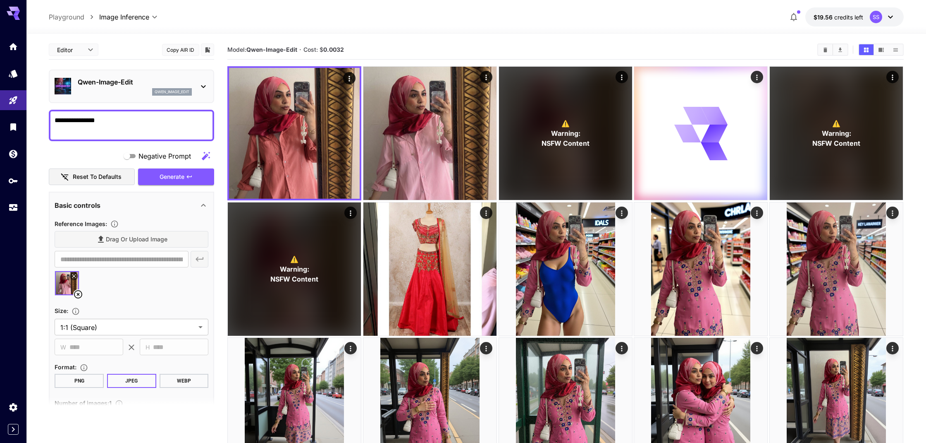
drag, startPoint x: 81, startPoint y: 119, endPoint x: 87, endPoint y: 122, distance: 6.7
click at [81, 119] on textarea "**********" at bounding box center [132, 125] width 154 height 20
click at [137, 122] on textarea "**********" at bounding box center [132, 126] width 154 height 20
click at [155, 176] on button "Generate" at bounding box center [176, 177] width 76 height 17
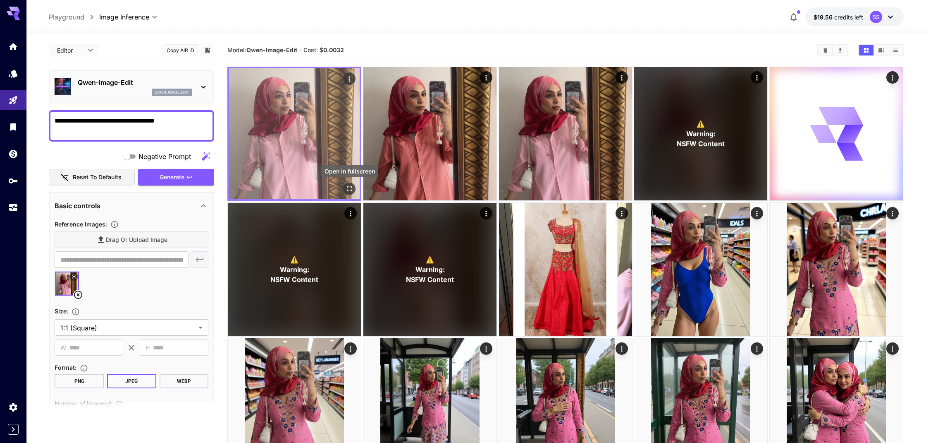
click at [354, 188] on button "Open in fullscreen" at bounding box center [350, 188] width 12 height 12
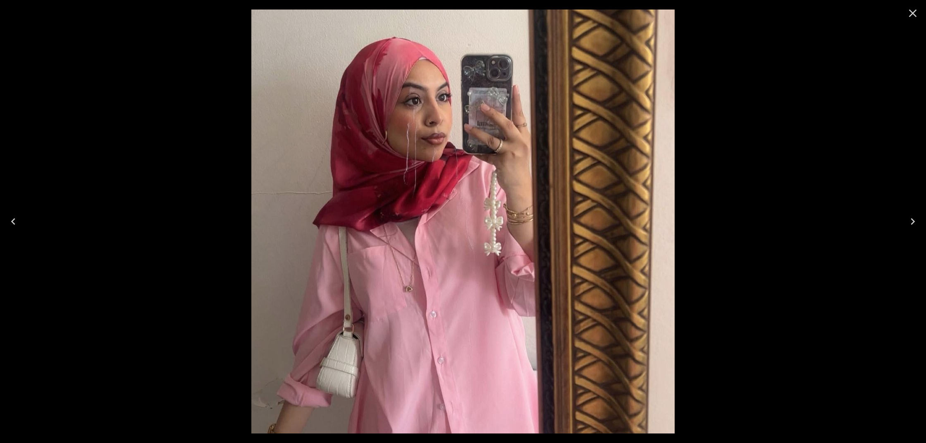
click at [913, 17] on icon "Close" at bounding box center [913, 13] width 13 height 13
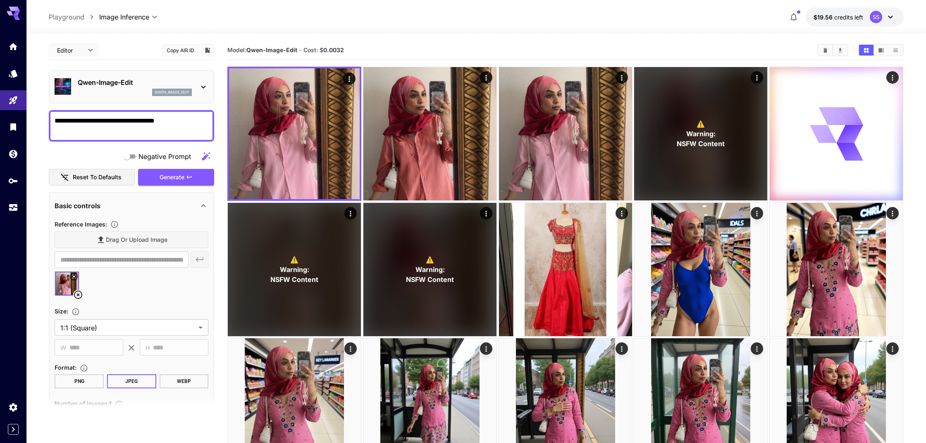
drag, startPoint x: 176, startPoint y: 121, endPoint x: 58, endPoint y: 119, distance: 117.5
click at [58, 119] on textarea "**********" at bounding box center [132, 126] width 154 height 20
type textarea "*"
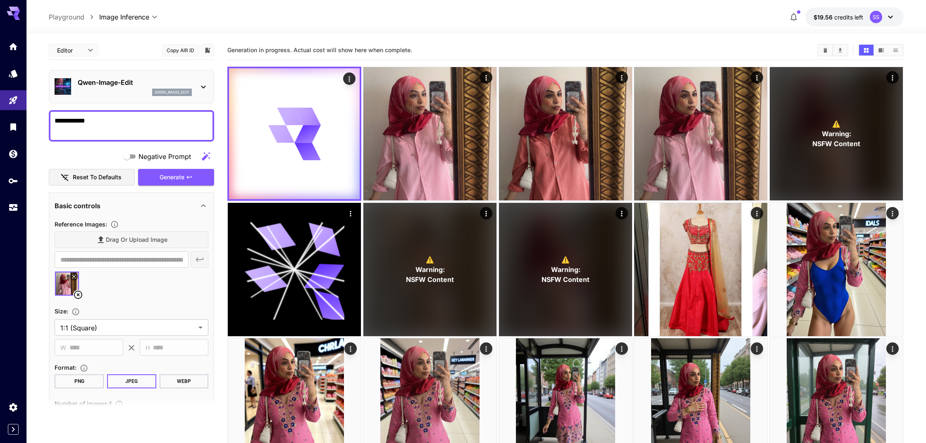
drag, startPoint x: 97, startPoint y: 122, endPoint x: 44, endPoint y: 122, distance: 52.5
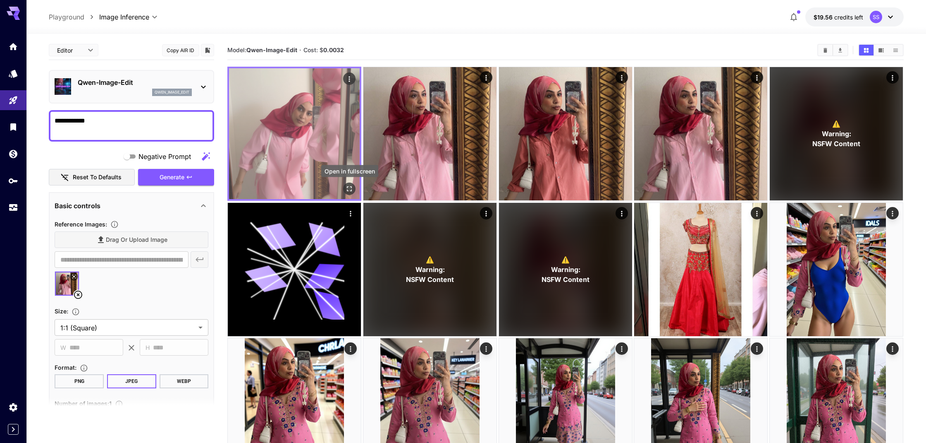
click at [353, 184] on icon "Open in fullscreen" at bounding box center [350, 188] width 8 height 8
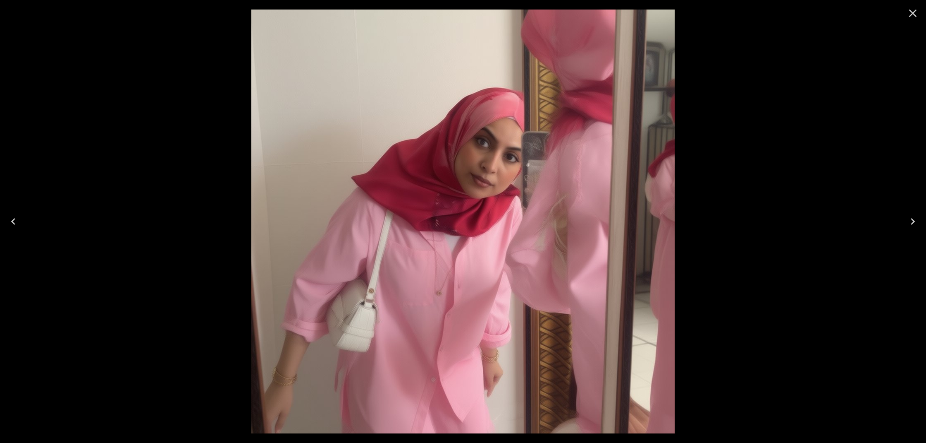
click at [912, 12] on icon "Close" at bounding box center [913, 14] width 8 height 8
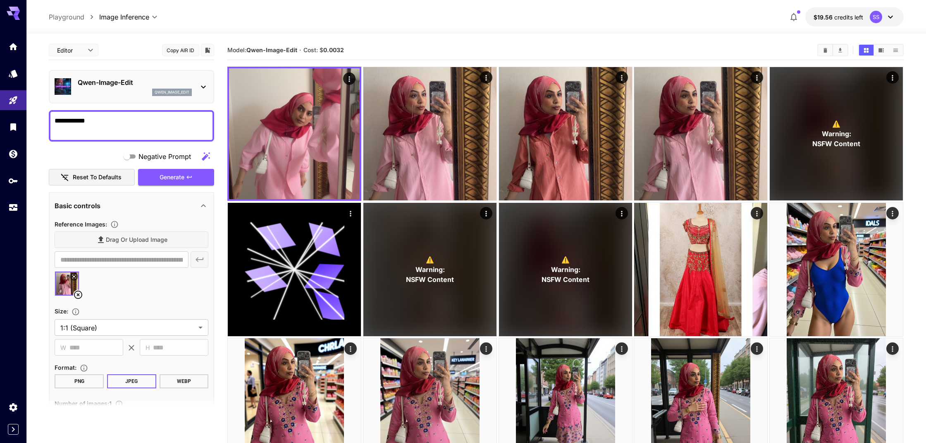
drag, startPoint x: 98, startPoint y: 123, endPoint x: 38, endPoint y: 121, distance: 60.0
type textarea "**********"
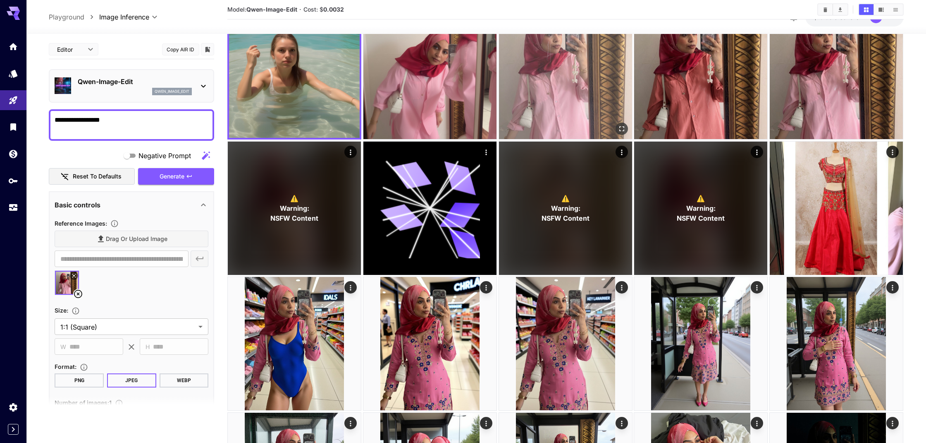
scroll to position [64, 0]
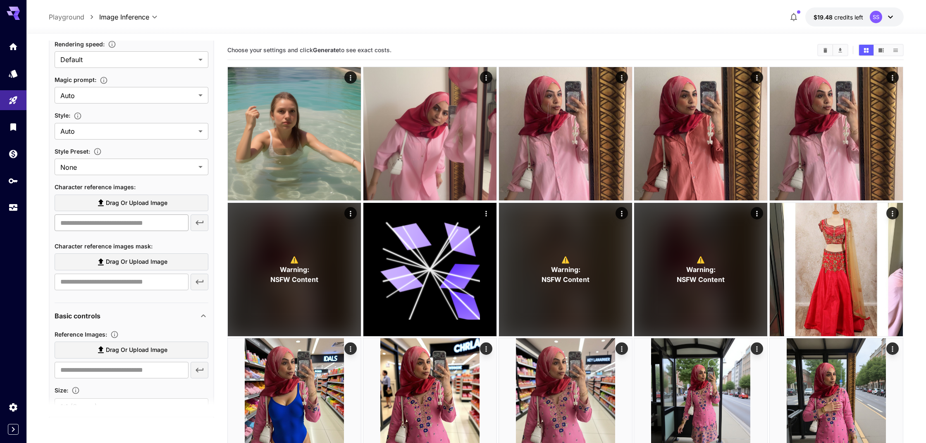
scroll to position [191, 0]
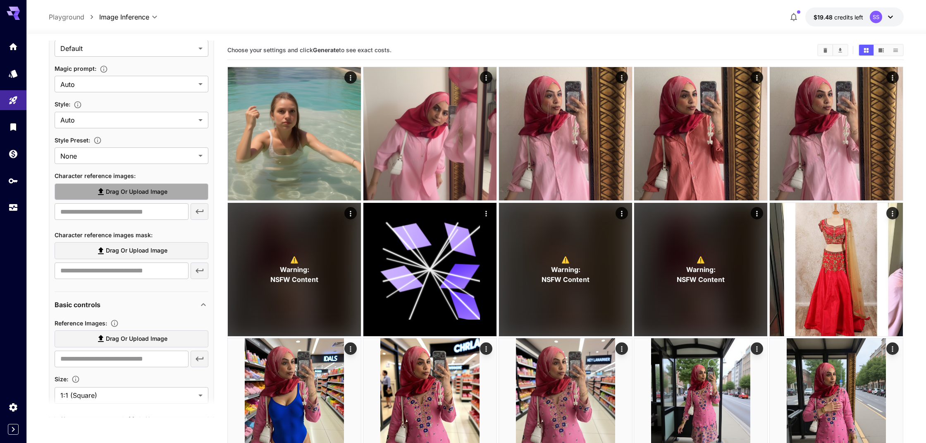
click at [147, 191] on span "Drag or upload image" at bounding box center [137, 192] width 62 height 10
click at [0, 0] on input "Drag or upload image" at bounding box center [0, 0] width 0 height 0
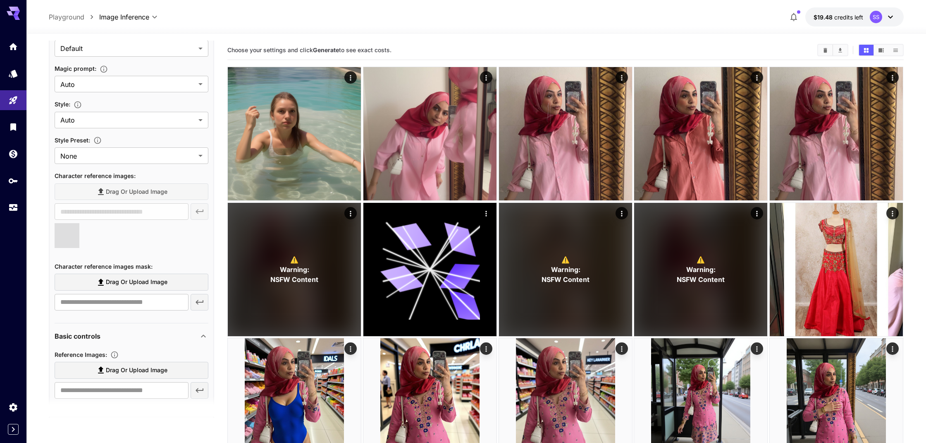
type input "**********"
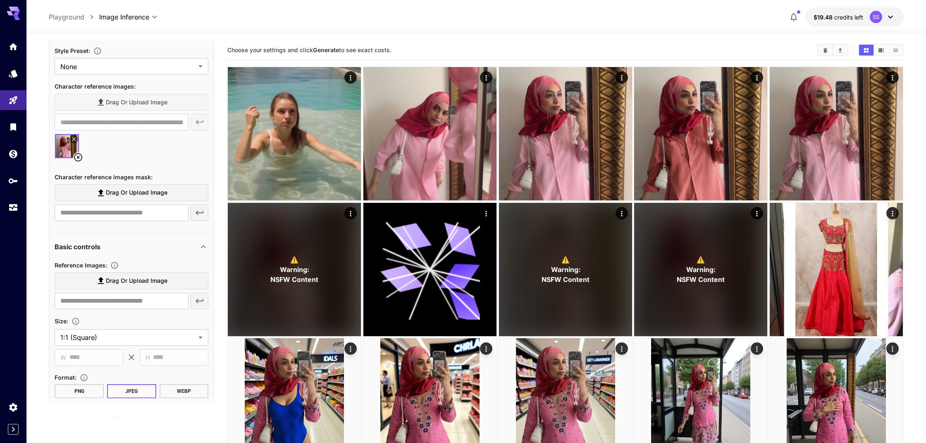
scroll to position [281, 0]
click at [129, 284] on span "Drag or upload image" at bounding box center [137, 280] width 62 height 10
click at [0, 0] on input "Drag or upload image" at bounding box center [0, 0] width 0 height 0
type input "**********"
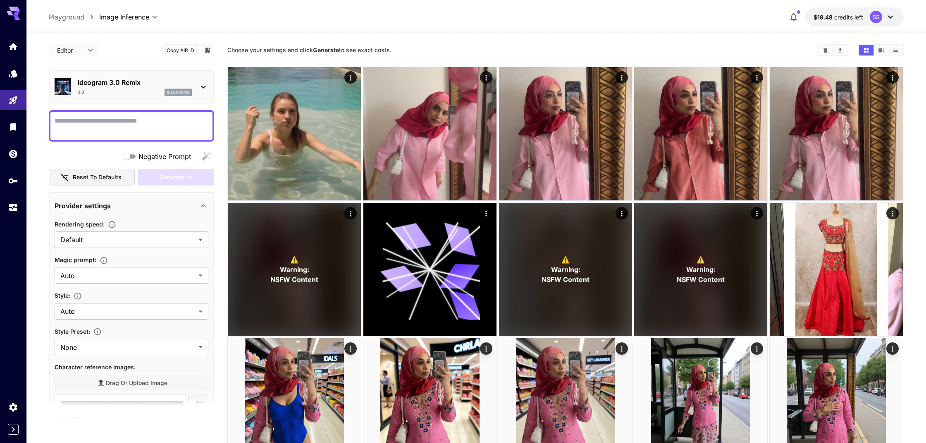
scroll to position [0, 0]
click at [111, 130] on textarea "Negative Prompt" at bounding box center [132, 126] width 154 height 20
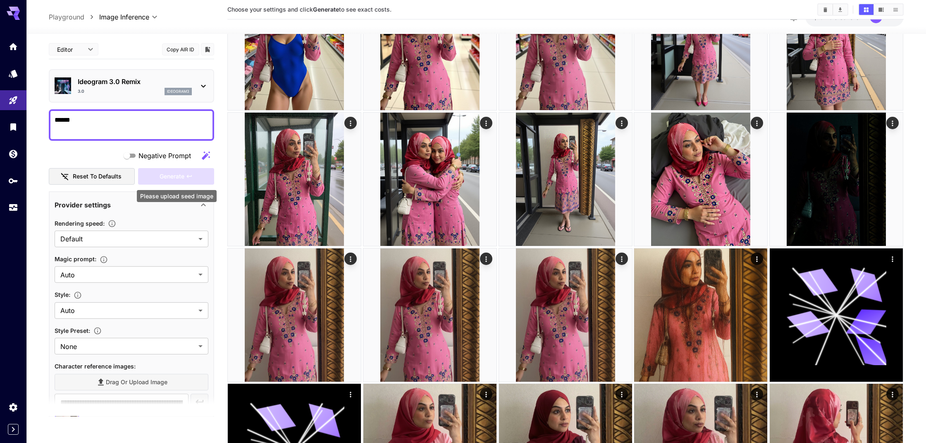
click at [161, 174] on div "Generate" at bounding box center [176, 176] width 76 height 17
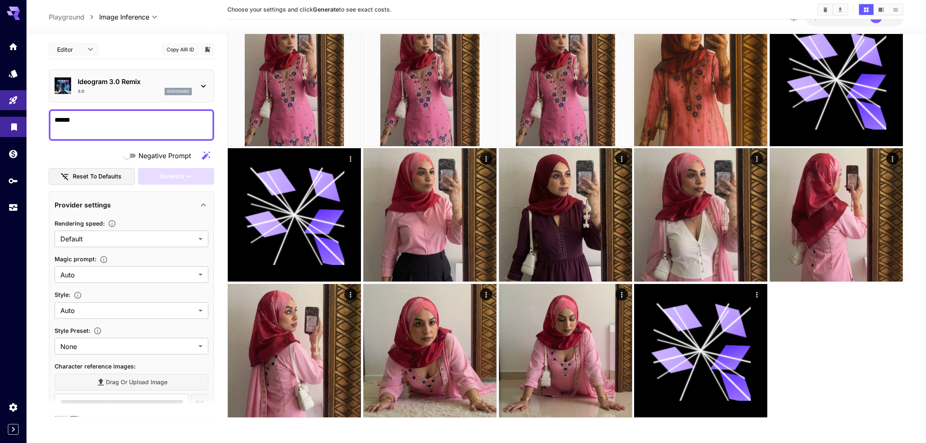
drag, startPoint x: 57, startPoint y: 120, endPoint x: 13, endPoint y: 121, distance: 43.8
type textarea "*"
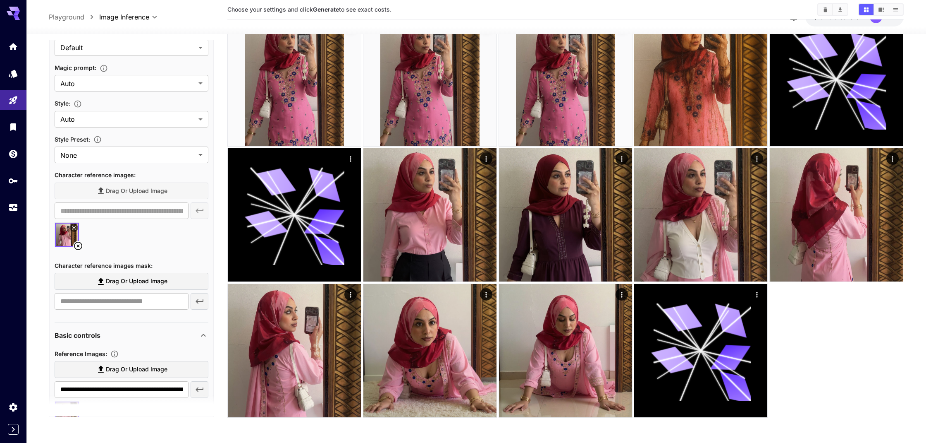
scroll to position [192, 0]
type textarea "**********"
click at [77, 241] on icon at bounding box center [78, 244] width 10 height 10
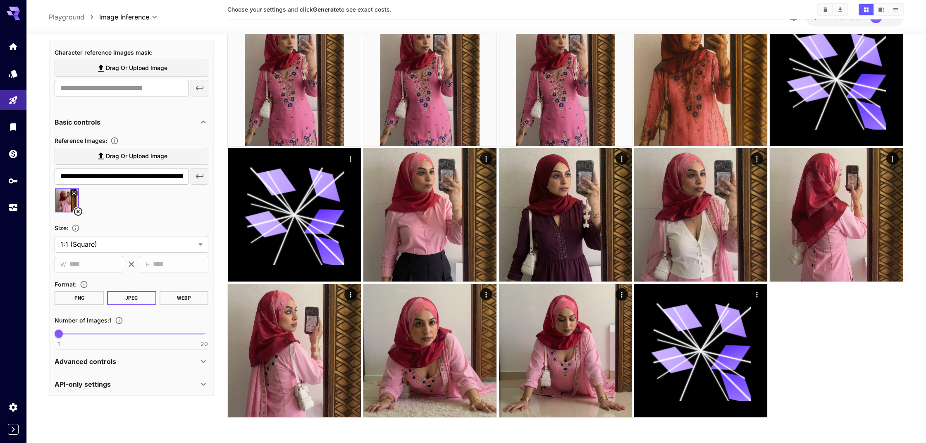
scroll to position [372, 0]
click at [120, 296] on button "JPEG" at bounding box center [131, 298] width 49 height 14
type input "*"
click at [63, 333] on span "1" at bounding box center [59, 334] width 8 height 8
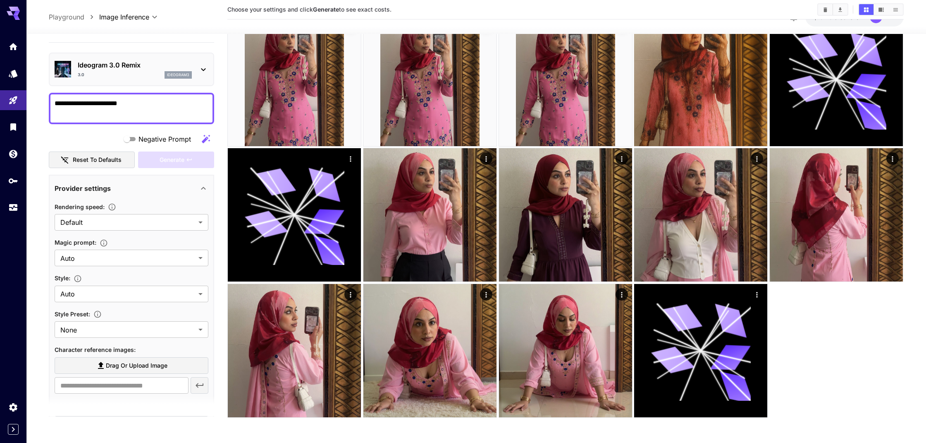
scroll to position [17, 0]
click at [126, 221] on div at bounding box center [463, 221] width 926 height 443
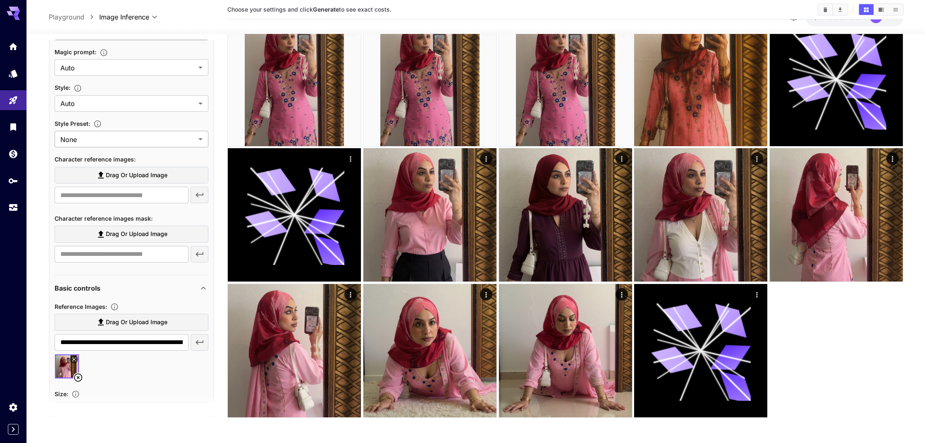
scroll to position [197, 0]
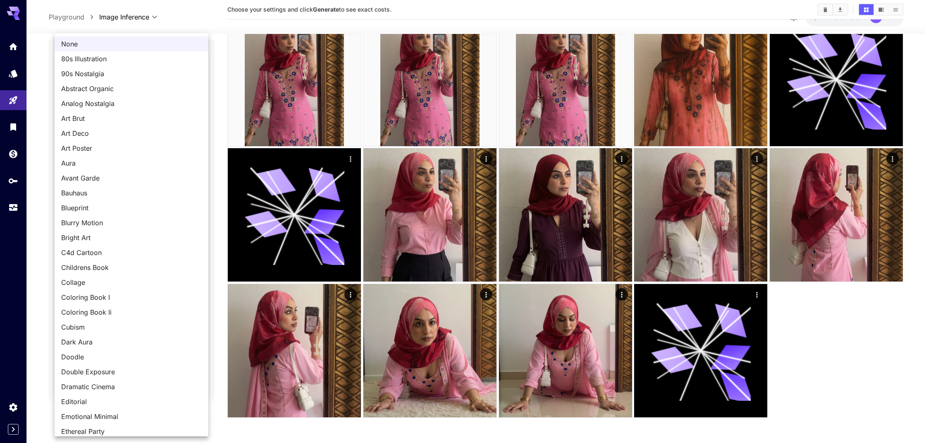
click at [221, 56] on div at bounding box center [463, 221] width 926 height 443
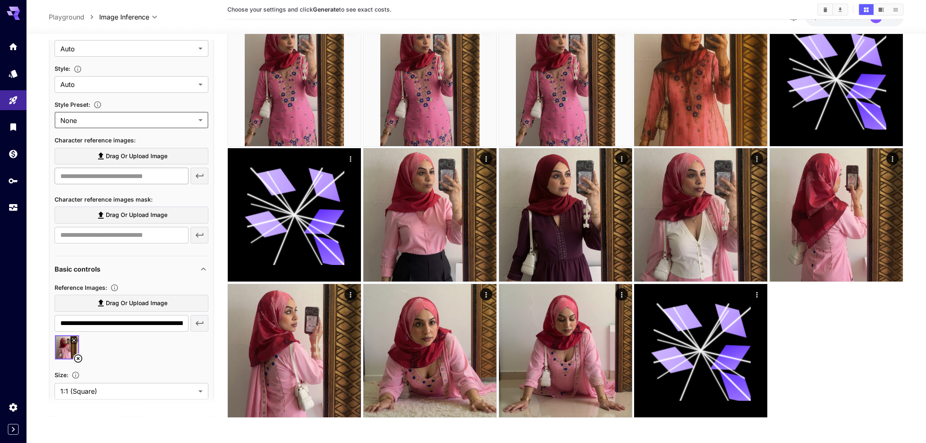
scroll to position [226, 0]
click at [114, 156] on span "Drag or upload image" at bounding box center [137, 156] width 62 height 10
click at [0, 0] on input "Drag or upload image" at bounding box center [0, 0] width 0 height 0
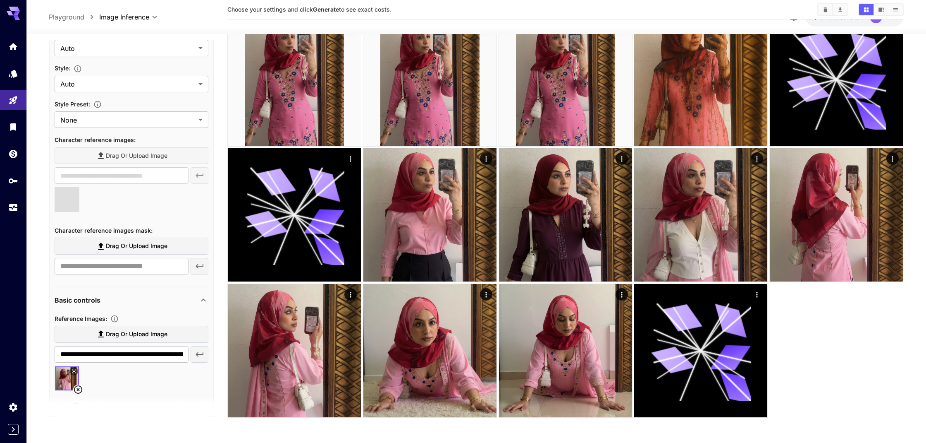
type input "**********"
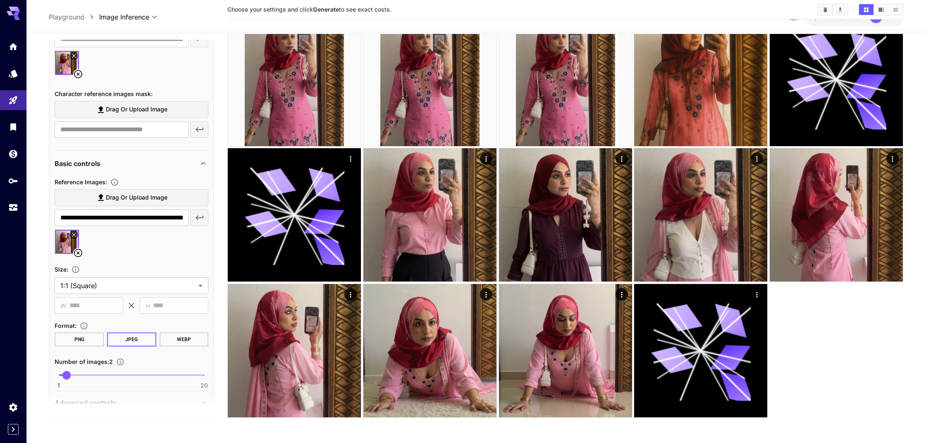
scroll to position [371, 0]
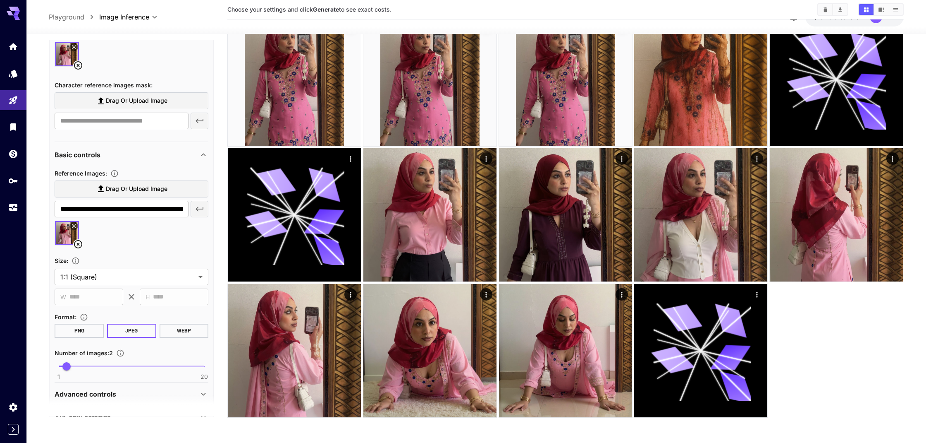
click at [100, 102] on icon at bounding box center [101, 101] width 10 height 10
click at [0, 0] on input "Drag or upload image" at bounding box center [0, 0] width 0 height 0
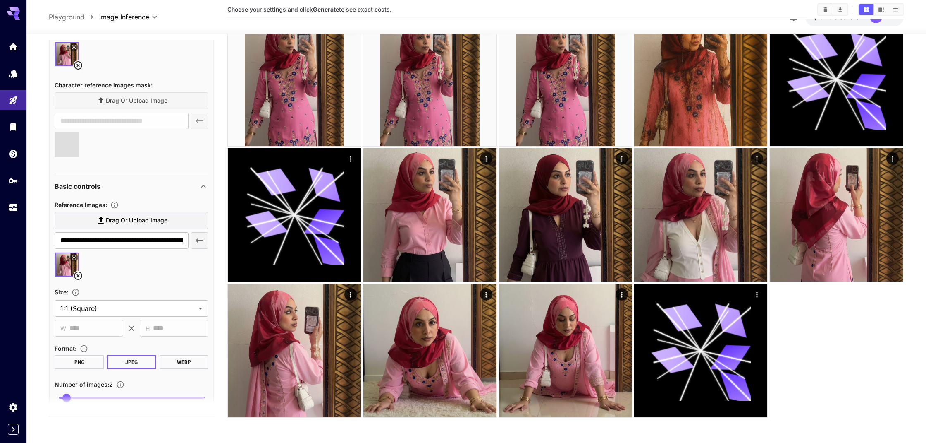
type input "**********"
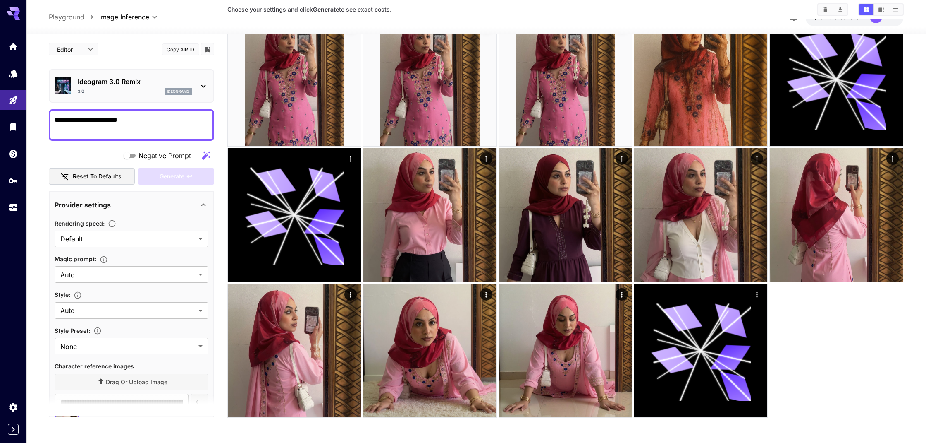
scroll to position [0, 0]
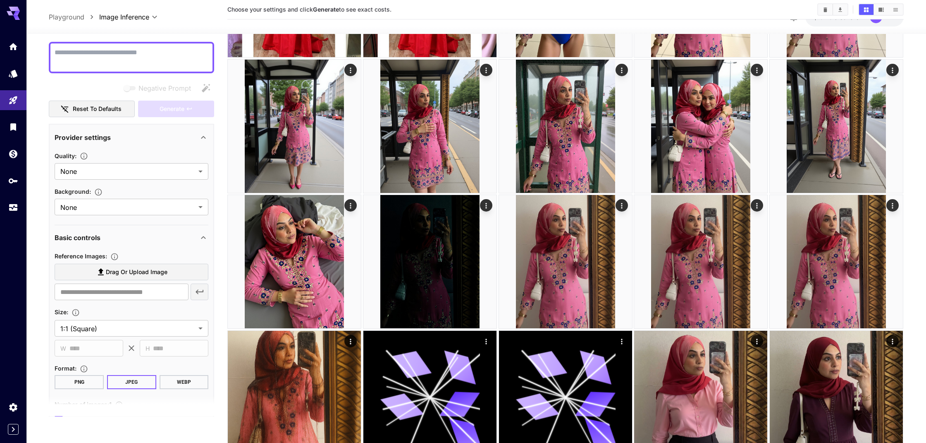
scroll to position [67, 0]
click at [122, 277] on label "Drag or upload image" at bounding box center [132, 272] width 154 height 17
click at [0, 0] on input "Drag or upload image" at bounding box center [0, 0] width 0 height 0
type input "**********"
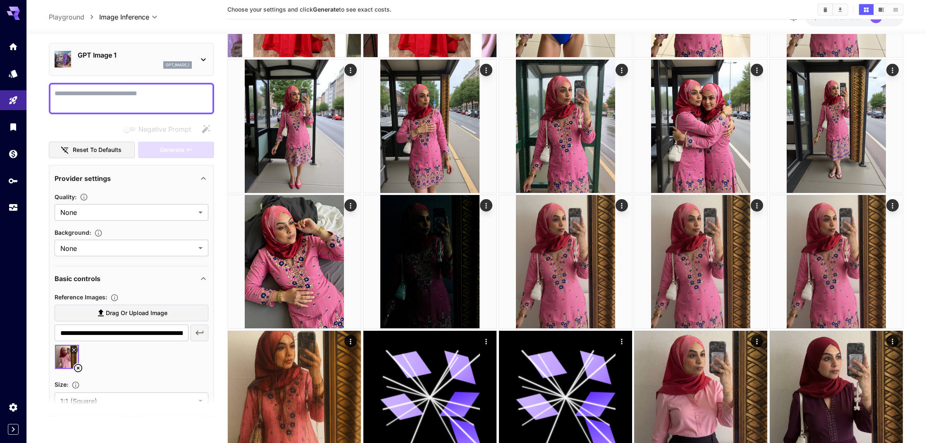
scroll to position [26, 0]
click at [105, 100] on textarea "Negative Prompt" at bounding box center [132, 99] width 154 height 20
type textarea "**********"
click at [170, 148] on span "Generate" at bounding box center [172, 151] width 25 height 10
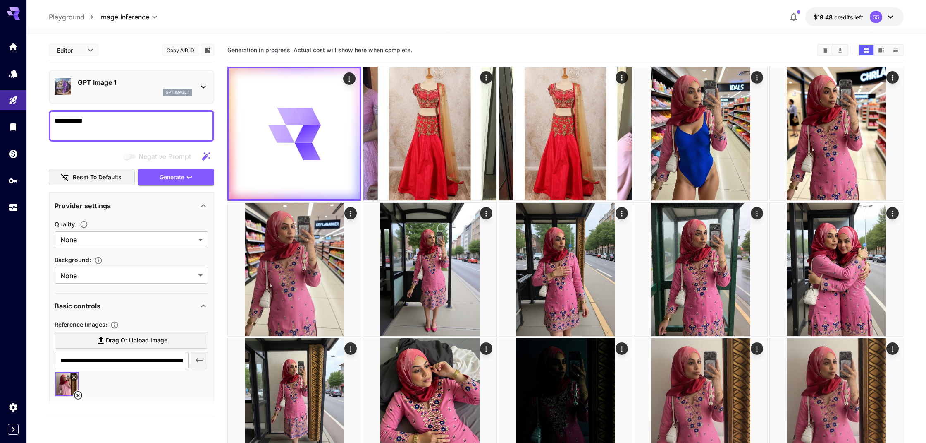
scroll to position [0, 0]
click at [200, 86] on icon at bounding box center [204, 87] width 10 height 10
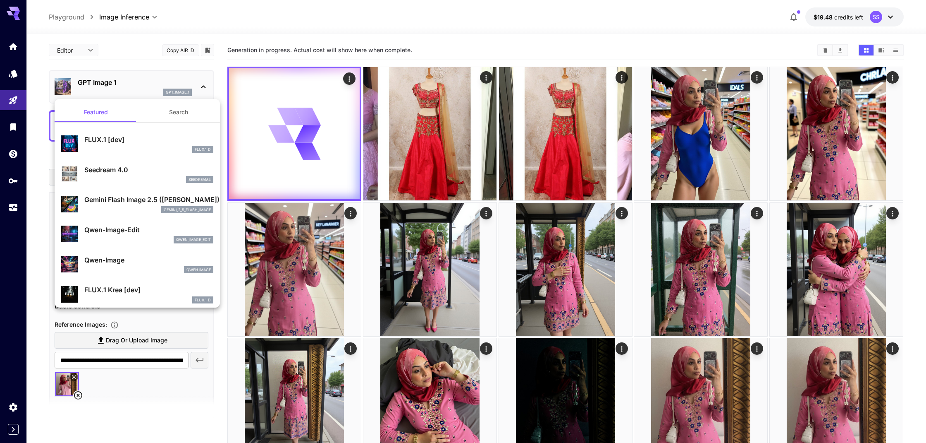
click at [200, 86] on div at bounding box center [463, 221] width 926 height 443
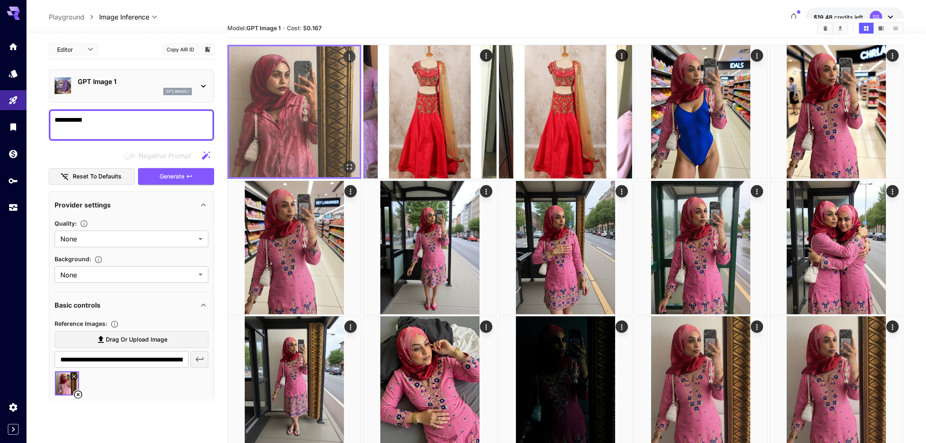
scroll to position [10, 0]
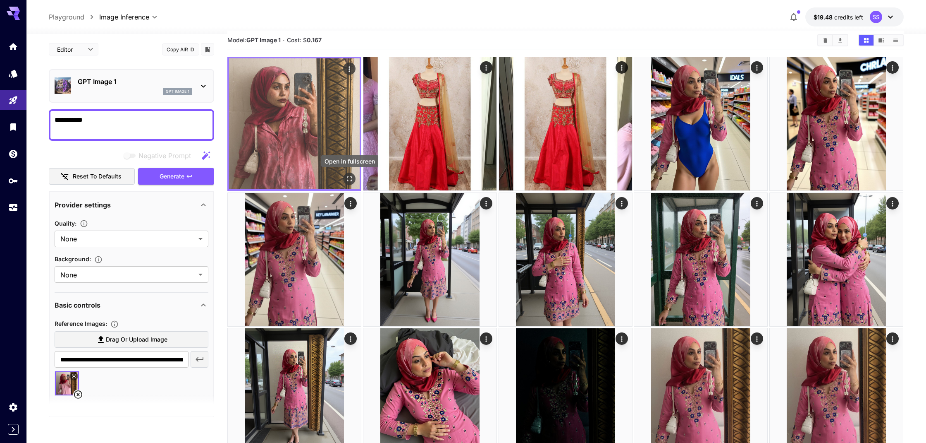
click at [351, 179] on icon "Open in fullscreen" at bounding box center [350, 179] width 8 height 8
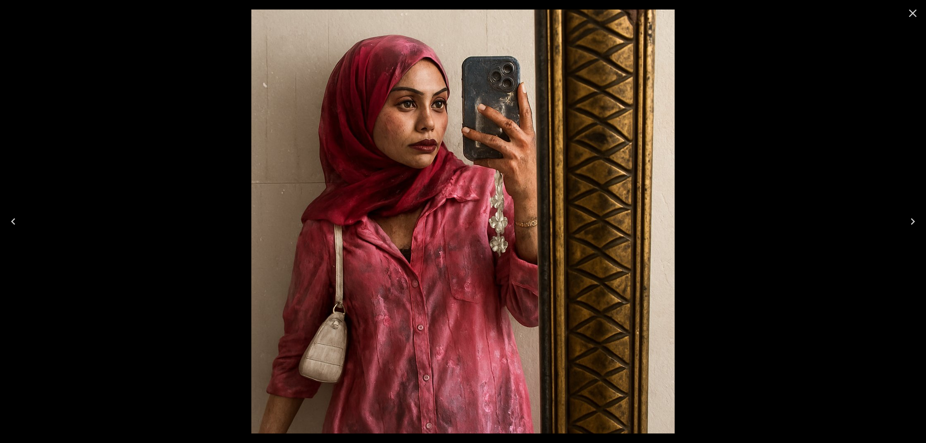
click at [913, 13] on icon "Close" at bounding box center [913, 14] width 8 height 8
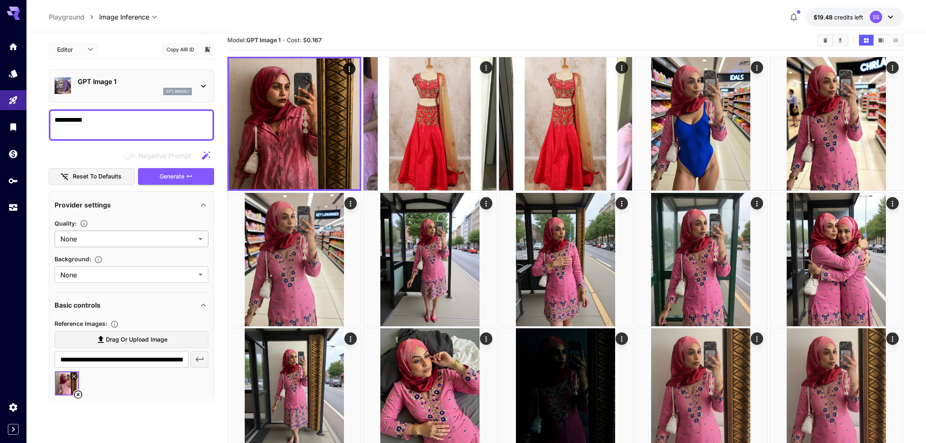
click at [117, 236] on body "**********" at bounding box center [463, 441] width 926 height 903
click at [101, 301] on span "High" at bounding box center [131, 302] width 141 height 10
type input "****"
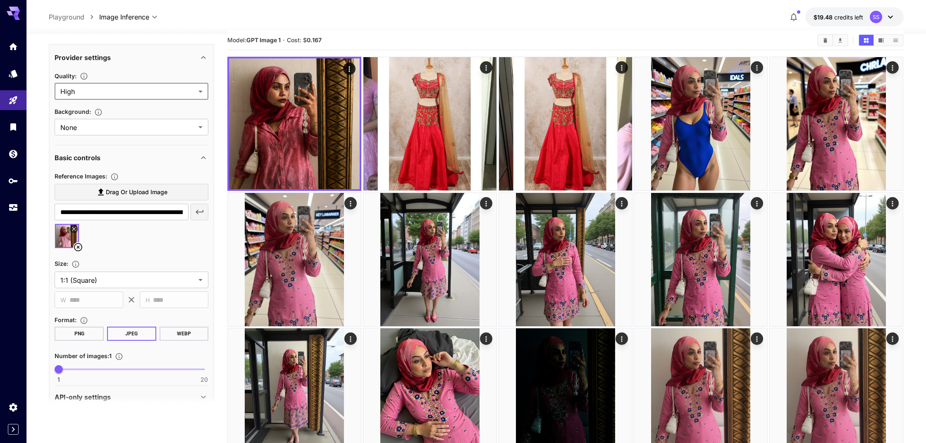
scroll to position [150, 0]
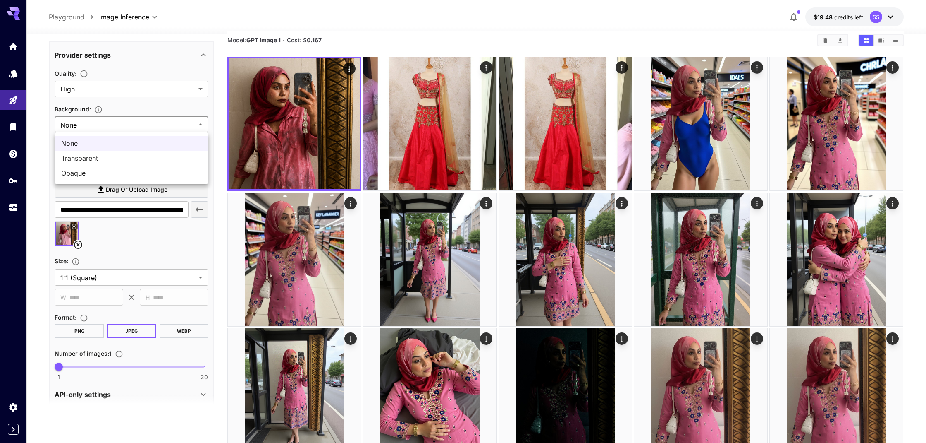
click at [122, 122] on body "**********" at bounding box center [463, 441] width 926 height 903
click at [123, 101] on div at bounding box center [463, 221] width 926 height 443
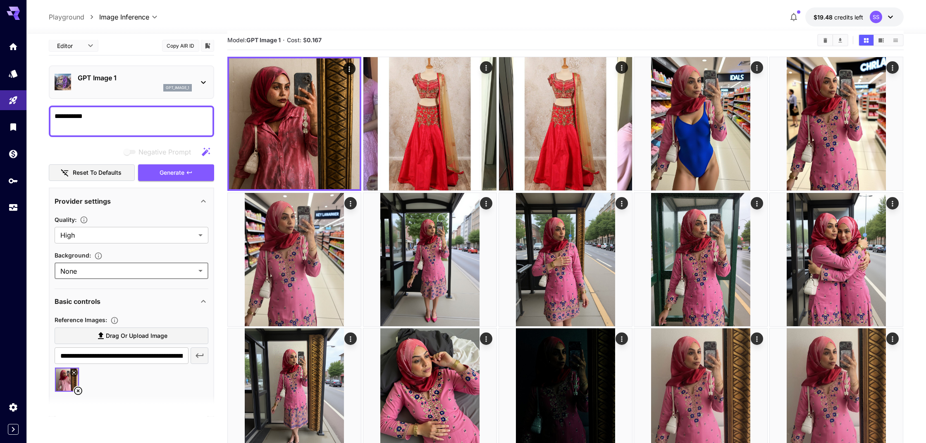
scroll to position [7, 0]
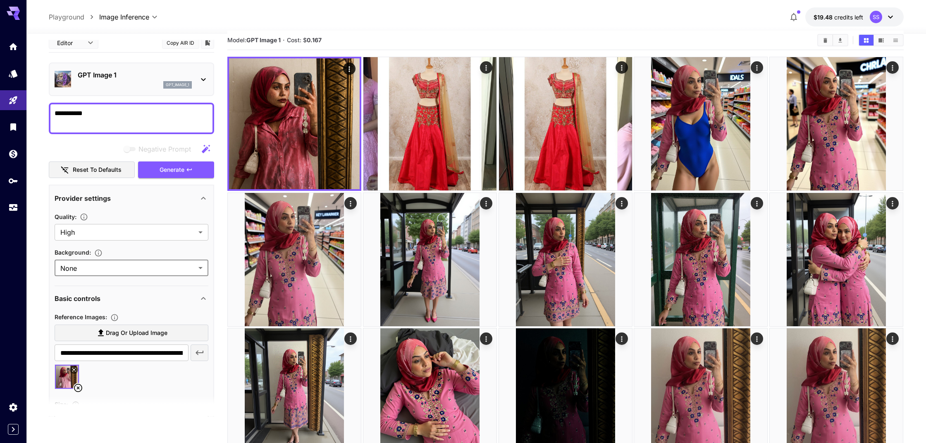
click at [114, 117] on textarea "**********" at bounding box center [132, 118] width 154 height 20
type textarea "**********"
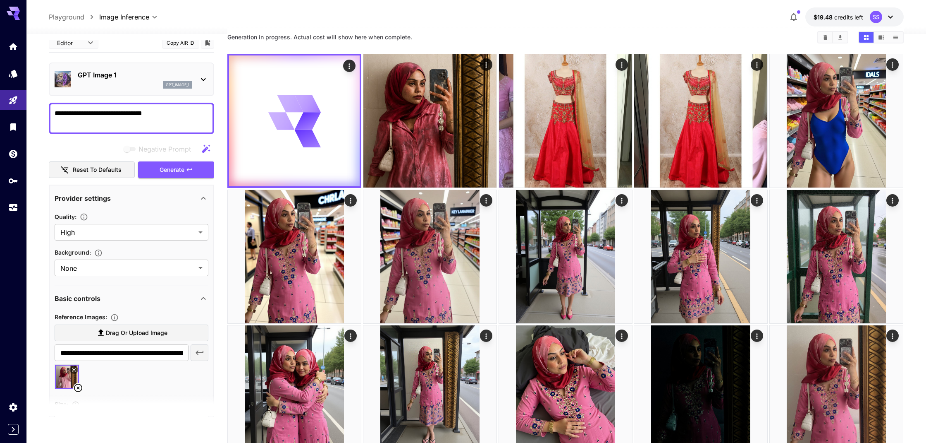
scroll to position [13, 0]
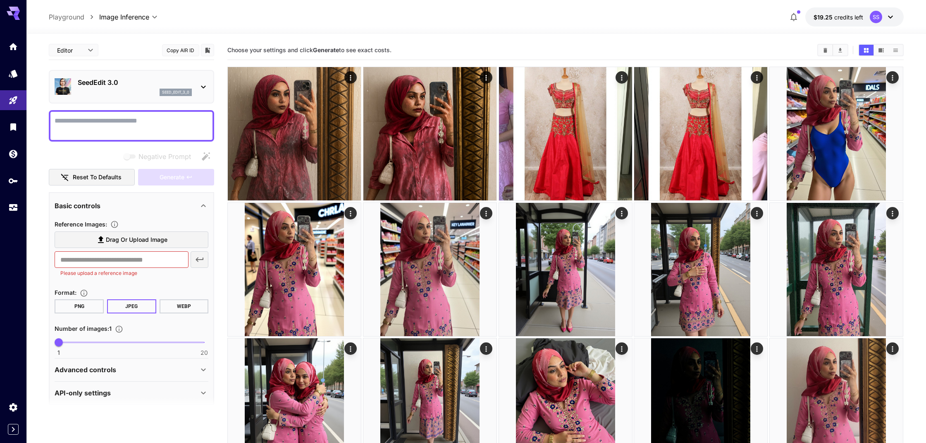
click at [154, 241] on span "Drag or upload image" at bounding box center [137, 240] width 62 height 10
click at [0, 0] on input "Drag or upload image" at bounding box center [0, 0] width 0 height 0
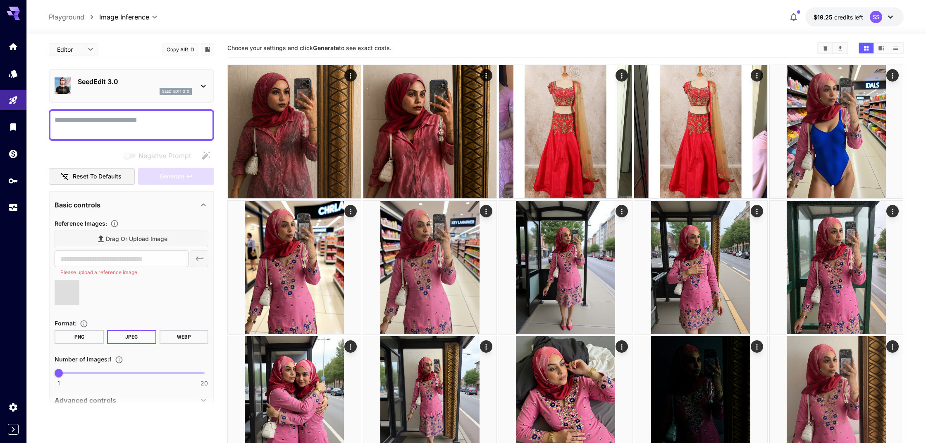
scroll to position [2, 0]
type input "**********"
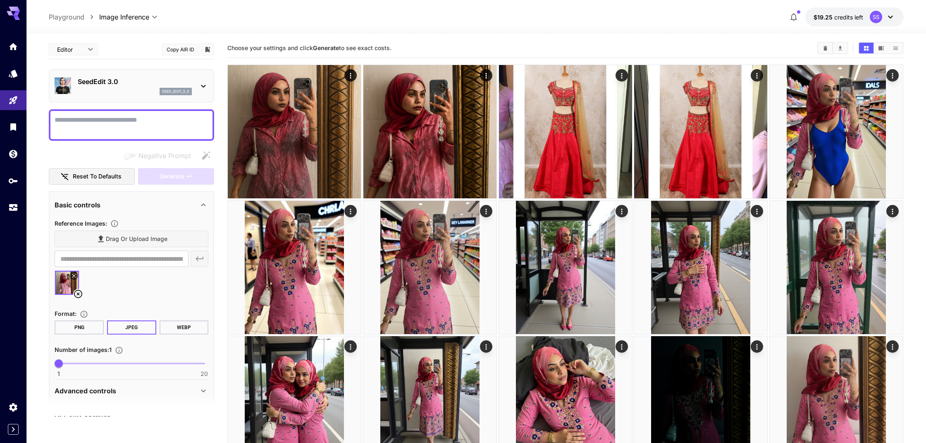
scroll to position [0, 0]
click at [94, 125] on textarea "Negative Prompt" at bounding box center [132, 125] width 154 height 20
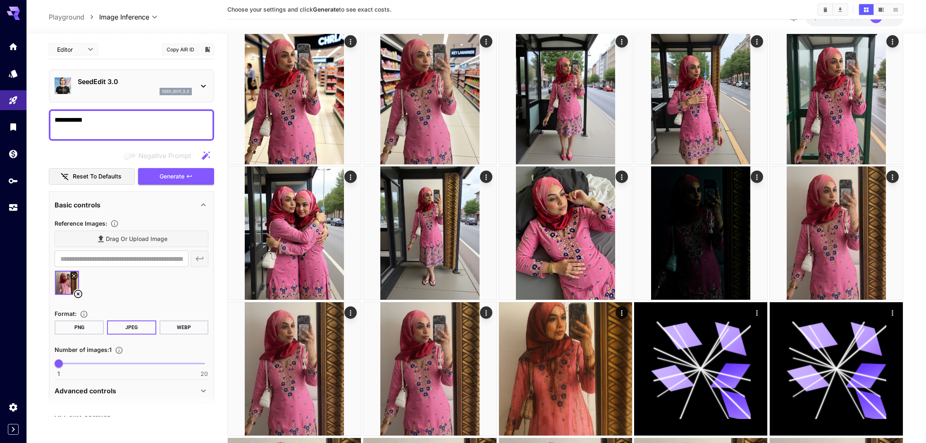
scroll to position [198, 0]
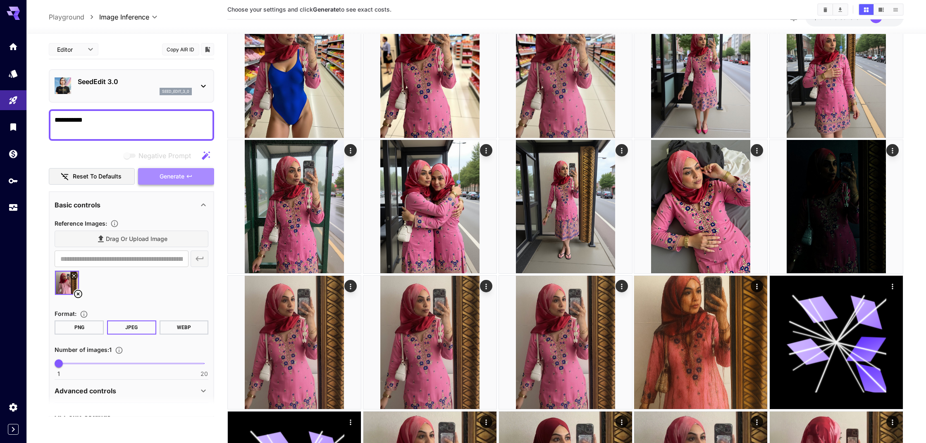
click at [175, 175] on span "Generate" at bounding box center [172, 176] width 25 height 10
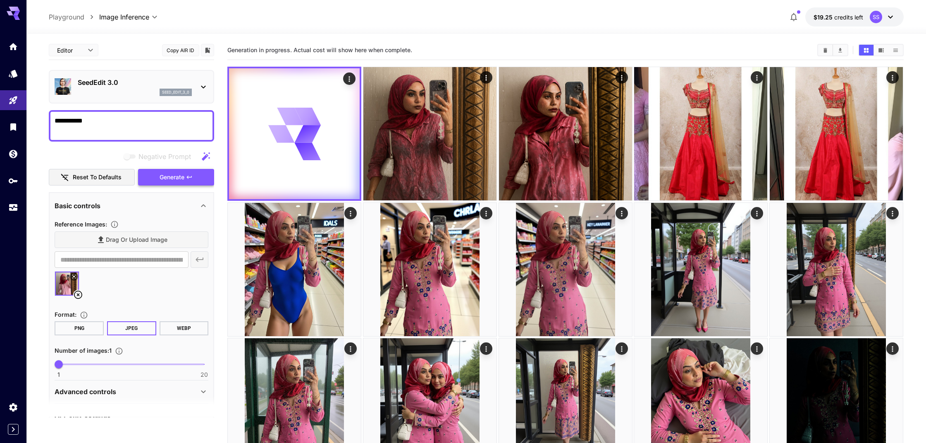
scroll to position [0, 0]
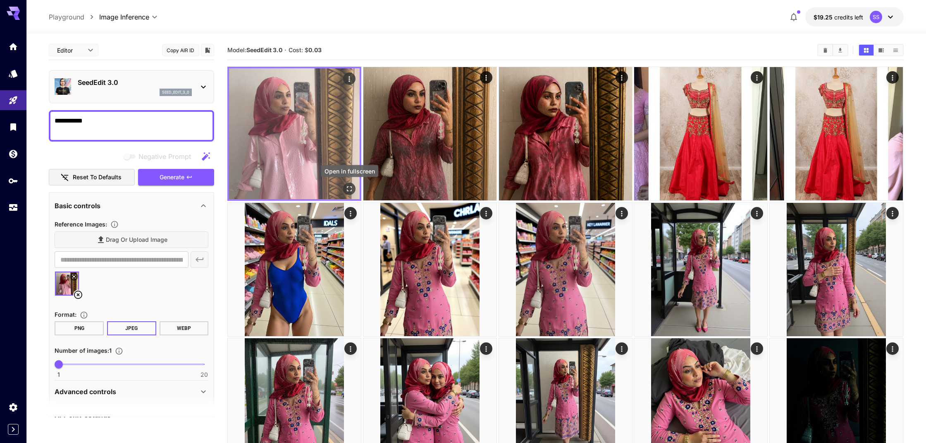
click at [347, 187] on icon "Open in fullscreen" at bounding box center [350, 188] width 8 height 8
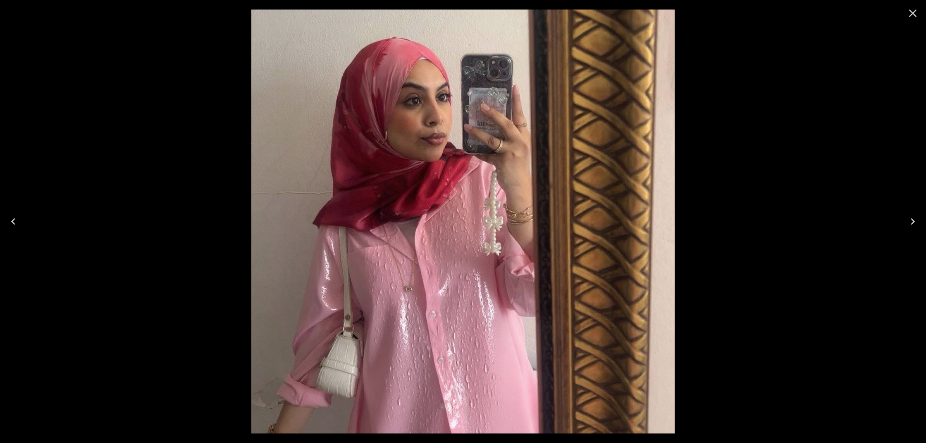
click at [912, 18] on icon "Close" at bounding box center [913, 13] width 13 height 13
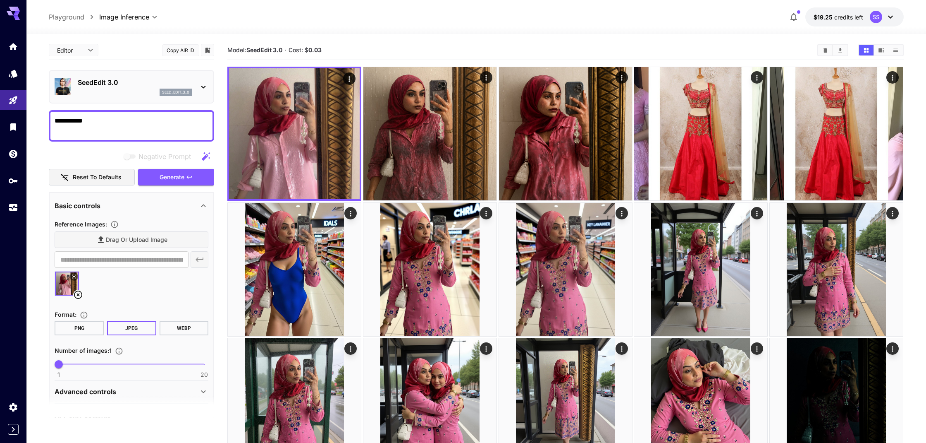
click at [108, 125] on textarea "**********" at bounding box center [132, 126] width 154 height 20
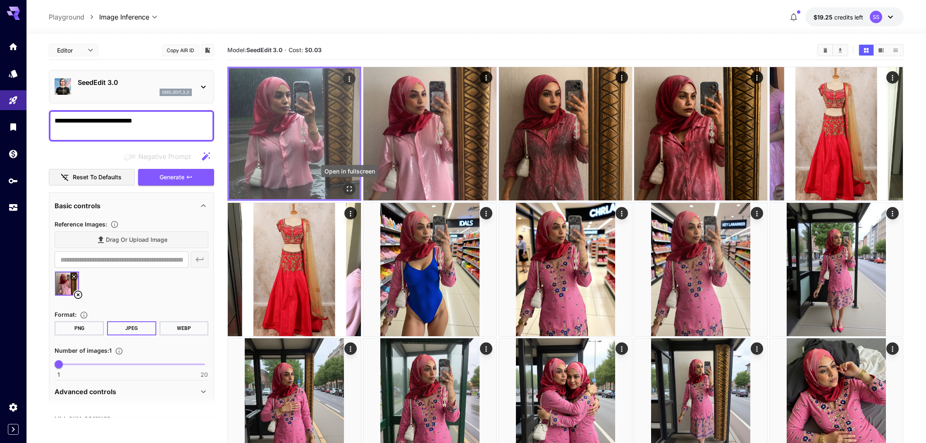
click at [351, 189] on icon "Open in fullscreen" at bounding box center [350, 188] width 8 height 8
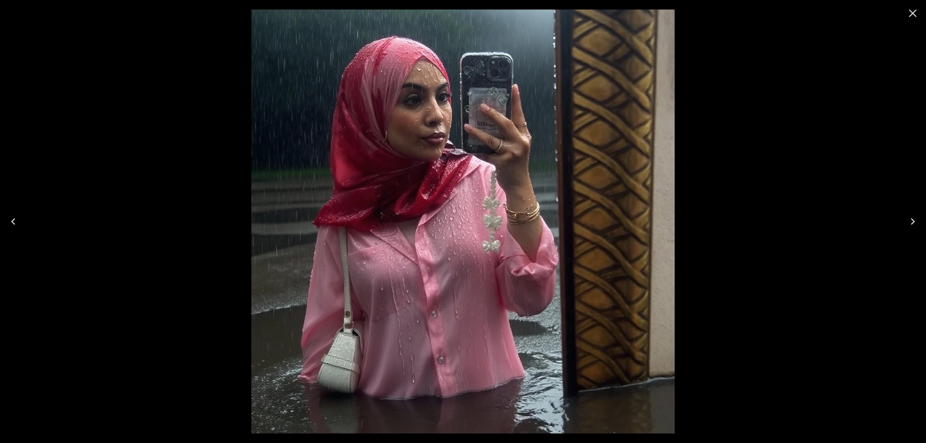
click at [916, 12] on icon "Close" at bounding box center [913, 13] width 13 height 13
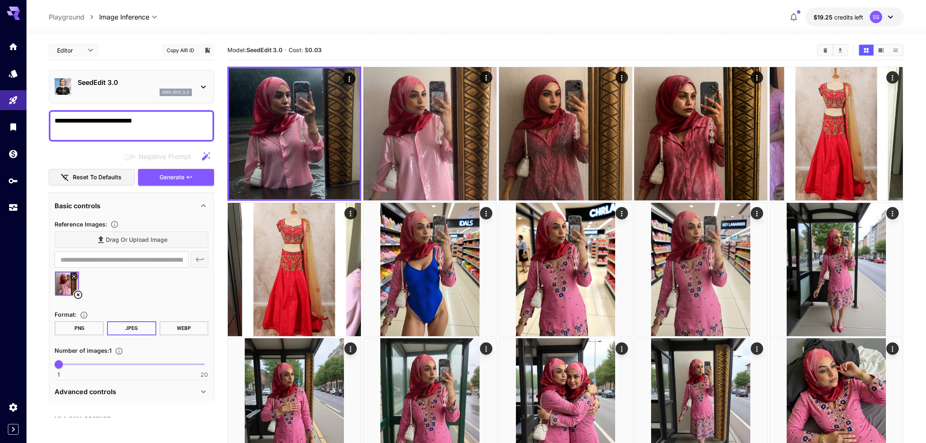
drag, startPoint x: 87, startPoint y: 120, endPoint x: 49, endPoint y: 122, distance: 38.5
click at [49, 122] on div "**********" at bounding box center [131, 125] width 165 height 31
click at [177, 179] on span "Generate" at bounding box center [172, 177] width 25 height 10
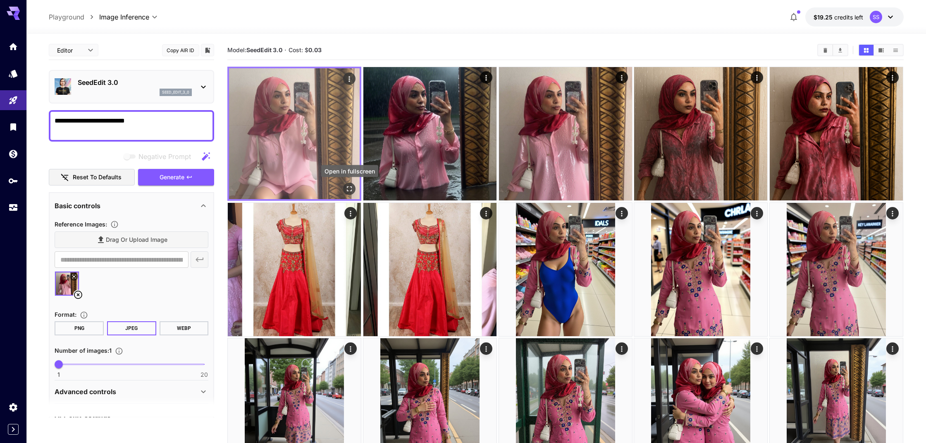
click at [352, 190] on icon "Open in fullscreen" at bounding box center [350, 188] width 8 height 8
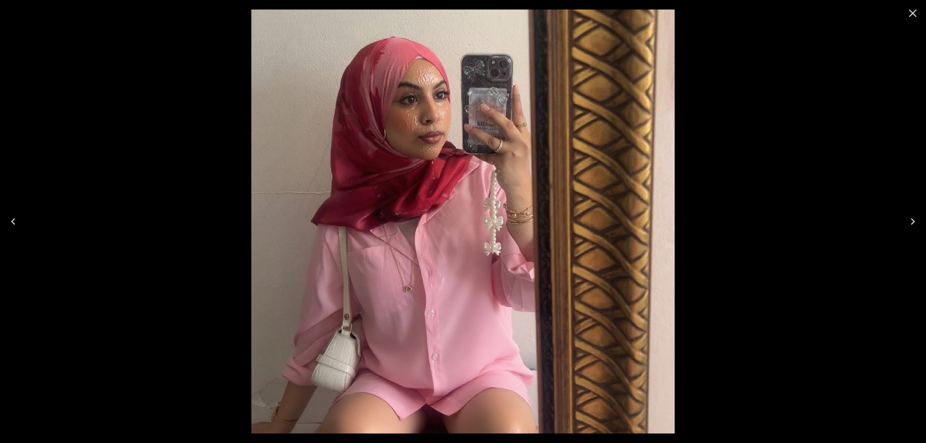
click at [912, 17] on icon "Close" at bounding box center [913, 13] width 13 height 13
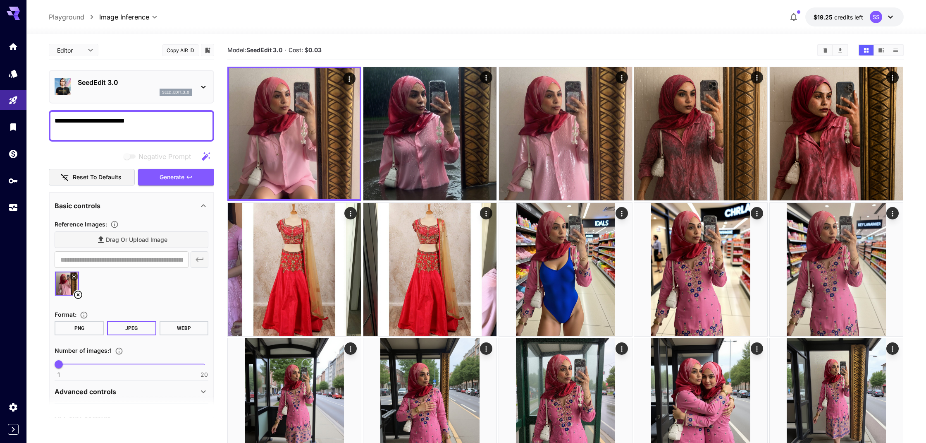
click at [145, 121] on textarea "**********" at bounding box center [132, 126] width 154 height 20
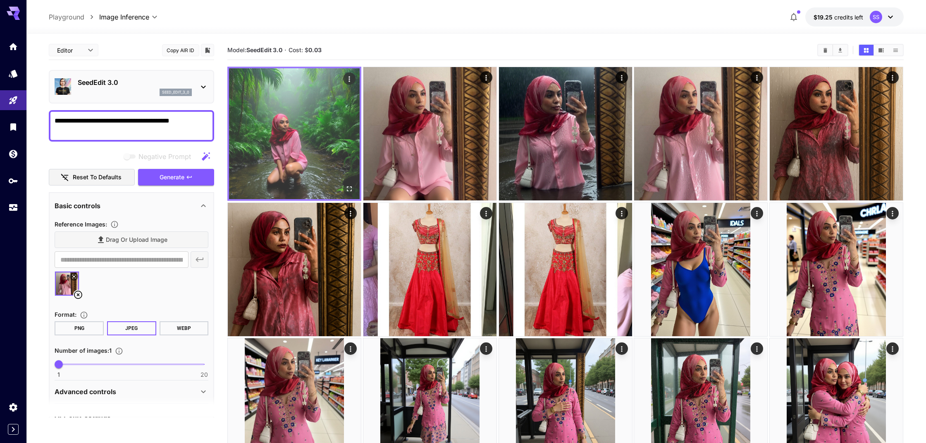
type textarea "**********"
click at [349, 187] on icon "Open in fullscreen" at bounding box center [350, 188] width 8 height 8
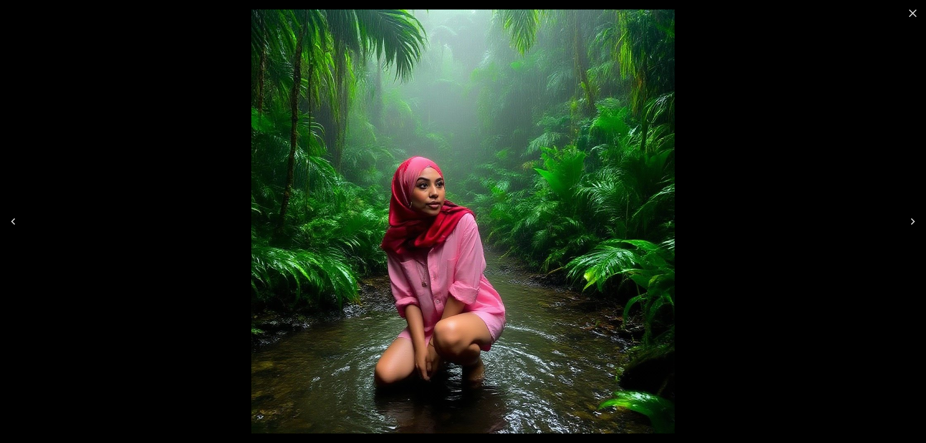
click at [914, 12] on icon "Close" at bounding box center [913, 14] width 8 height 8
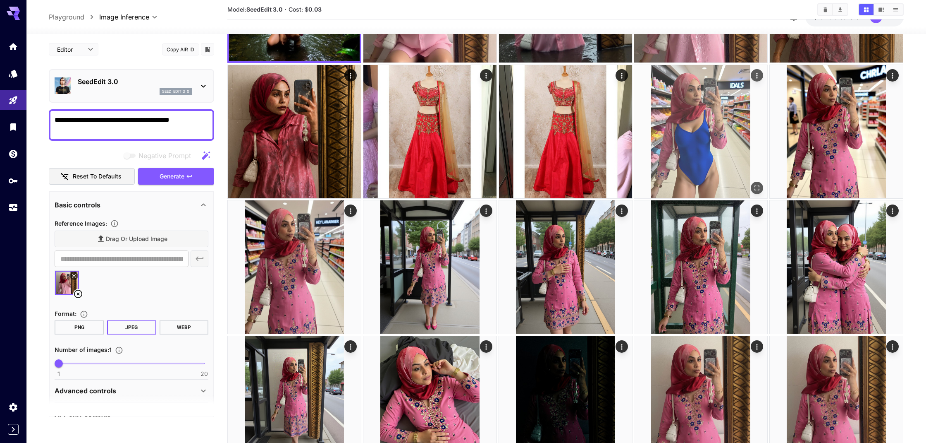
scroll to position [137, 0]
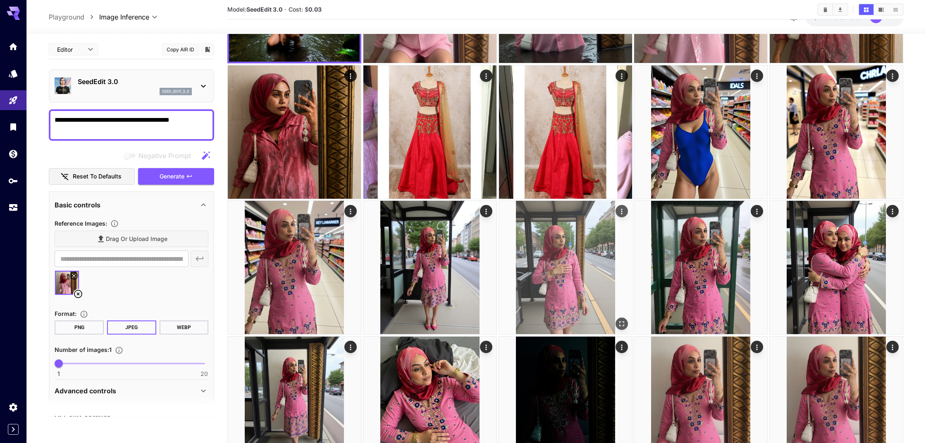
click at [565, 225] on img at bounding box center [565, 267] width 133 height 133
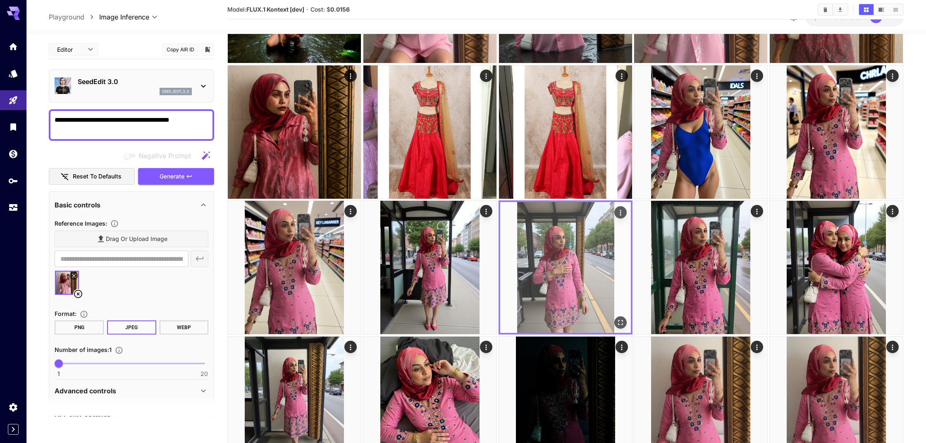
drag, startPoint x: 541, startPoint y: 229, endPoint x: 550, endPoint y: 226, distance: 9.0
click at [541, 229] on img at bounding box center [565, 267] width 131 height 131
click at [627, 213] on img at bounding box center [565, 267] width 131 height 131
click at [624, 212] on icon "Actions" at bounding box center [621, 212] width 8 height 8
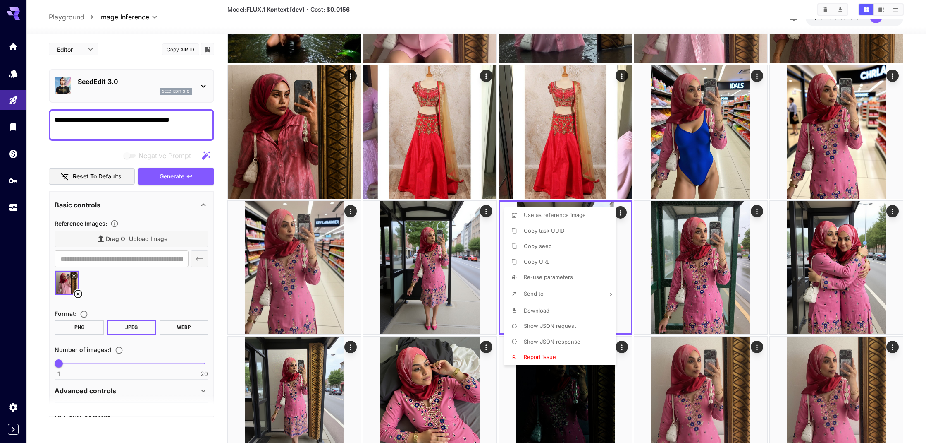
click at [410, 280] on div at bounding box center [463, 221] width 926 height 443
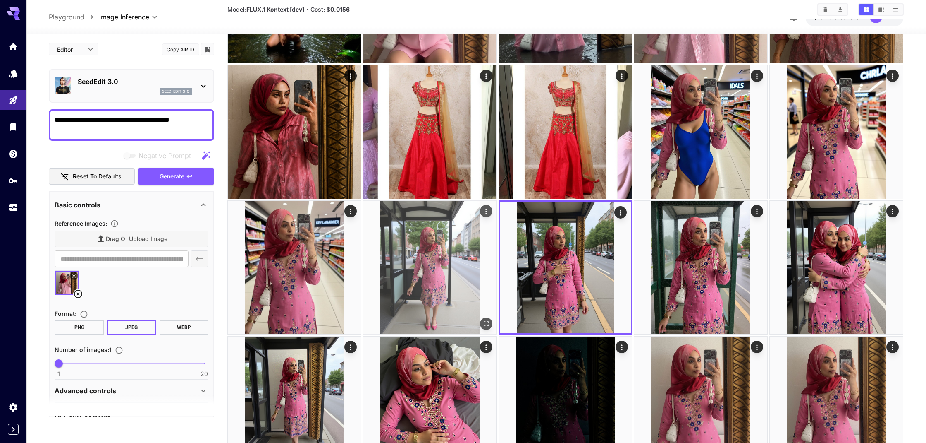
click at [410, 280] on img at bounding box center [430, 267] width 133 height 133
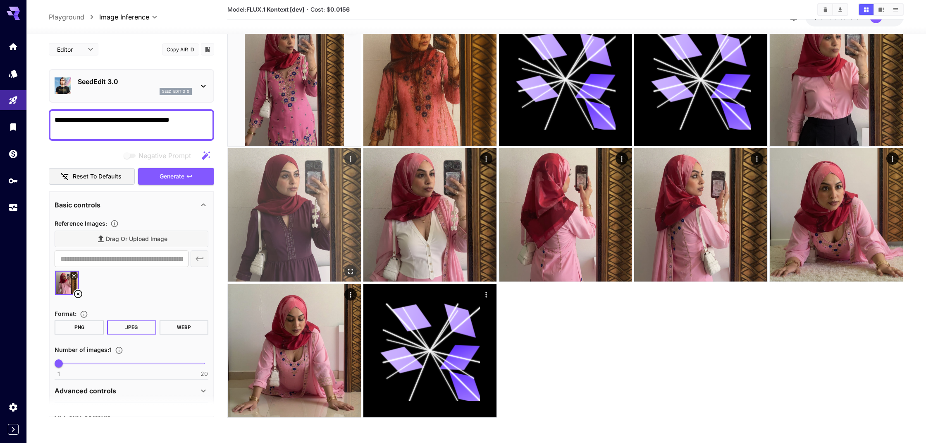
scroll to position [596, 0]
click at [267, 252] on img at bounding box center [294, 214] width 133 height 133
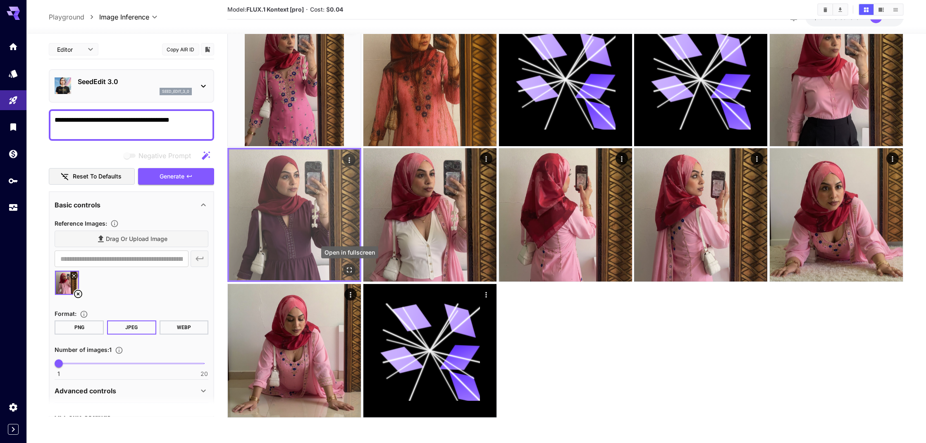
click at [348, 270] on icon "Open in fullscreen" at bounding box center [350, 270] width 8 height 8
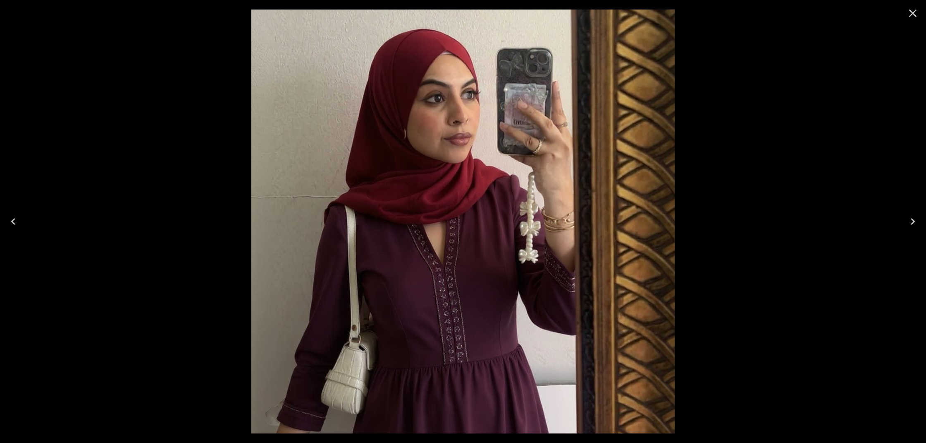
click at [912, 223] on icon "Next" at bounding box center [913, 221] width 13 height 13
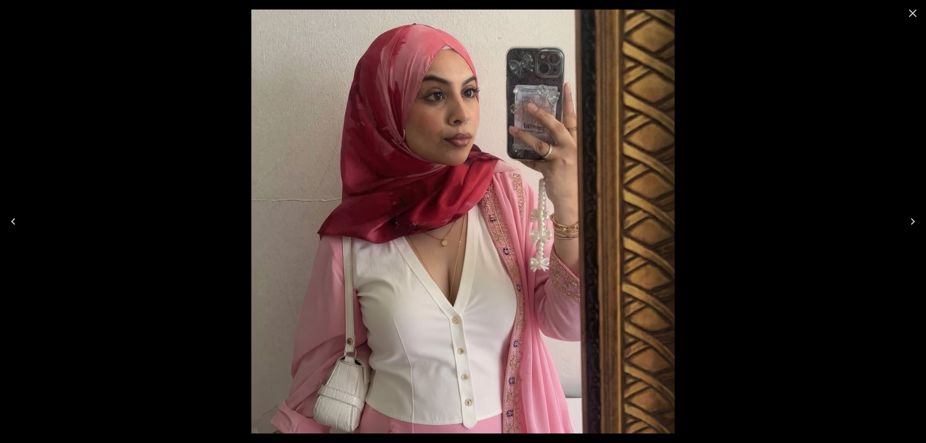
click at [912, 223] on icon "Next" at bounding box center [913, 221] width 13 height 13
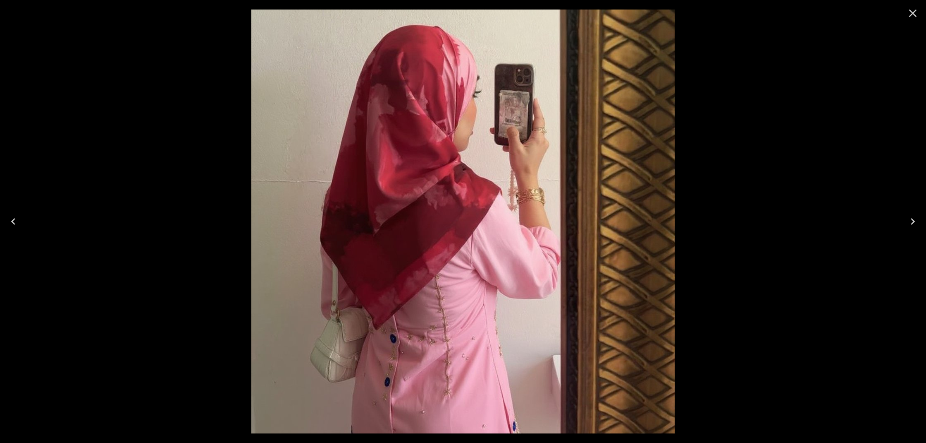
click at [912, 223] on icon "Next" at bounding box center [913, 221] width 13 height 13
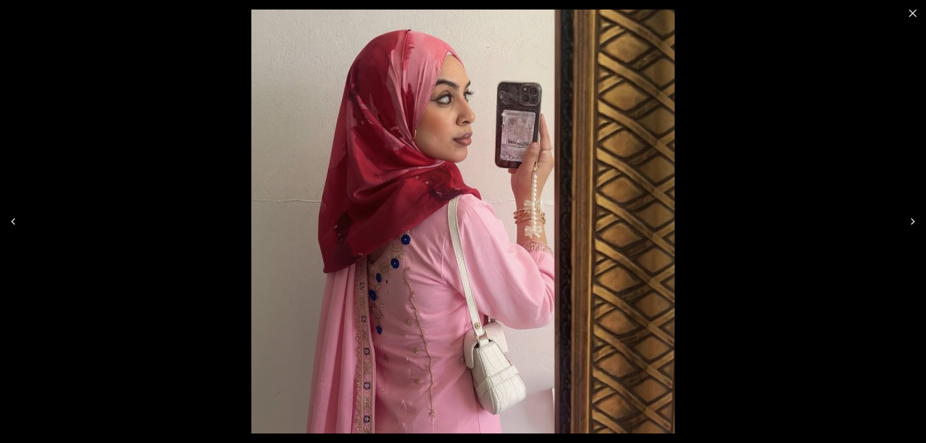
click at [912, 223] on icon "Next" at bounding box center [913, 221] width 13 height 13
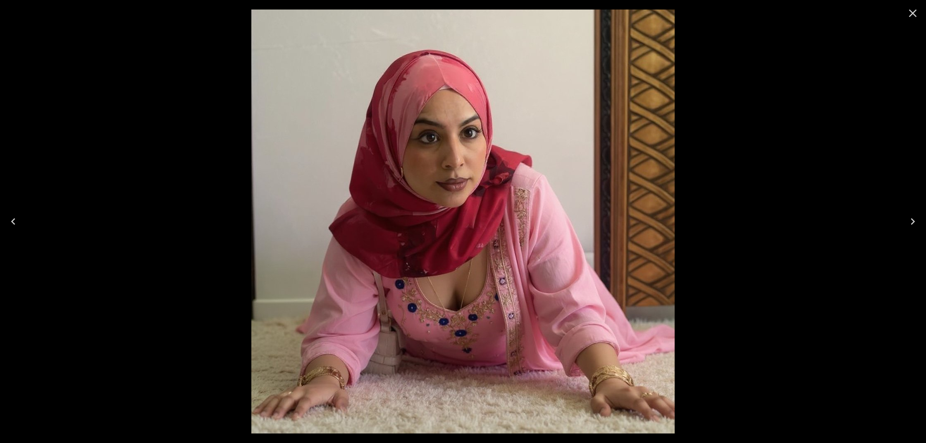
click at [914, 14] on icon "Close" at bounding box center [913, 14] width 8 height 8
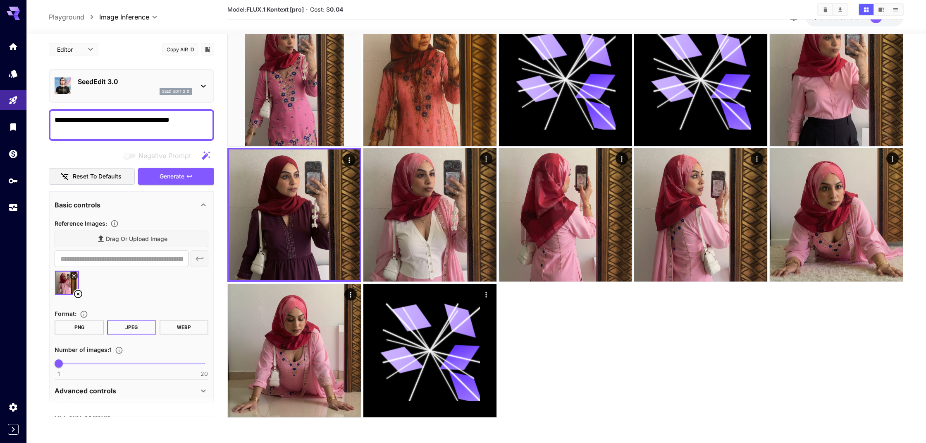
click at [202, 84] on icon at bounding box center [204, 86] width 10 height 10
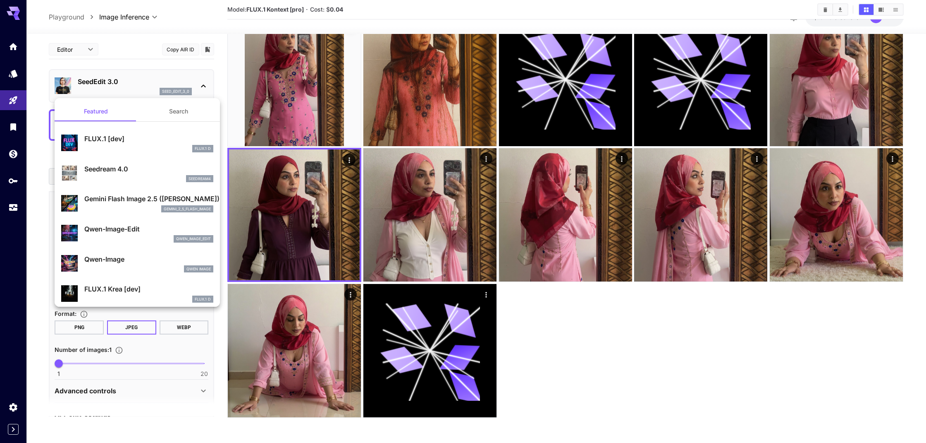
scroll to position [0, 0]
click at [115, 140] on p "FLUX.1 [dev]" at bounding box center [148, 139] width 129 height 10
type input "***"
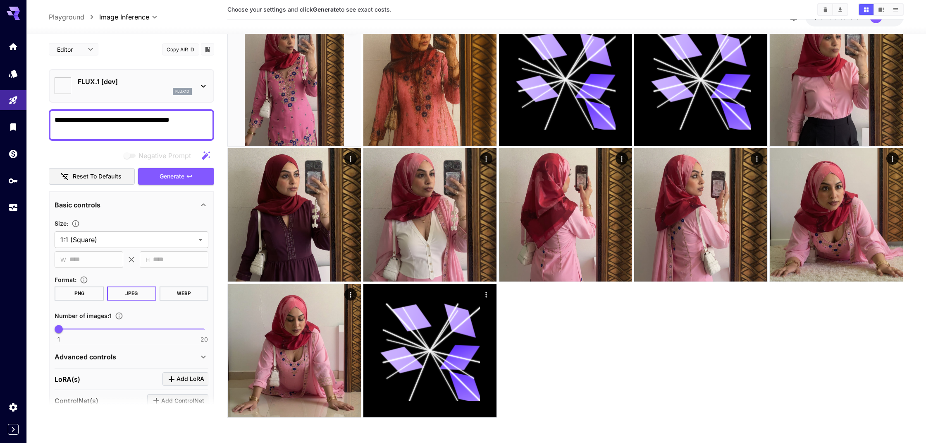
type input "**********"
click at [203, 86] on icon at bounding box center [203, 86] width 5 height 3
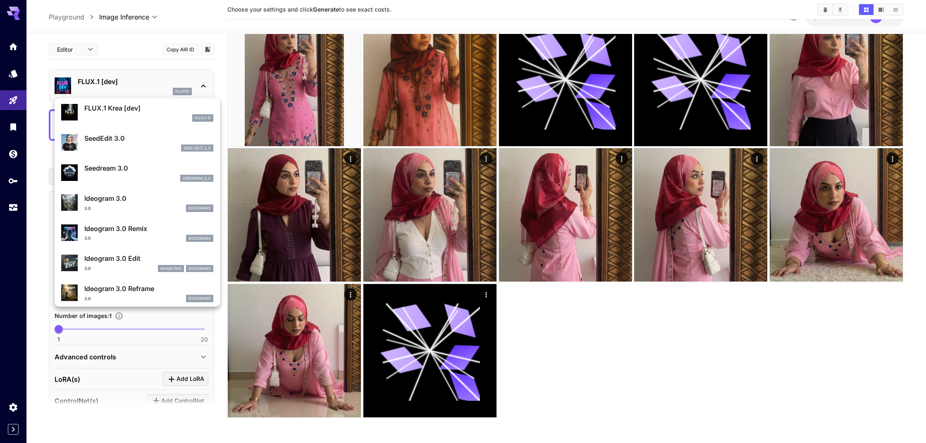
scroll to position [180, 0]
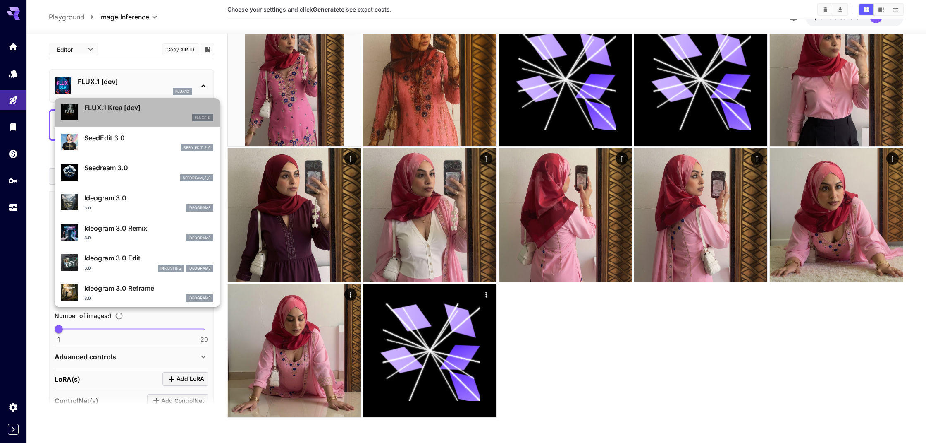
click at [113, 111] on p "FLUX.1 Krea [dev]" at bounding box center [148, 108] width 129 height 10
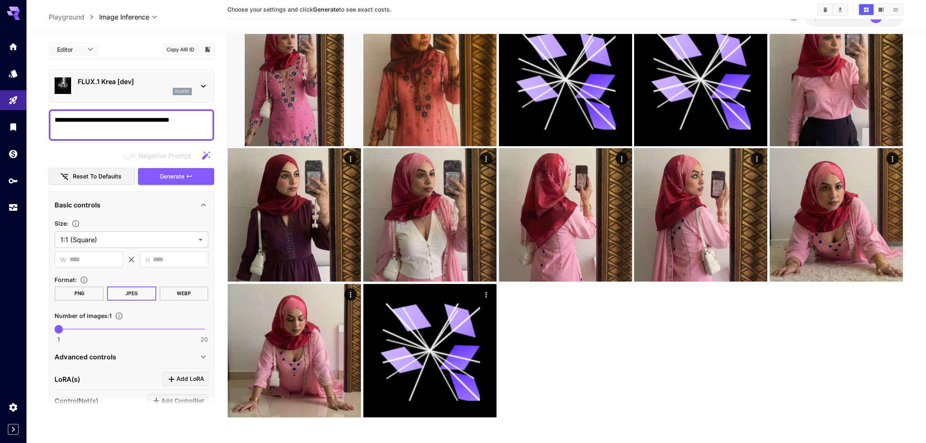
click at [201, 84] on icon at bounding box center [204, 86] width 10 height 10
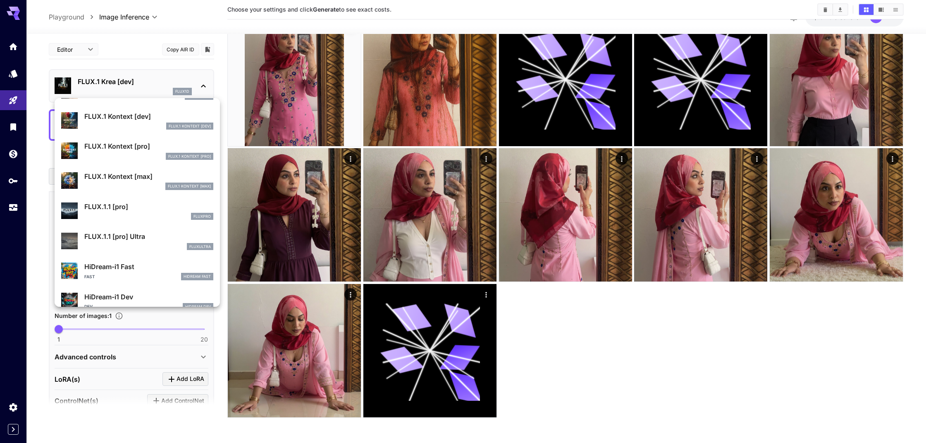
scroll to position [529, 0]
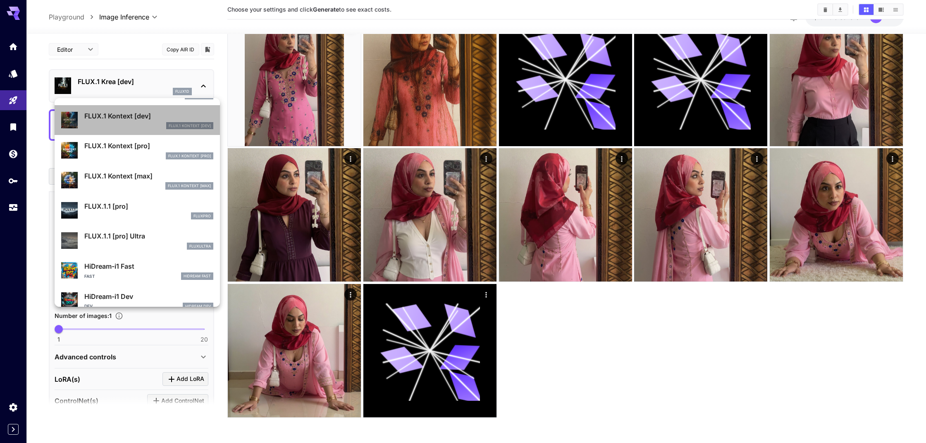
click at [117, 115] on p "FLUX.1 Kontext [dev]" at bounding box center [148, 116] width 129 height 10
type input "***"
type input "****"
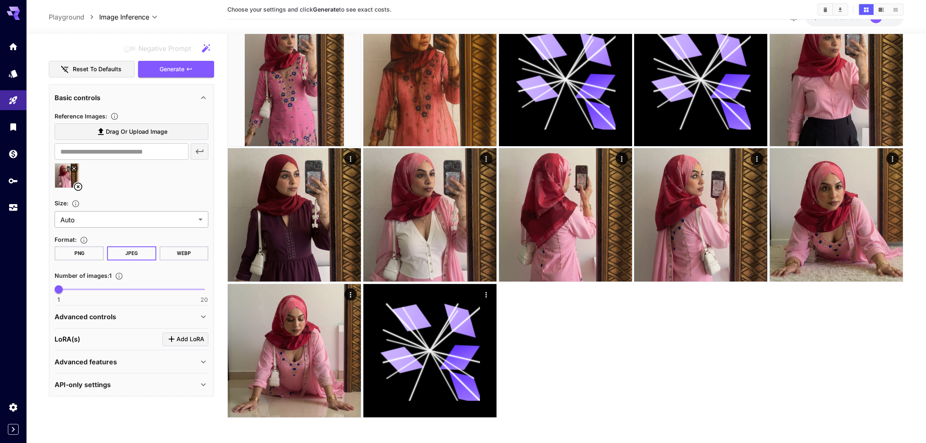
scroll to position [596, 0]
click at [133, 315] on div "Advanced controls" at bounding box center [127, 316] width 144 height 10
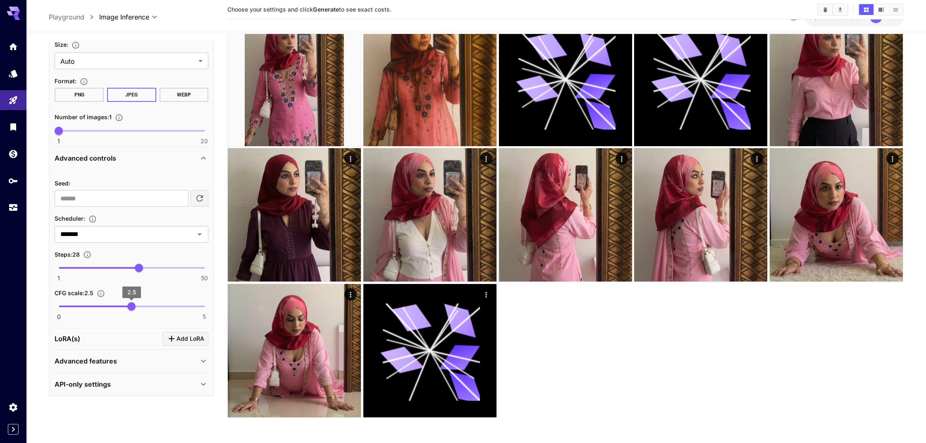
scroll to position [265, 0]
click at [115, 363] on p "Advanced features" at bounding box center [86, 361] width 62 height 10
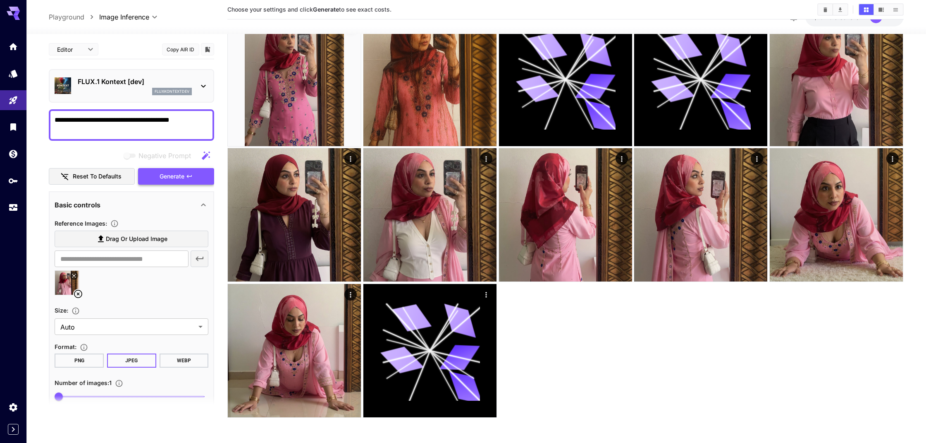
scroll to position [0, 0]
click at [177, 174] on span "Generate" at bounding box center [172, 176] width 25 height 10
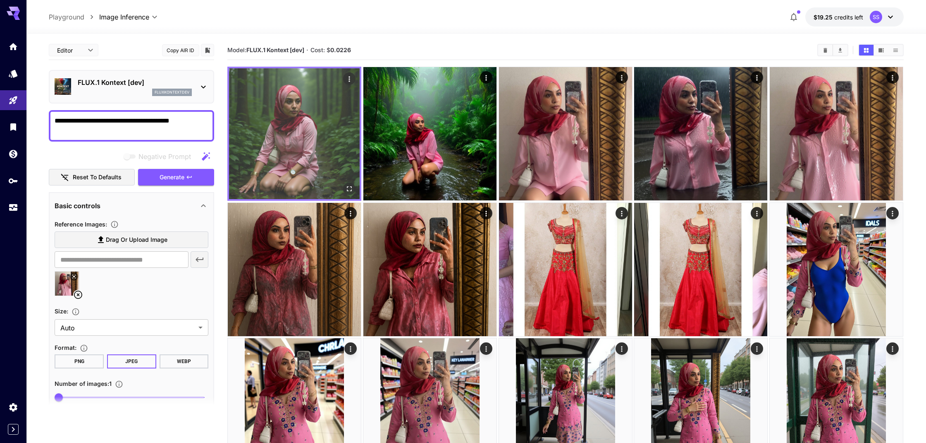
click at [318, 117] on img at bounding box center [294, 133] width 131 height 131
click at [348, 189] on icon "Open in fullscreen" at bounding box center [350, 188] width 8 height 8
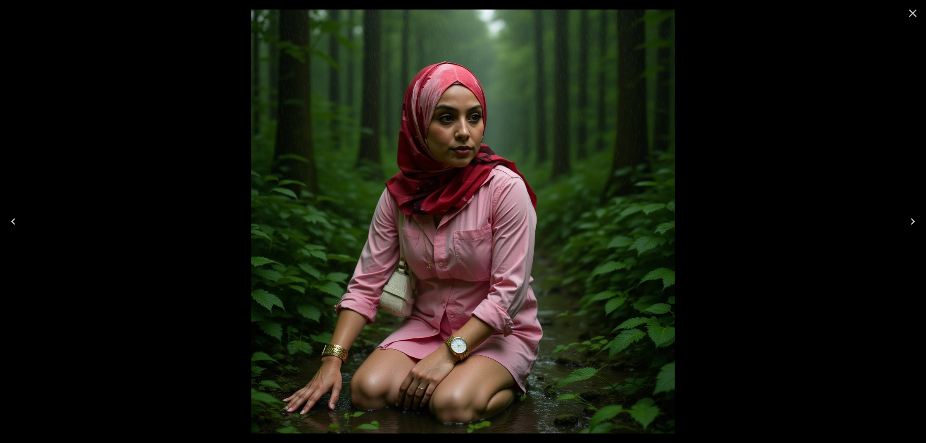
click at [913, 16] on icon "Close" at bounding box center [913, 13] width 13 height 13
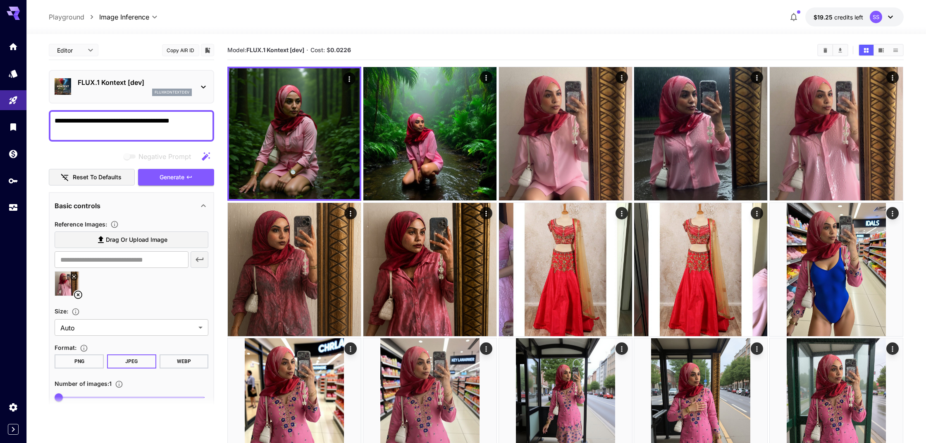
drag, startPoint x: 191, startPoint y: 120, endPoint x: 85, endPoint y: 123, distance: 106.7
click at [83, 121] on textarea "**********" at bounding box center [132, 126] width 154 height 20
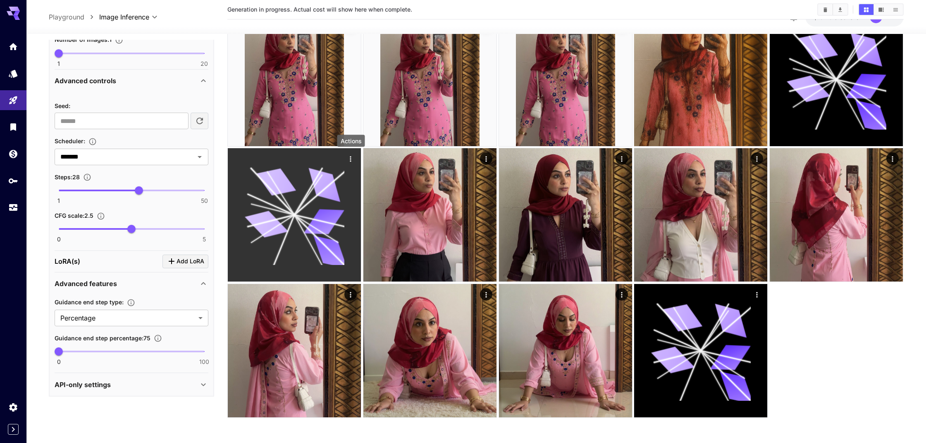
scroll to position [596, 0]
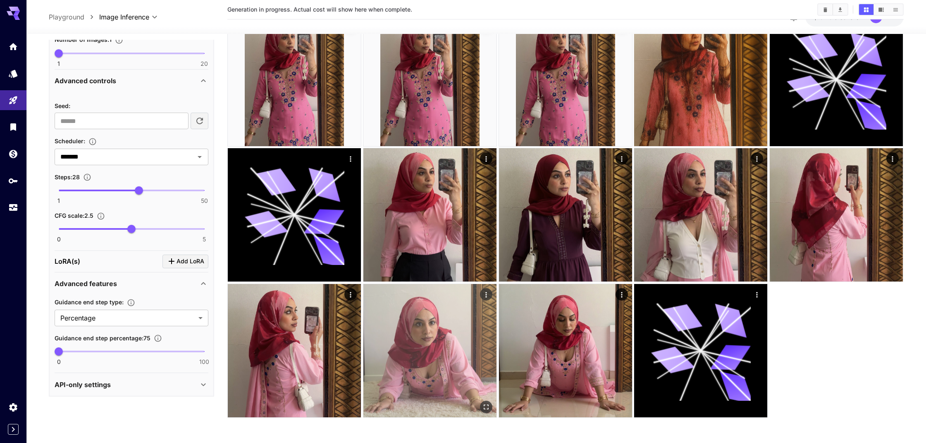
type textarea "********"
click at [416, 313] on img at bounding box center [430, 350] width 133 height 133
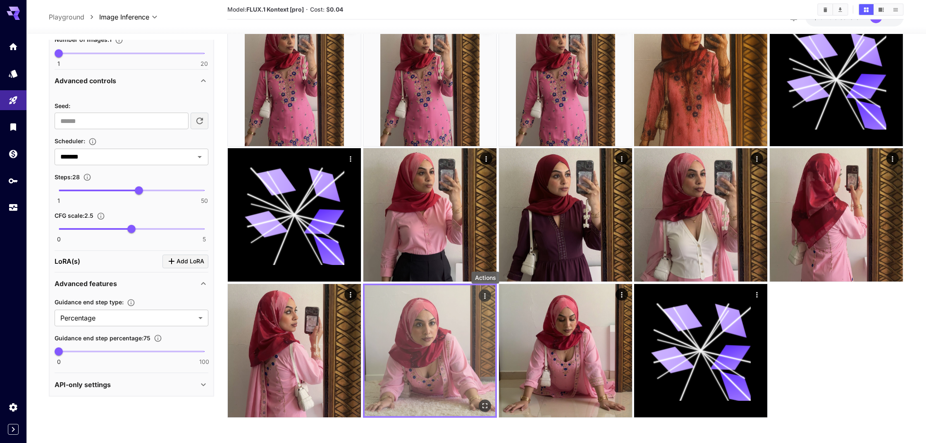
click at [483, 296] on icon "Actions" at bounding box center [485, 296] width 8 height 8
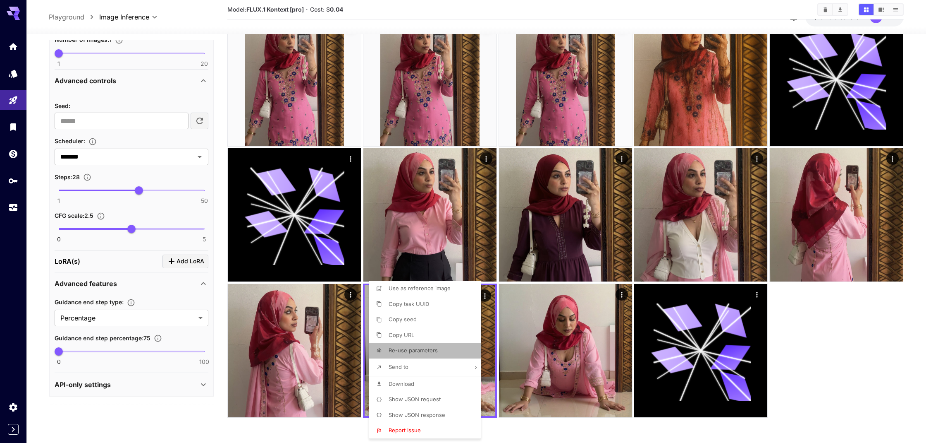
click at [418, 350] on span "Re-use parameters" at bounding box center [413, 350] width 49 height 7
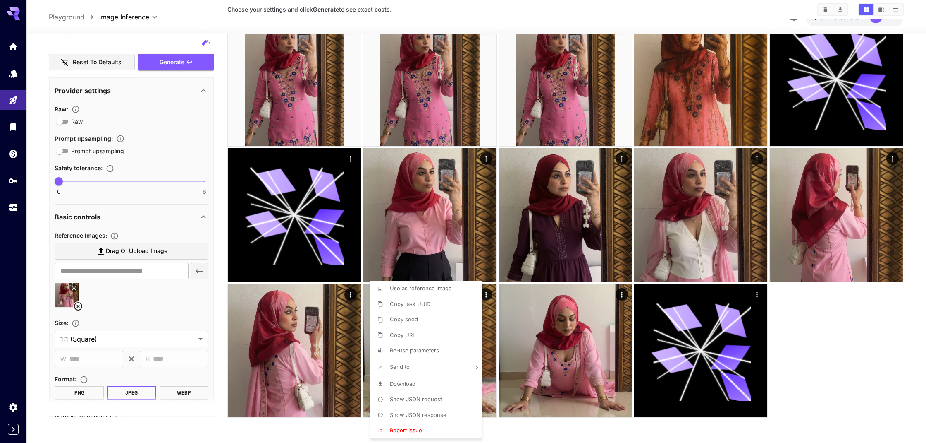
click at [299, 113] on div at bounding box center [463, 221] width 926 height 443
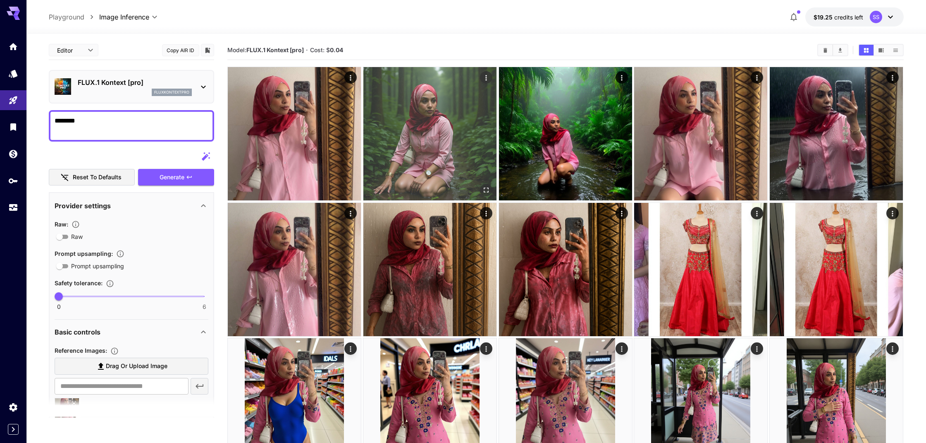
scroll to position [0, 0]
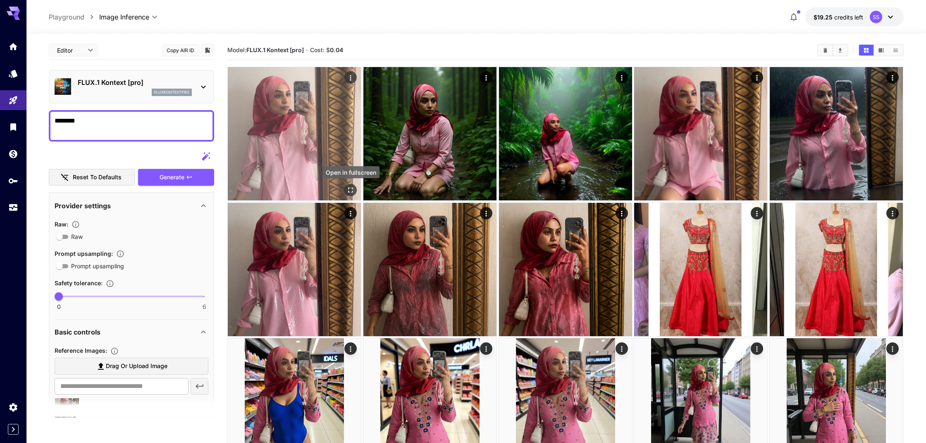
click at [350, 188] on icon "Open in fullscreen" at bounding box center [351, 190] width 5 height 5
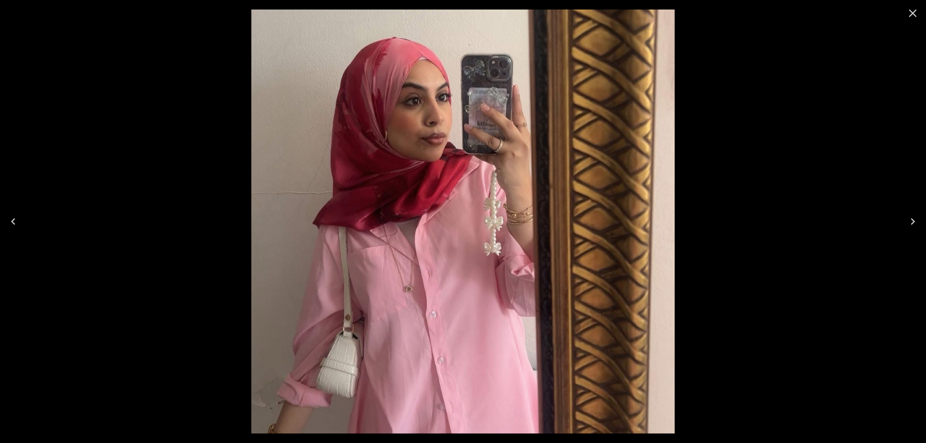
click at [912, 17] on icon "Close" at bounding box center [913, 13] width 13 height 13
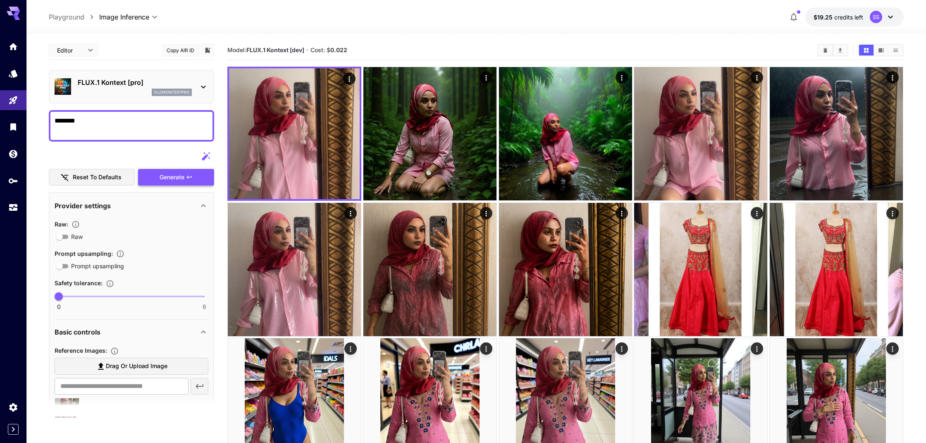
click at [180, 177] on span "Generate" at bounding box center [172, 177] width 25 height 10
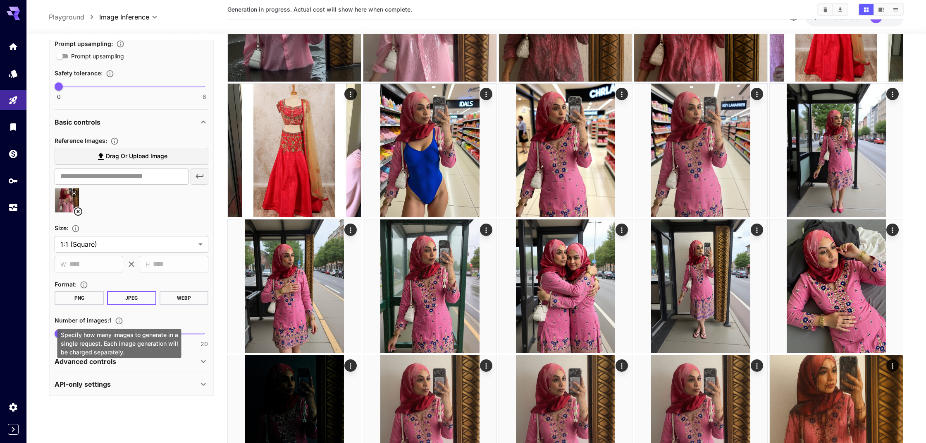
scroll to position [257, 0]
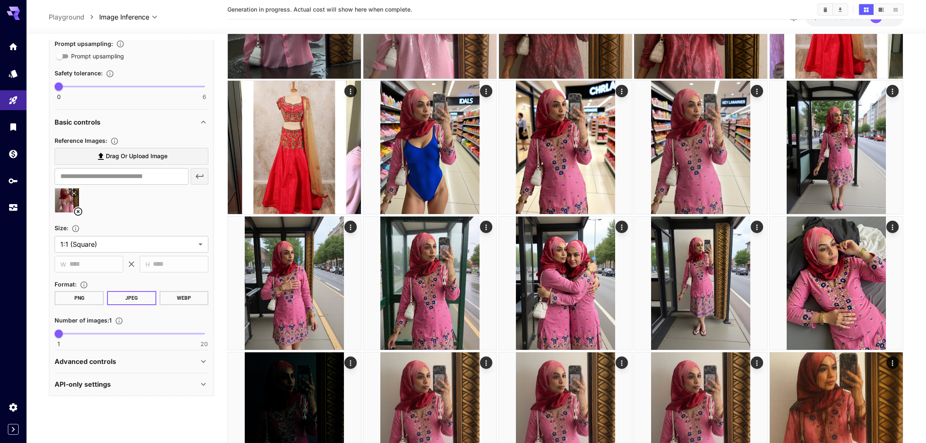
click at [122, 363] on div "Advanced controls" at bounding box center [127, 361] width 144 height 10
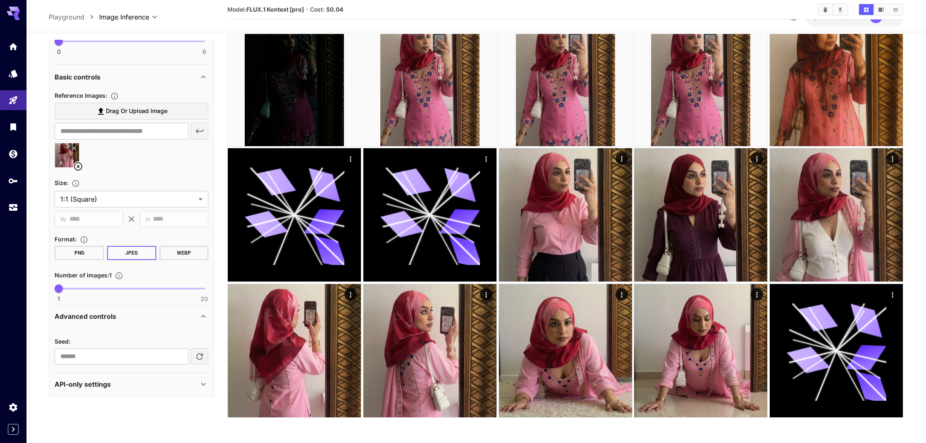
scroll to position [596, 0]
click at [142, 387] on div "API-only settings" at bounding box center [127, 384] width 144 height 10
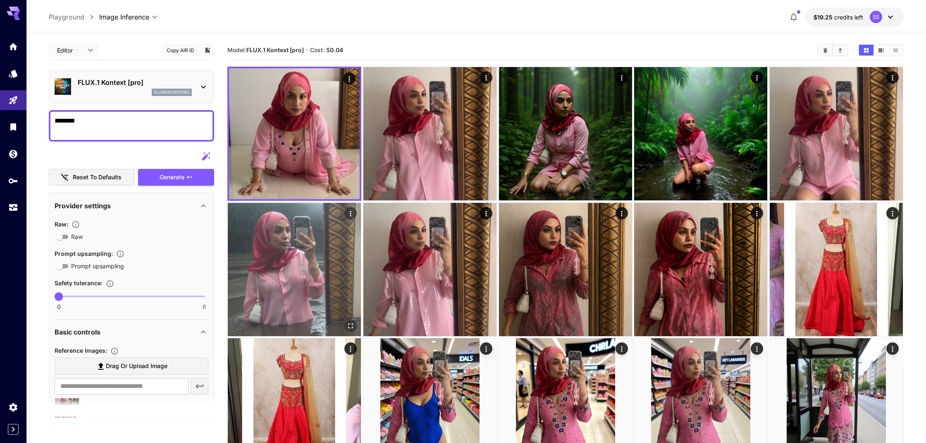
scroll to position [0, 0]
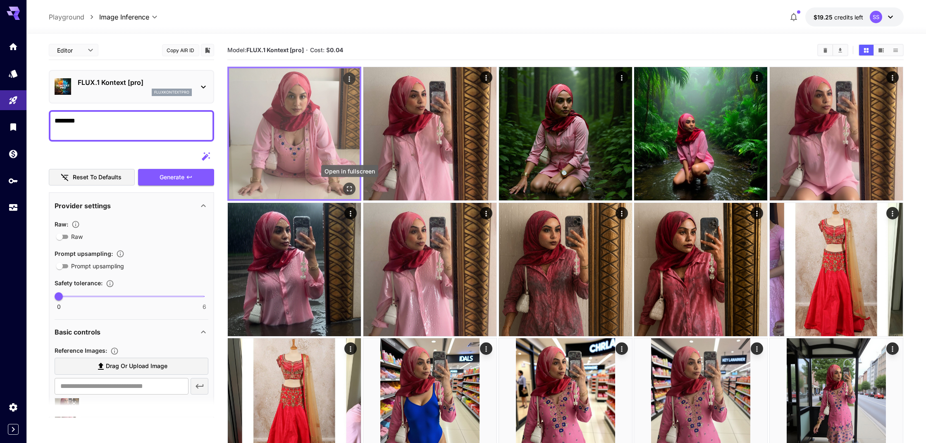
click at [351, 186] on icon "Open in fullscreen" at bounding box center [350, 188] width 8 height 8
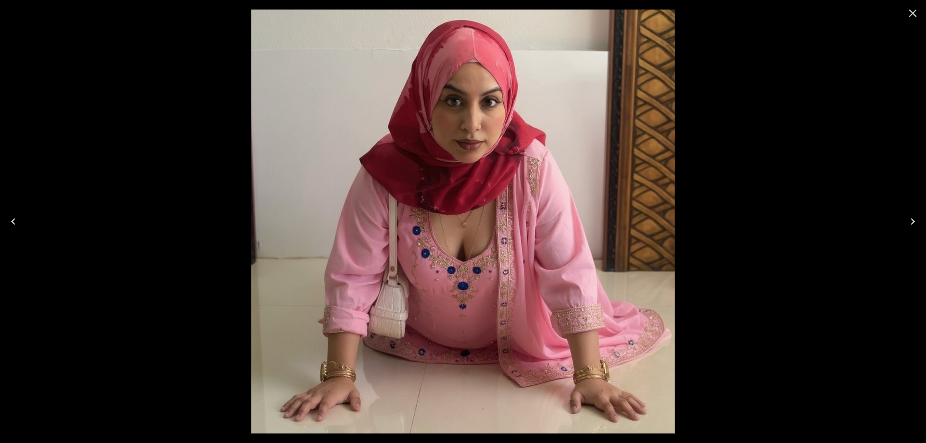
click at [916, 19] on icon "Close" at bounding box center [913, 13] width 13 height 13
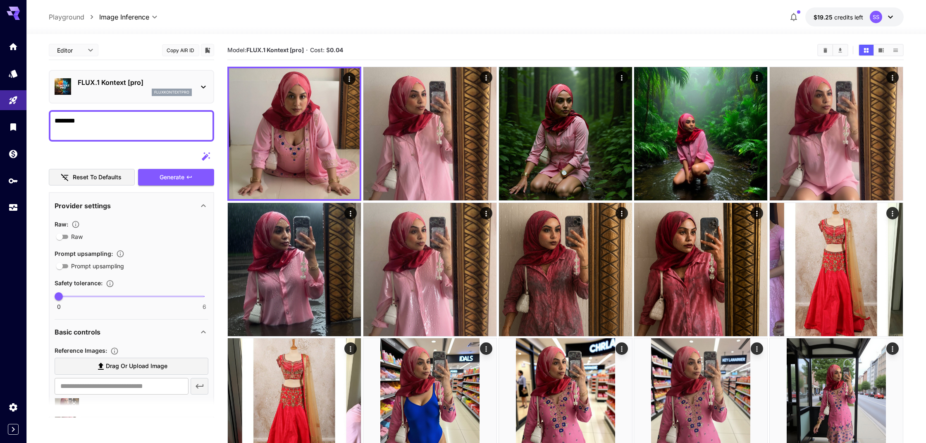
click at [203, 90] on icon at bounding box center [204, 87] width 10 height 10
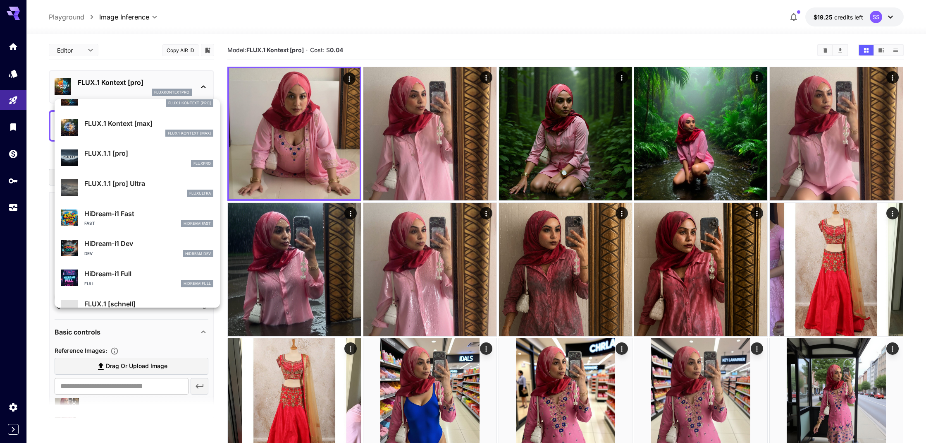
scroll to position [584, 0]
click at [111, 184] on p "FLUX.1.1 [pro] Ultra" at bounding box center [148, 182] width 129 height 10
type input "**********"
type input "****"
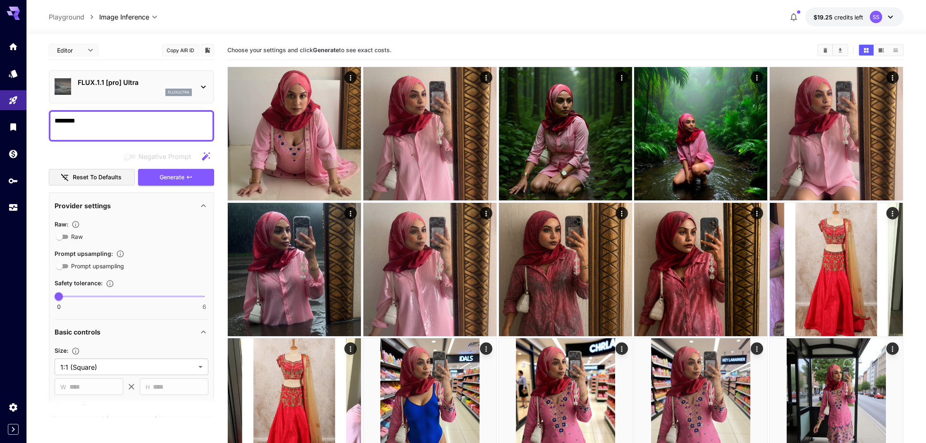
click at [201, 87] on icon at bounding box center [204, 87] width 10 height 10
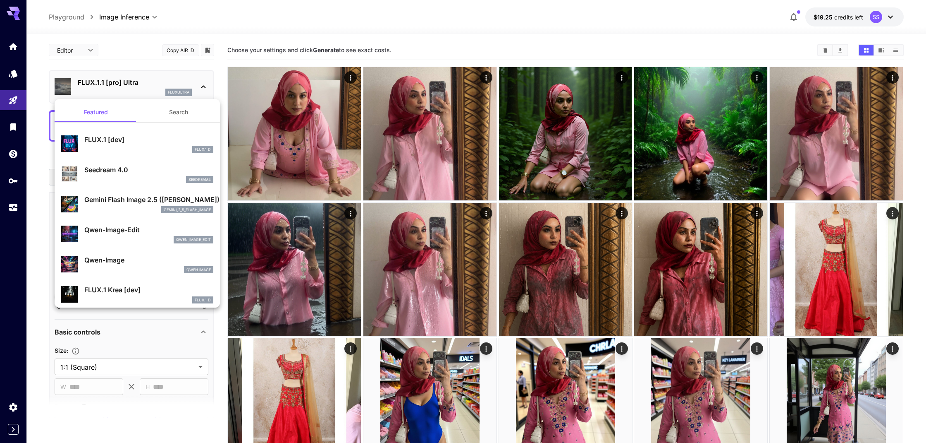
click at [126, 53] on div at bounding box center [463, 221] width 926 height 443
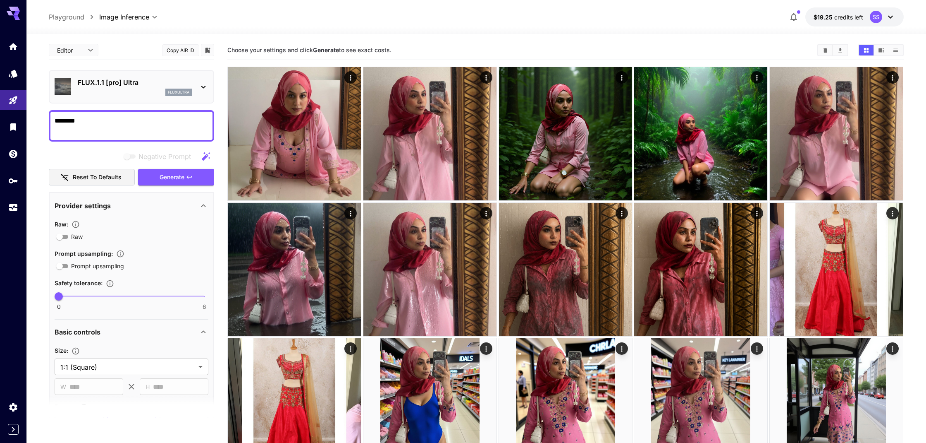
click at [204, 84] on icon at bounding box center [204, 87] width 10 height 10
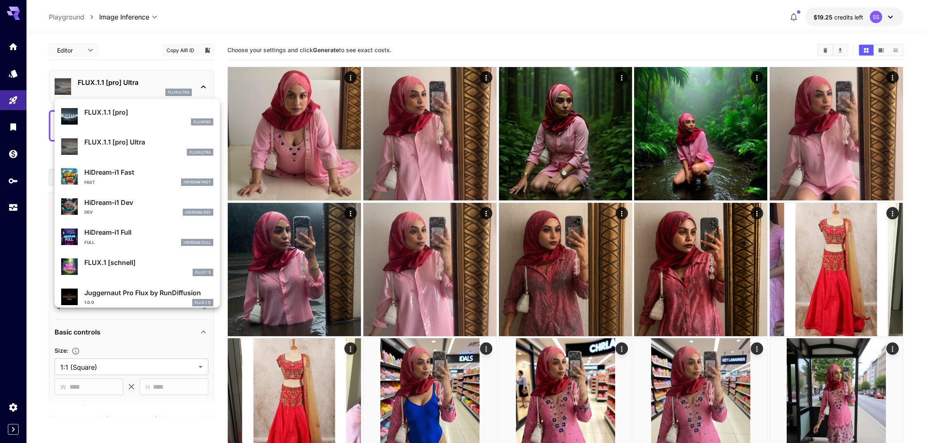
scroll to position [625, 0]
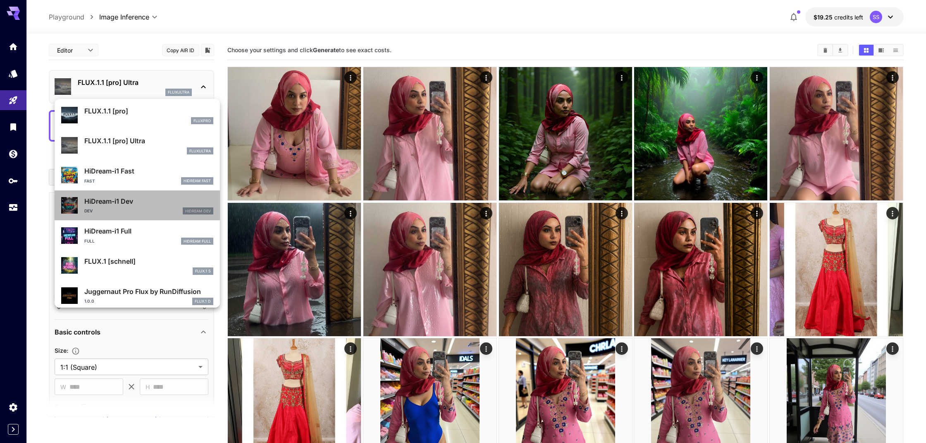
click at [96, 201] on p "HiDream-i1 Dev" at bounding box center [148, 201] width 129 height 10
type input "**********"
type input "****"
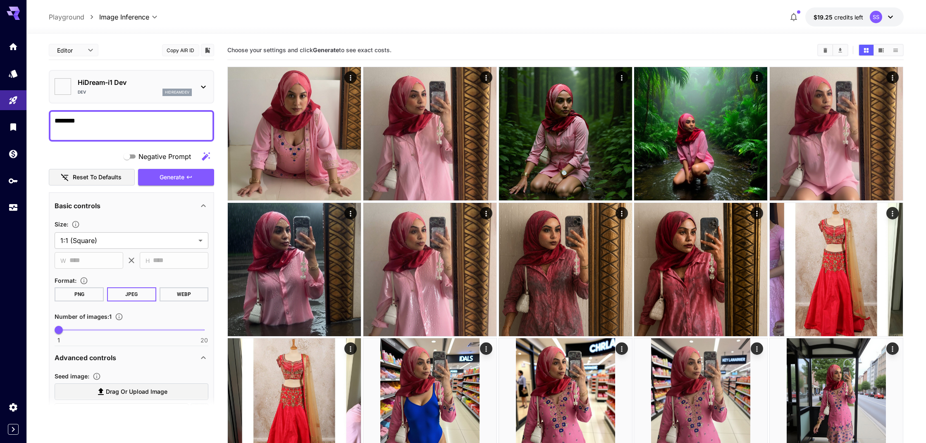
type input "*******"
click at [201, 84] on icon at bounding box center [204, 87] width 10 height 10
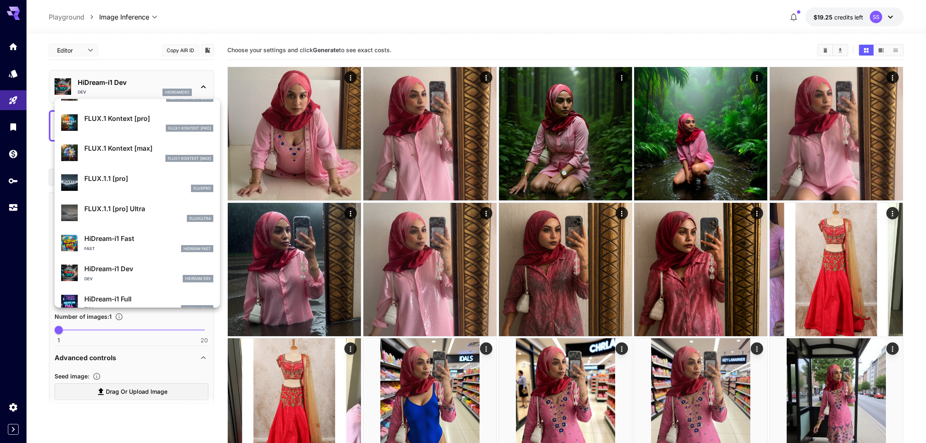
scroll to position [560, 0]
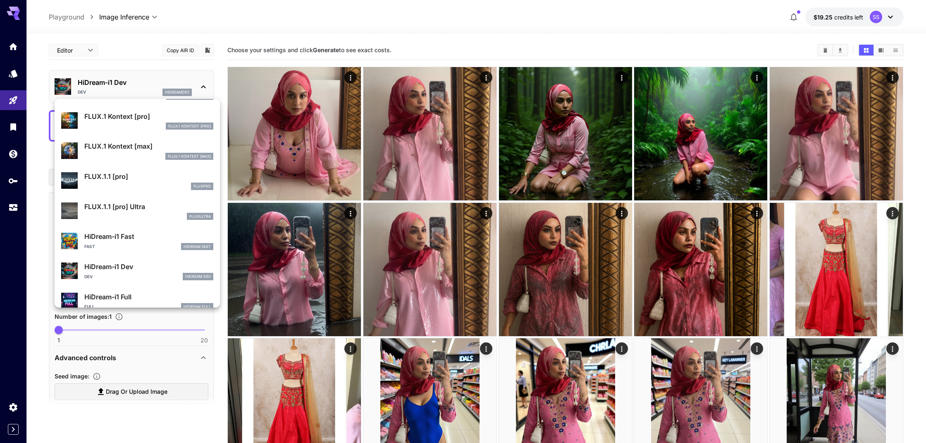
click at [112, 122] on div "FLUX.1 Kontext [pro]" at bounding box center [148, 125] width 129 height 7
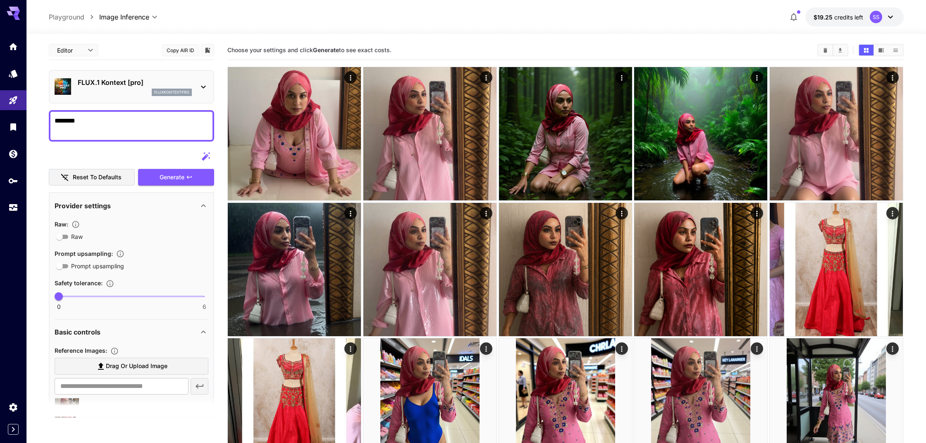
click at [173, 88] on div "FLUX.1 Kontext [pro] fluxkontextpro" at bounding box center [135, 86] width 114 height 19
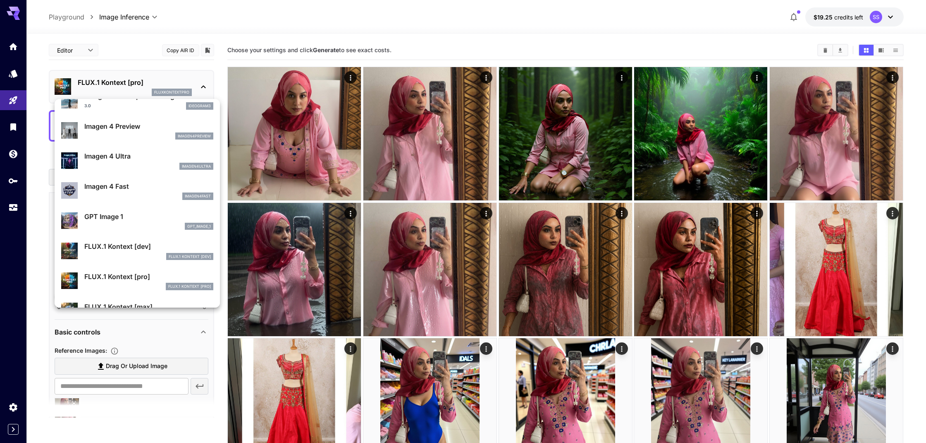
scroll to position [442, 0]
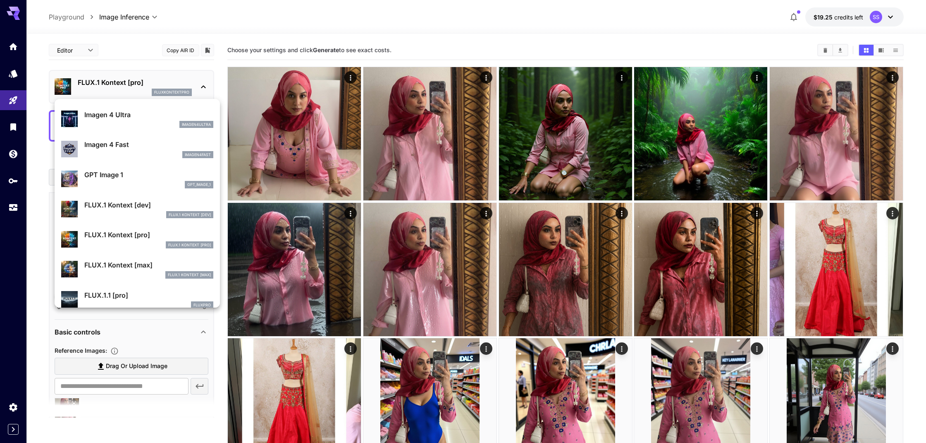
click at [77, 88] on div at bounding box center [463, 221] width 926 height 443
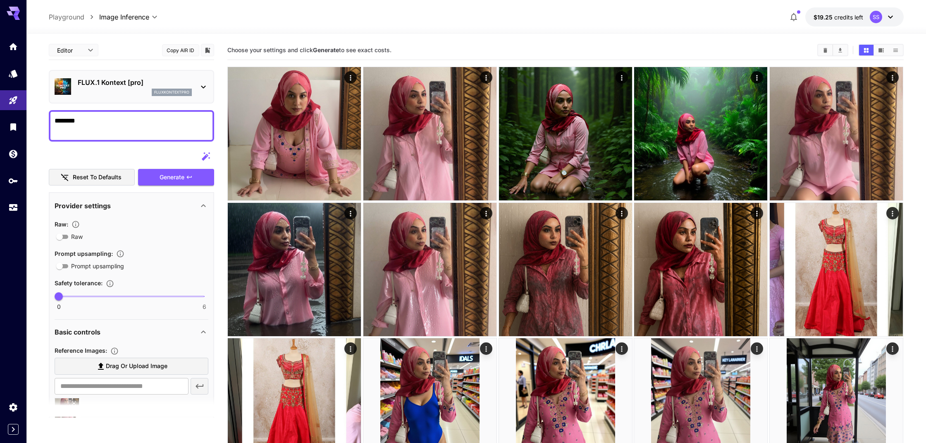
click at [65, 87] on img at bounding box center [63, 86] width 17 height 17
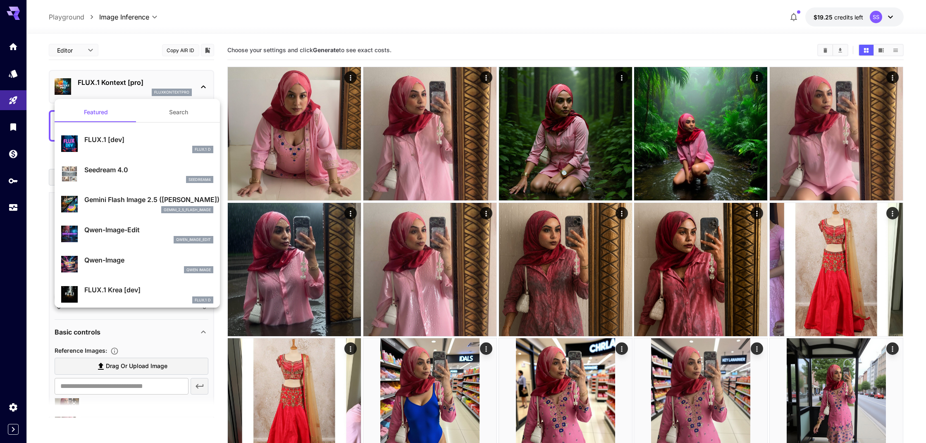
click at [185, 115] on button "Search" at bounding box center [178, 112] width 83 height 20
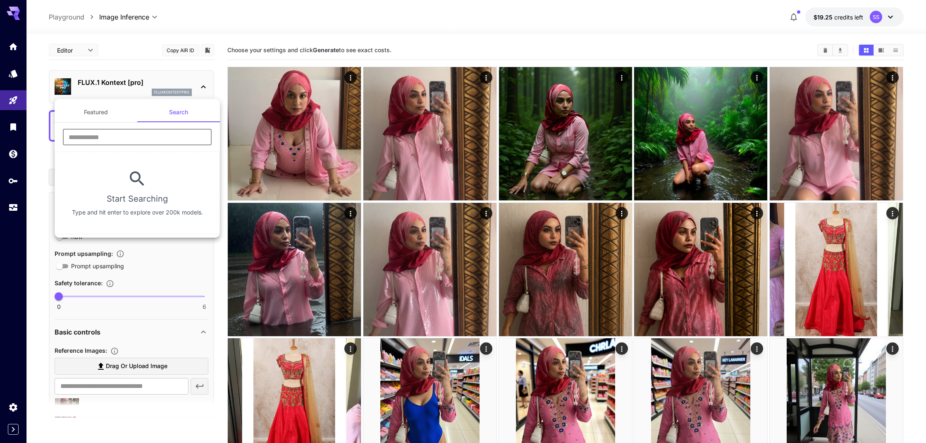
click at [129, 136] on input "text" at bounding box center [137, 137] width 149 height 17
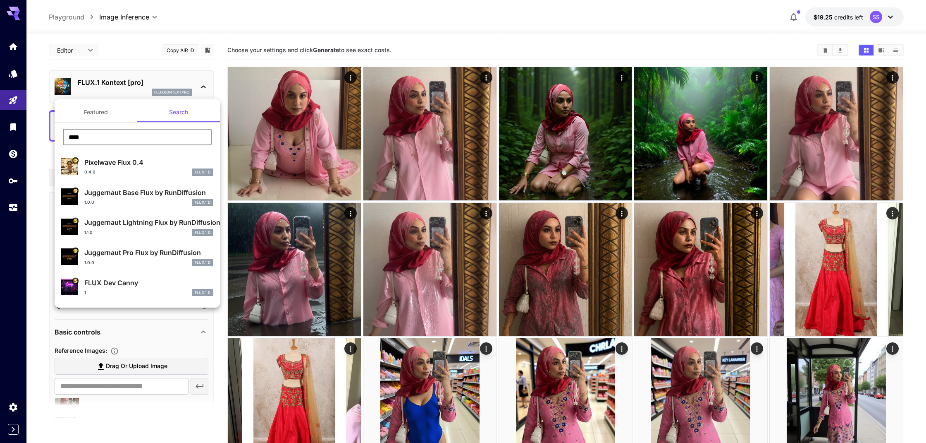
type input "****"
click at [107, 163] on p "Pixelwave Flux 0.4" at bounding box center [148, 162] width 129 height 10
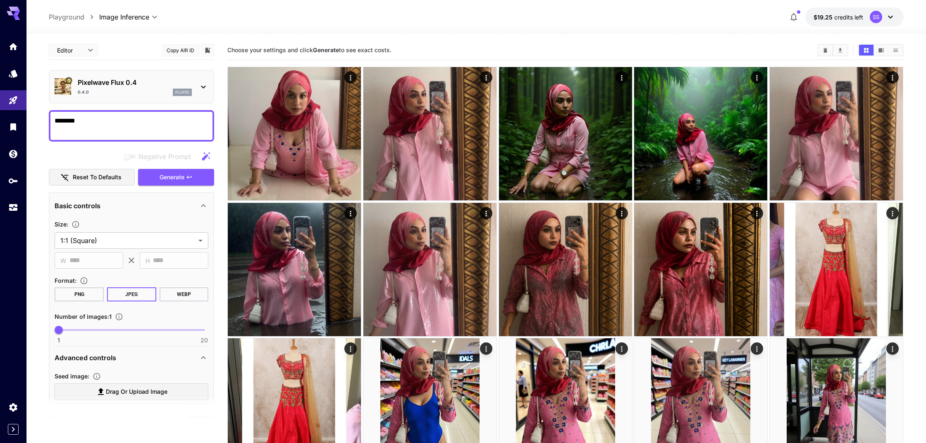
click at [204, 86] on icon at bounding box center [204, 87] width 10 height 10
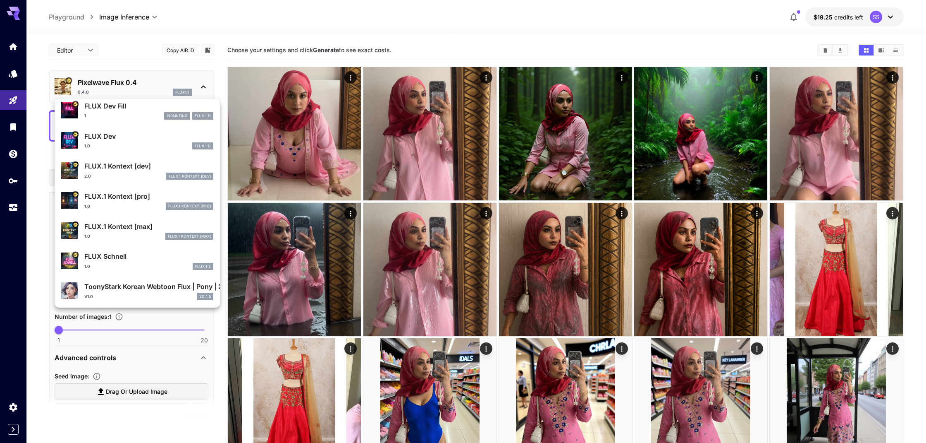
scroll to position [237, 0]
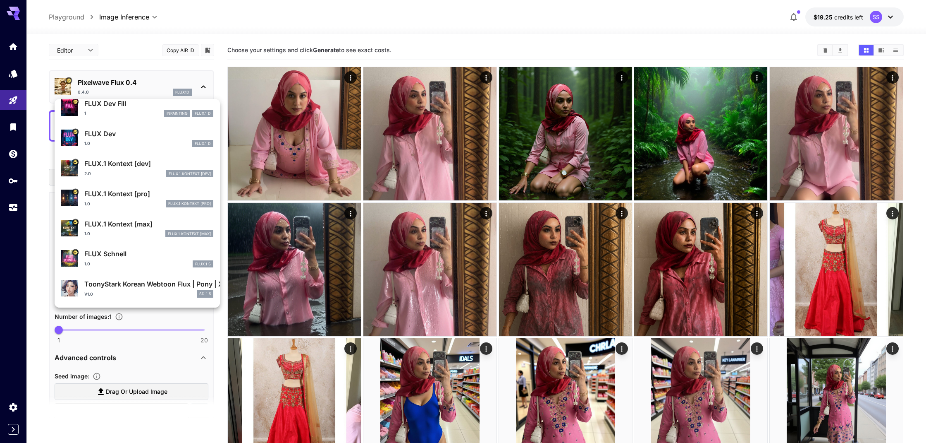
click at [114, 167] on p "FLUX.1 Kontext [dev]" at bounding box center [148, 163] width 129 height 10
type input "**"
type input "*"
type input "****"
type input "***"
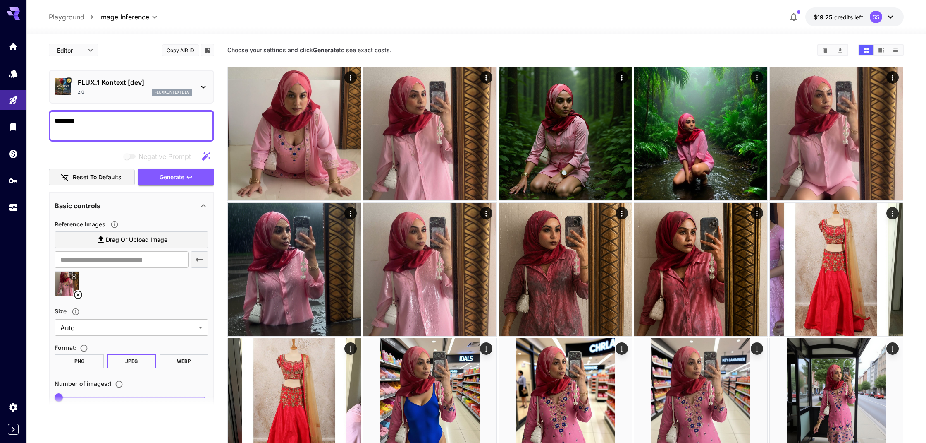
type input "*******"
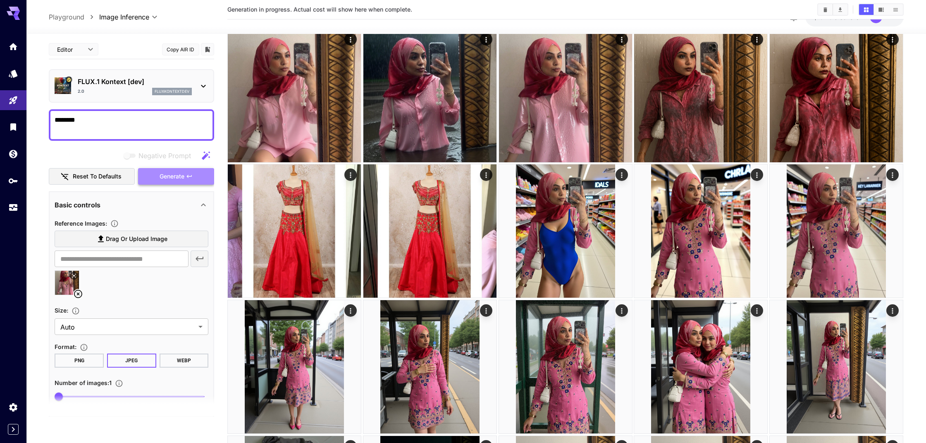
click at [155, 175] on button "Generate" at bounding box center [176, 176] width 76 height 17
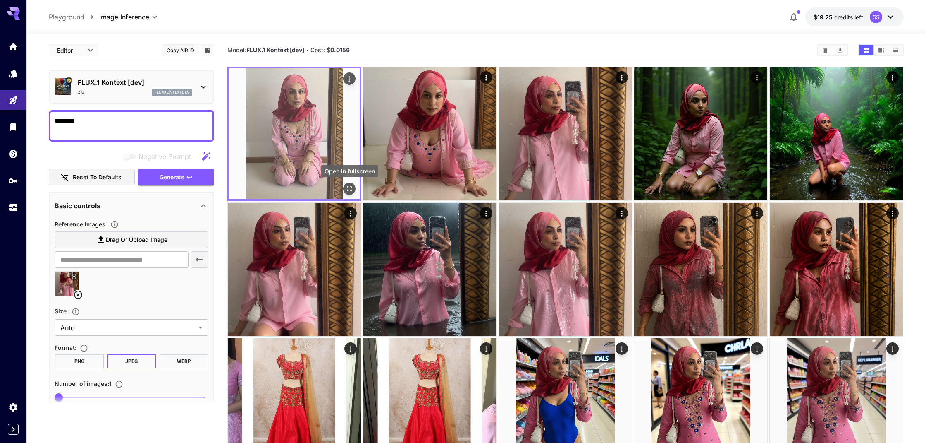
click at [349, 189] on icon "Open in fullscreen" at bounding box center [350, 188] width 8 height 8
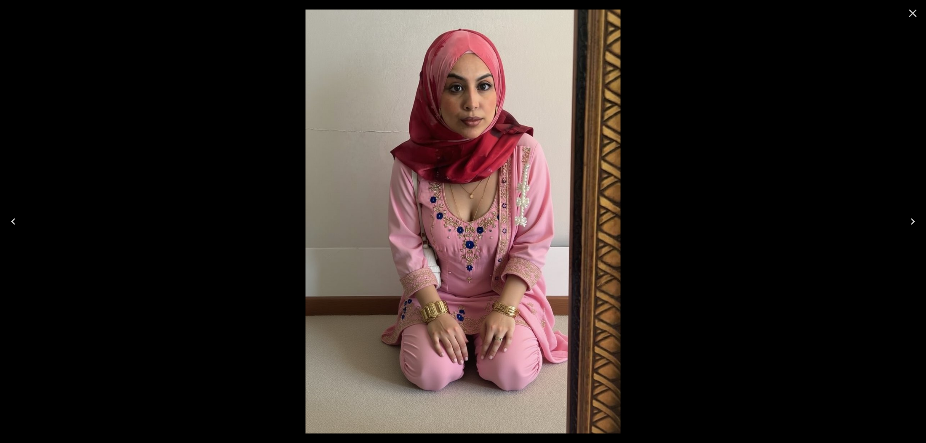
click at [913, 17] on icon "Close" at bounding box center [913, 13] width 13 height 13
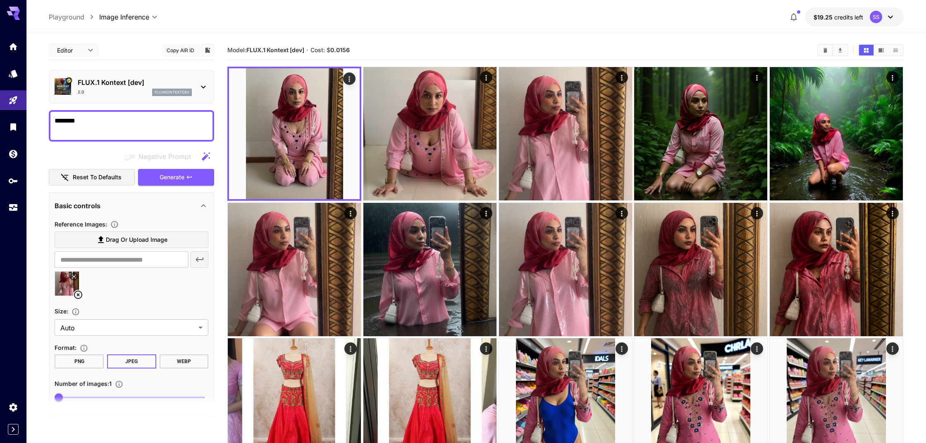
drag, startPoint x: 251, startPoint y: 50, endPoint x: 307, endPoint y: 49, distance: 55.4
click at [307, 49] on section "Model: FLUX.1 Kontext [dev] · Cost: $ 0.0156" at bounding box center [519, 50] width 584 height 10
copy span "FLUX.1 Kontext [dev]"
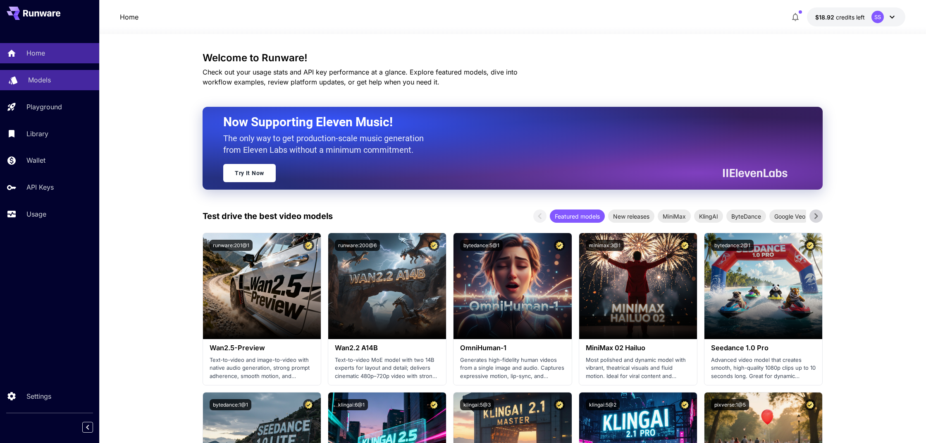
click at [37, 81] on p "Models" at bounding box center [39, 80] width 23 height 10
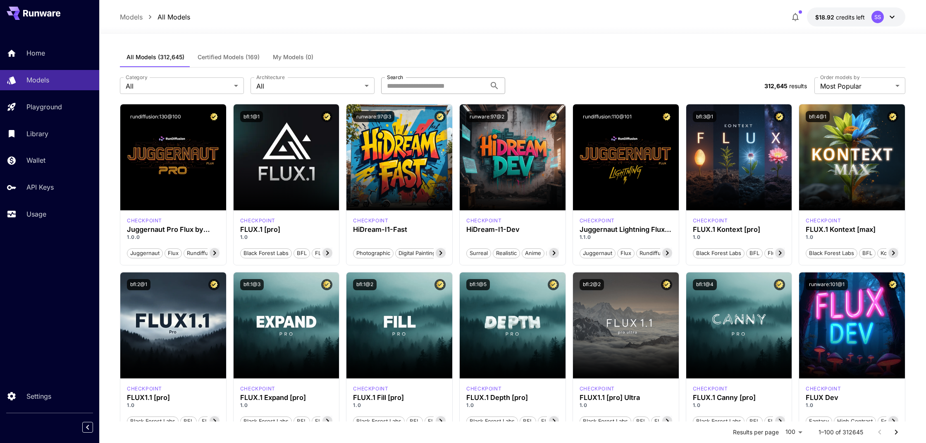
click at [406, 89] on input "Search" at bounding box center [433, 85] width 105 height 17
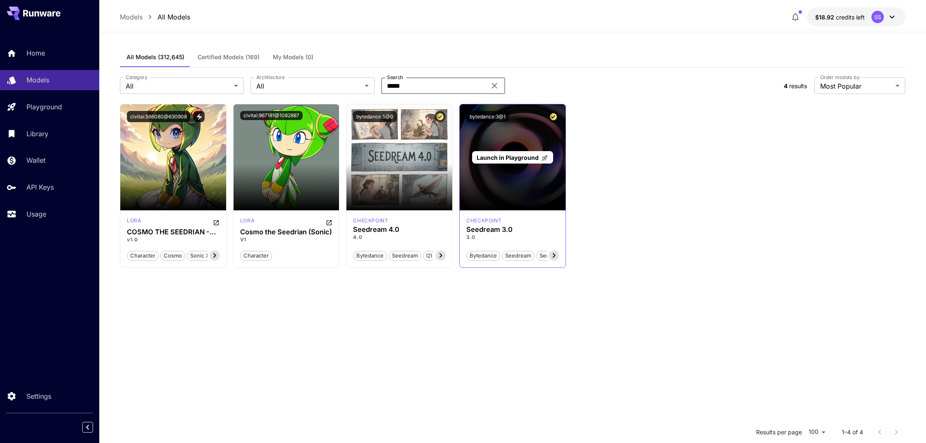
type input "*****"
click at [494, 158] on span "Launch in Playground" at bounding box center [508, 157] width 62 height 7
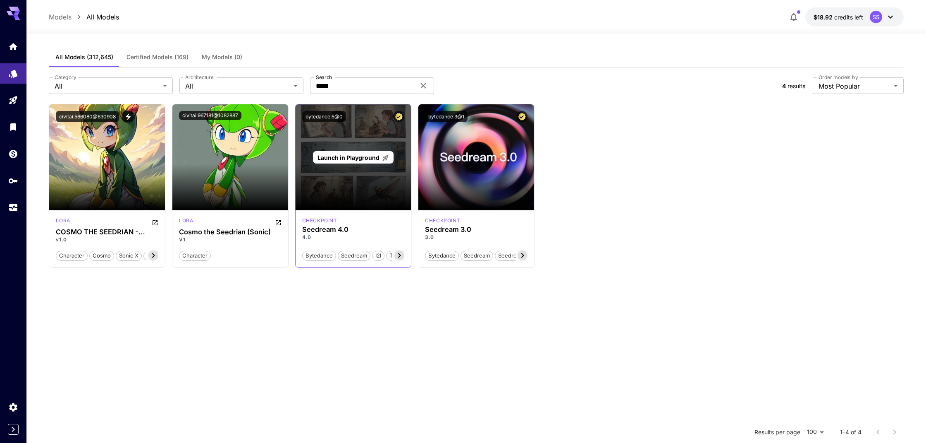
click at [342, 155] on span "Launch in Playground" at bounding box center [349, 157] width 62 height 7
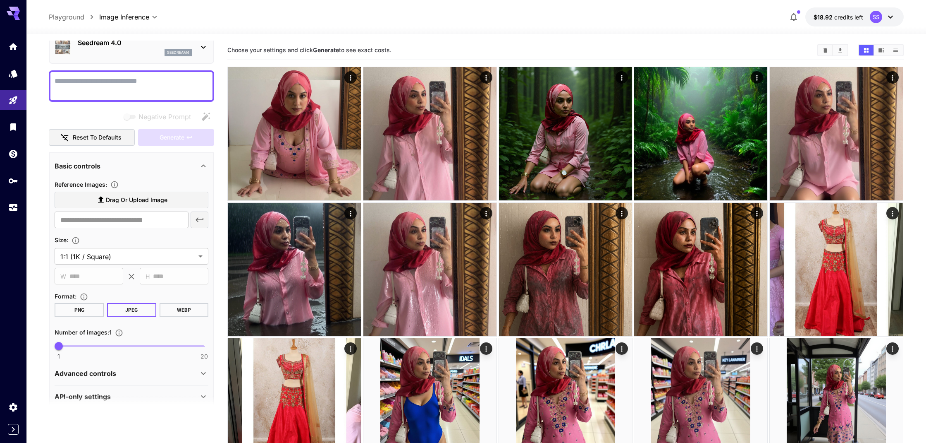
scroll to position [41, 0]
click at [133, 201] on span "Drag or upload image" at bounding box center [137, 199] width 62 height 10
click at [0, 0] on input "Drag or upload image" at bounding box center [0, 0] width 0 height 0
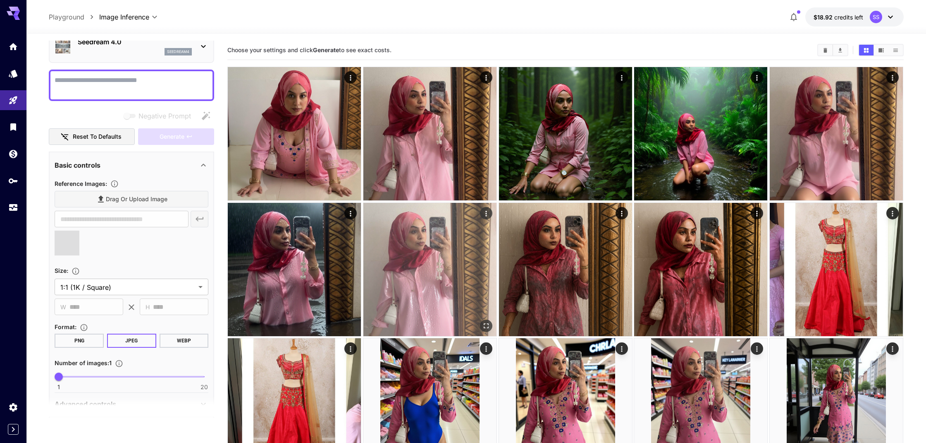
scroll to position [5, 0]
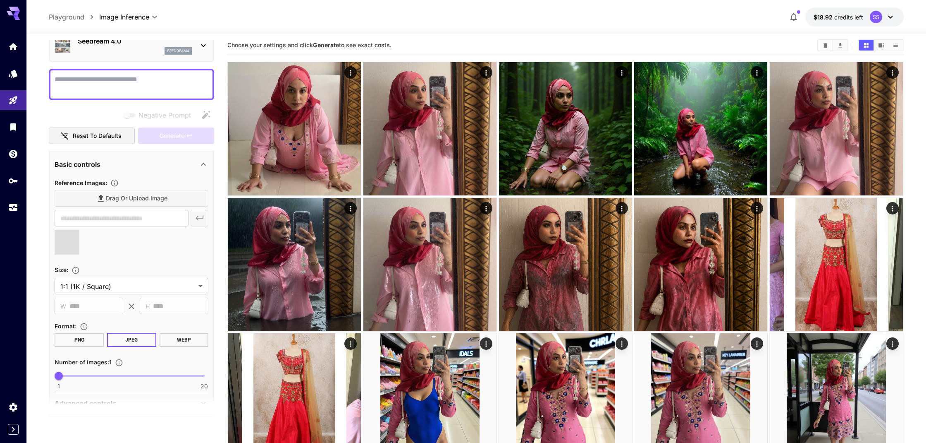
type input "**********"
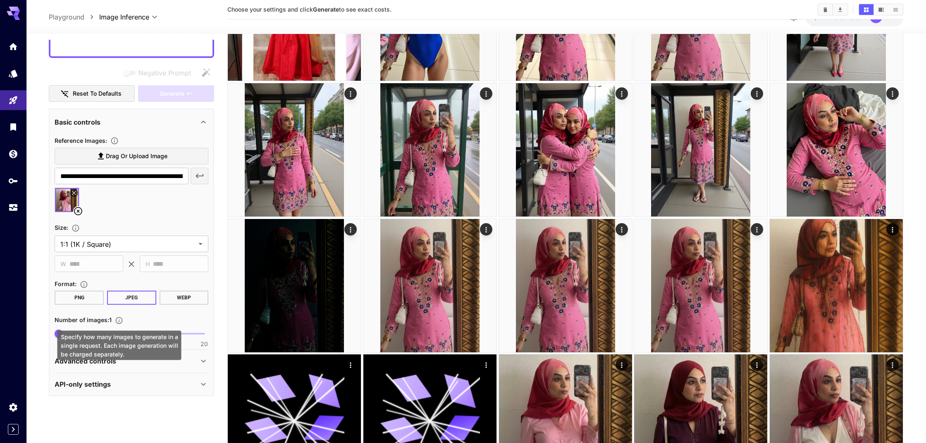
scroll to position [392, 0]
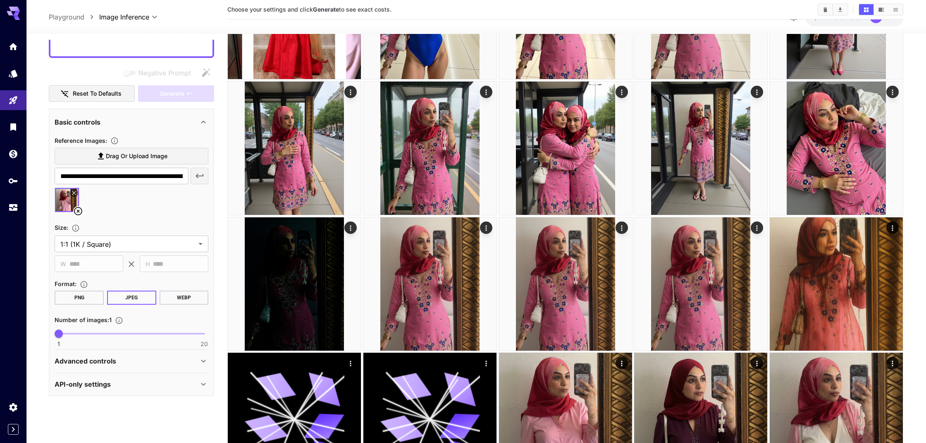
click at [122, 362] on div "Advanced controls" at bounding box center [127, 361] width 144 height 10
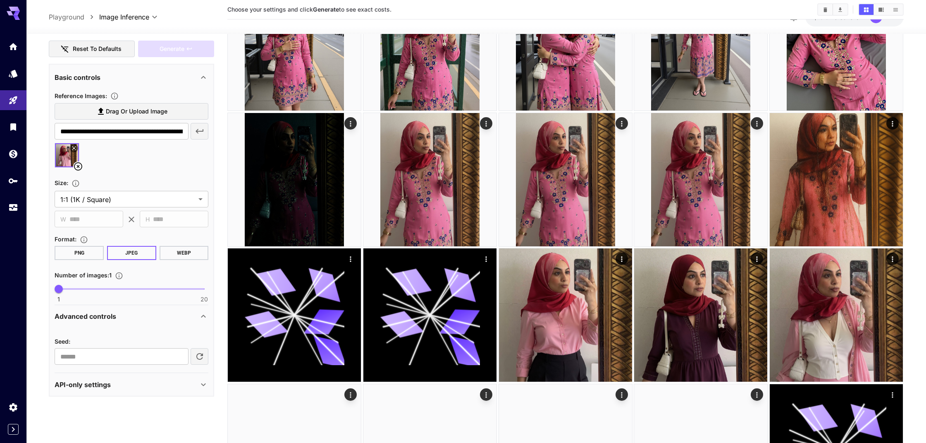
scroll to position [513, 0]
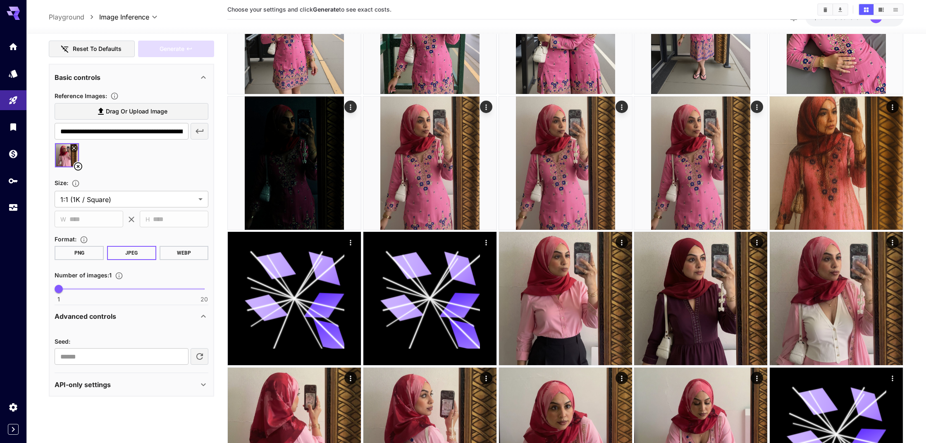
click at [117, 380] on div "API-only settings" at bounding box center [127, 384] width 144 height 10
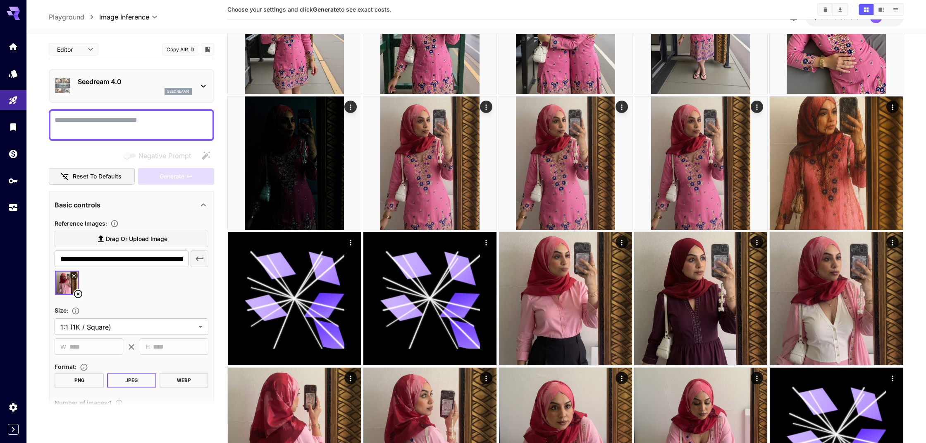
scroll to position [0, 0]
click at [118, 128] on textarea "Negative Prompt" at bounding box center [132, 125] width 154 height 20
type textarea "**********"
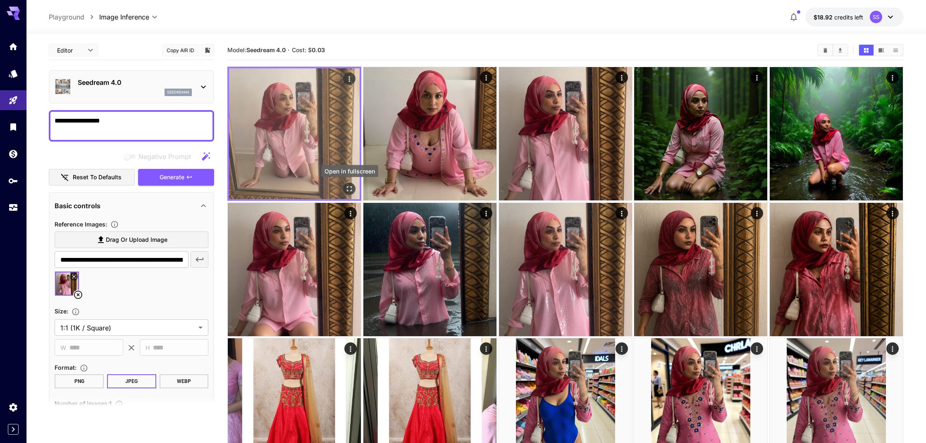
click at [349, 187] on icon "Open in fullscreen" at bounding box center [349, 189] width 5 height 5
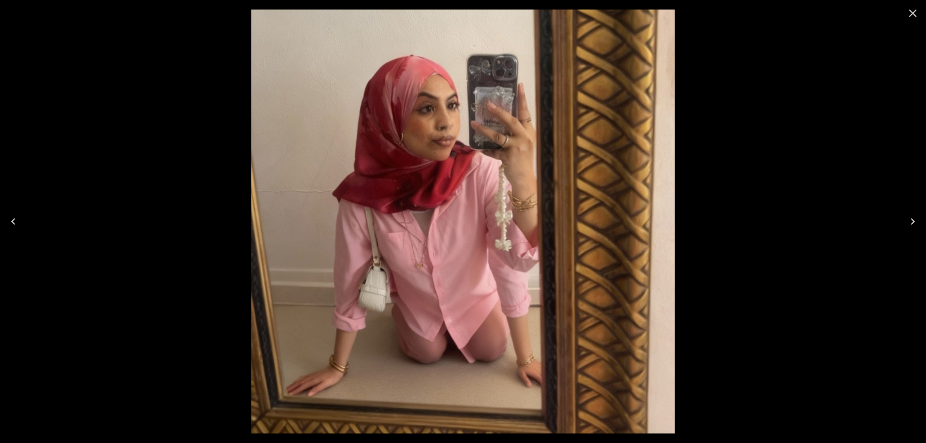
click at [913, 15] on icon "Close" at bounding box center [913, 13] width 13 height 13
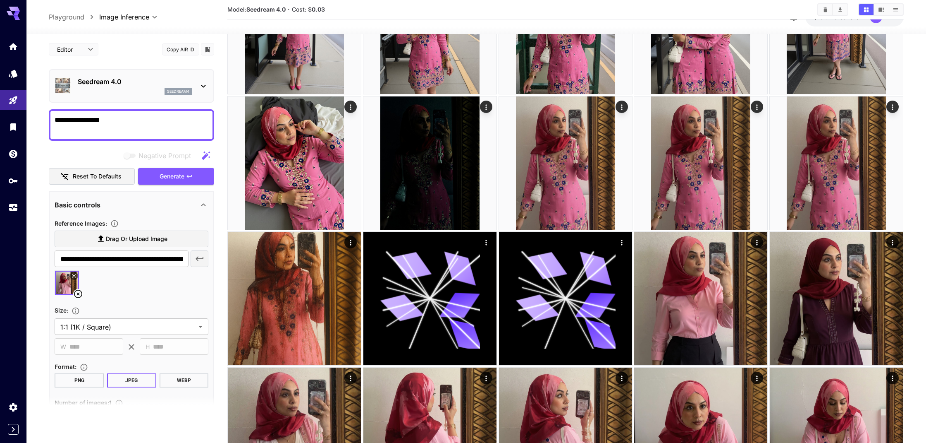
scroll to position [512, 0]
click at [10, 74] on icon "Models" at bounding box center [14, 71] width 10 height 10
